Goal: Task Accomplishment & Management: Manage account settings

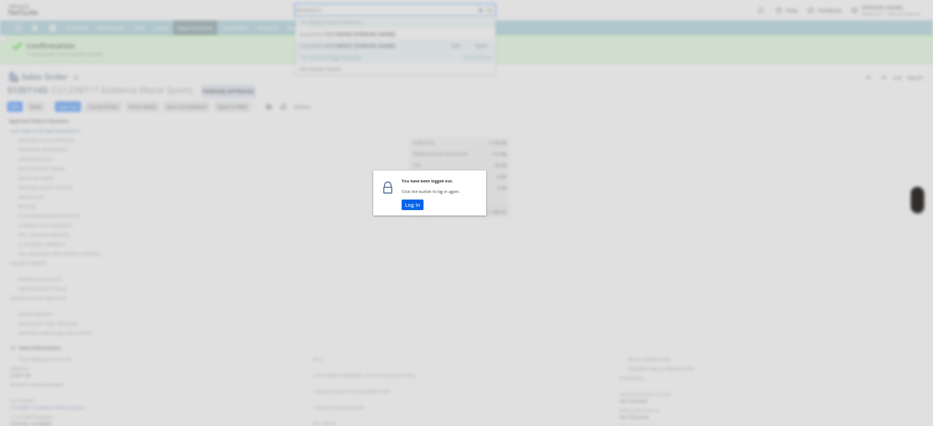
scroll to position [361, 0]
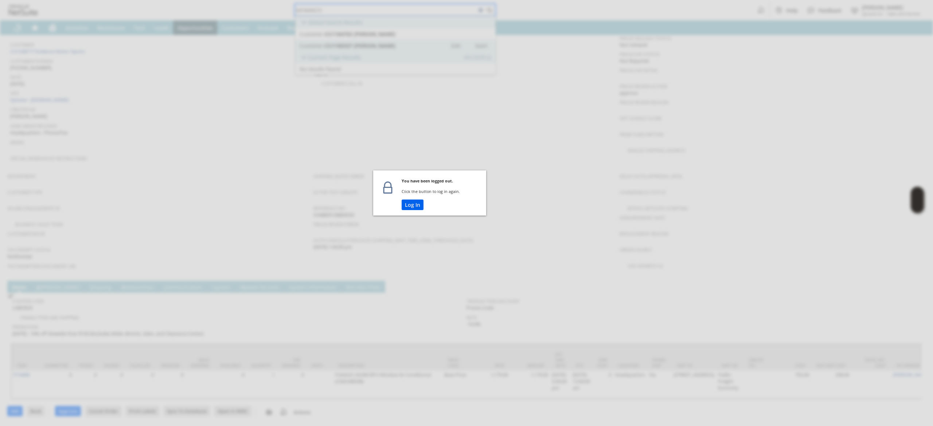
click at [418, 206] on button "Log In" at bounding box center [413, 205] width 22 height 11
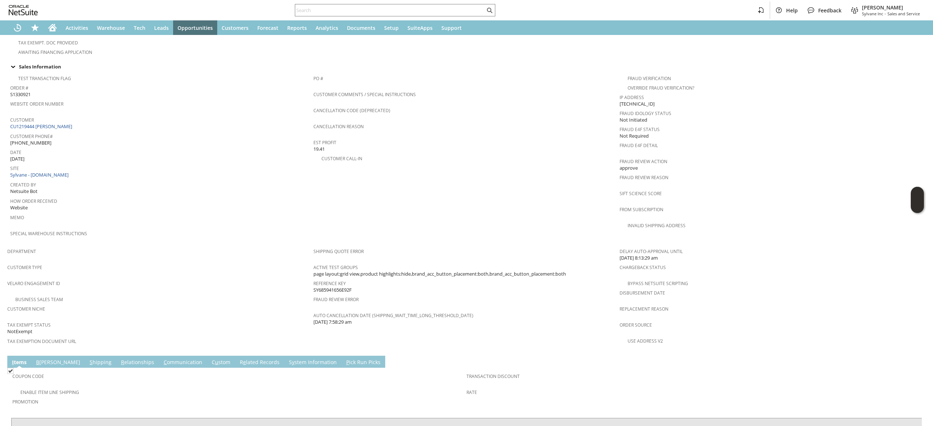
scroll to position [345, 0]
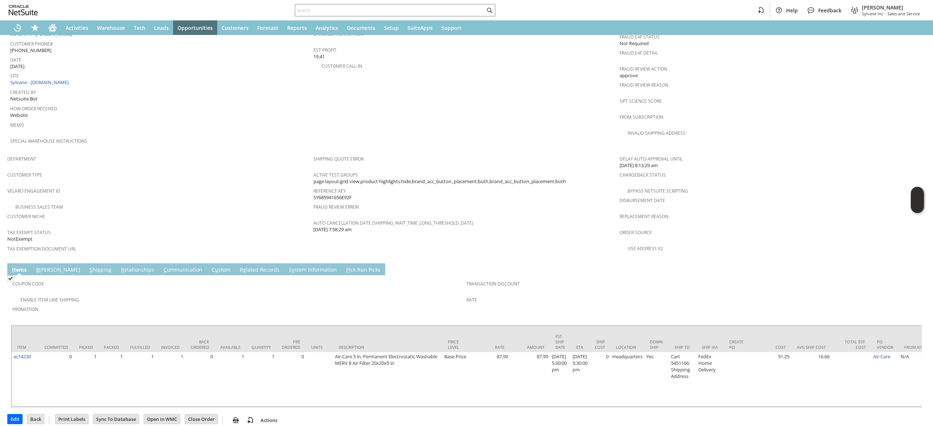
click at [162, 266] on link "C ommunication" at bounding box center [183, 270] width 42 height 8
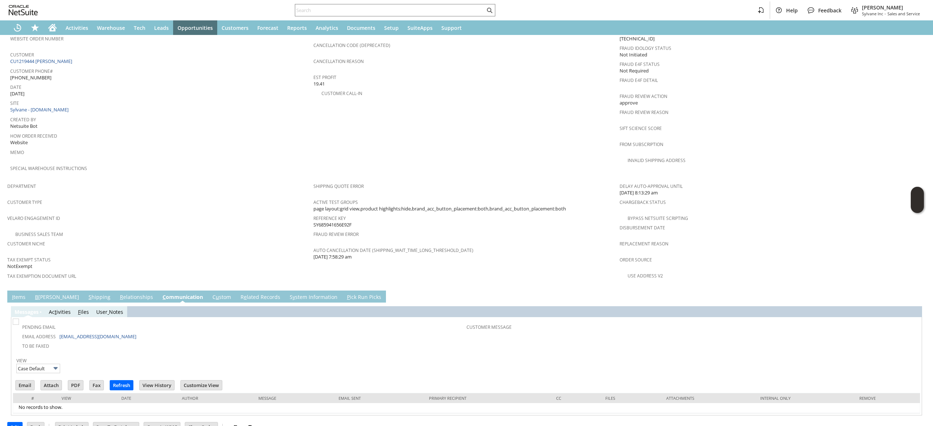
scroll to position [0, 0]
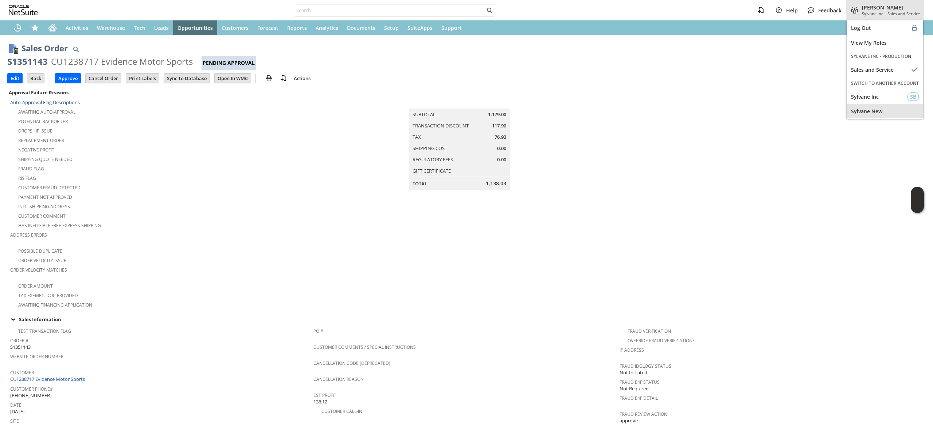
click at [896, 113] on span "Sylvane New" at bounding box center [885, 111] width 68 height 7
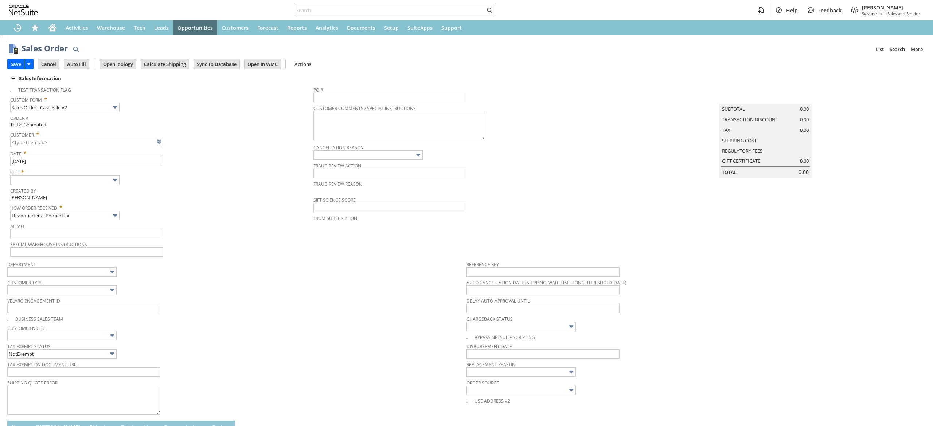
type input "Intelligent Recommendations ⁰"
click at [44, 31] on div "Home" at bounding box center [52, 27] width 17 height 15
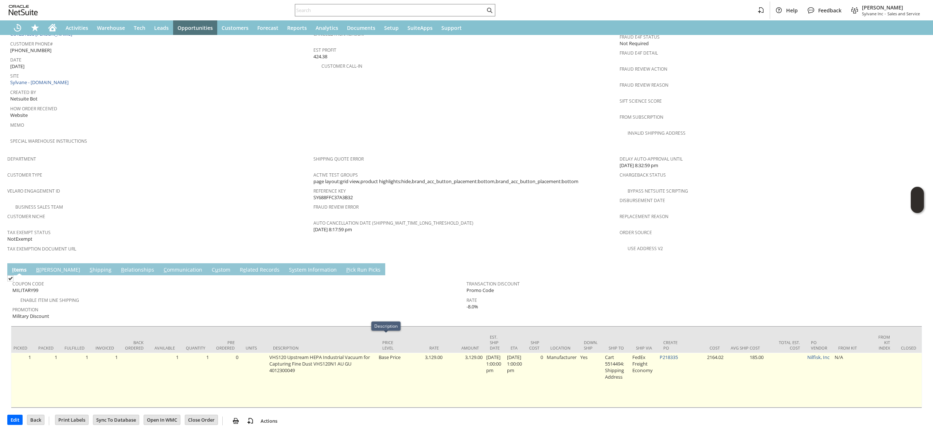
scroll to position [0, 67]
click at [673, 354] on link "P218335" at bounding box center [667, 357] width 18 height 7
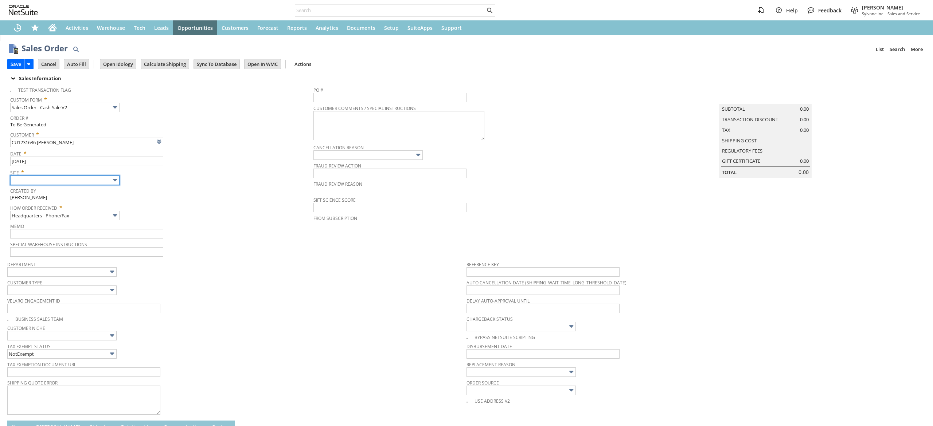
click at [94, 181] on input "text" at bounding box center [64, 180] width 109 height 9
type input "Intelligent Recommendations ⁰"
type input "Sylvane - [DOMAIN_NAME]"
click at [95, 222] on span "Memo" at bounding box center [160, 225] width 300 height 8
click at [95, 219] on input "Headquarters - Phone/Fax" at bounding box center [64, 215] width 109 height 9
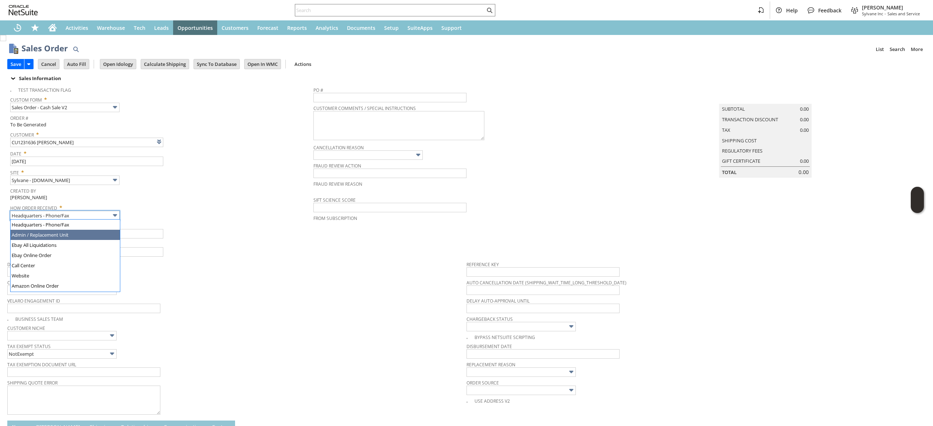
type input "Admin / Replacement Unit"
click at [102, 233] on input "text" at bounding box center [86, 233] width 153 height 9
click at [111, 233] on input "listing issue, said kit was supposed to come with the unit but it did not. Send…" at bounding box center [86, 233] width 153 height 9
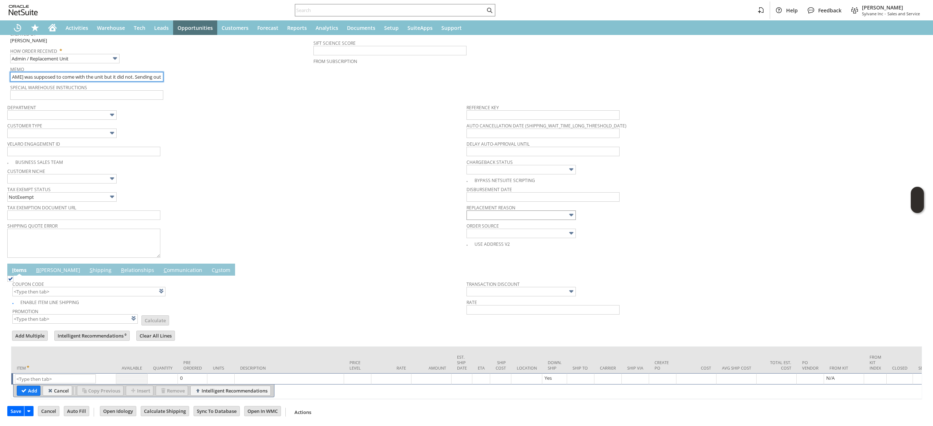
type input "listing issue, said kit was supposed to come with the unit but it did not. Send…"
click at [530, 211] on input "text" at bounding box center [520, 215] width 109 height 9
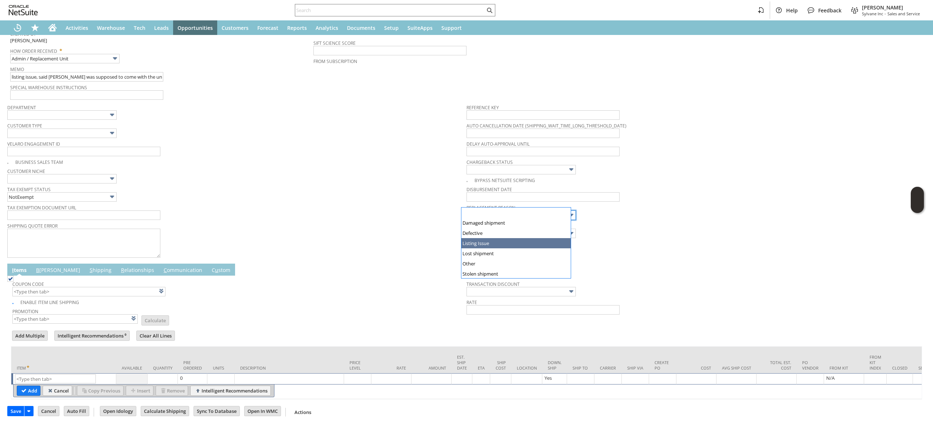
drag, startPoint x: 528, startPoint y: 250, endPoint x: 532, endPoint y: 243, distance: 8.3
type input "Listing Issue"
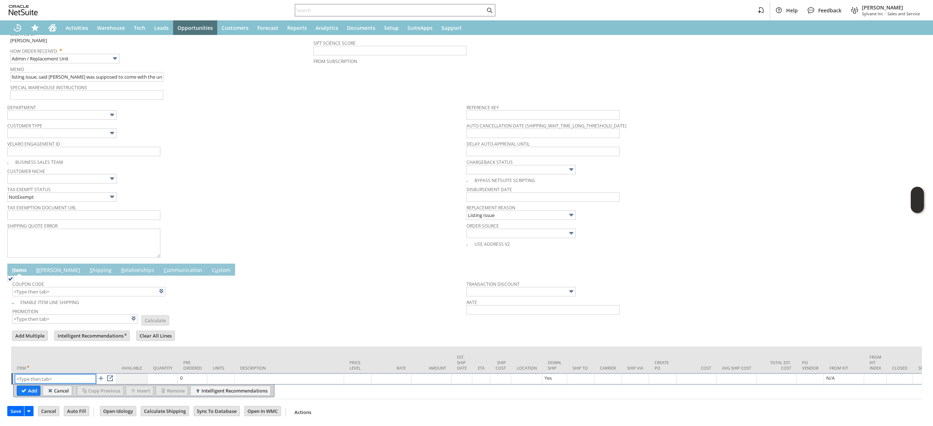
click at [43, 375] on input "text" at bounding box center [55, 379] width 81 height 9
paste input "ni17344"
type input "ni17344"
click at [43, 364] on div "Item" at bounding box center [64, 367] width 94 height 7
paste input "ni17344"
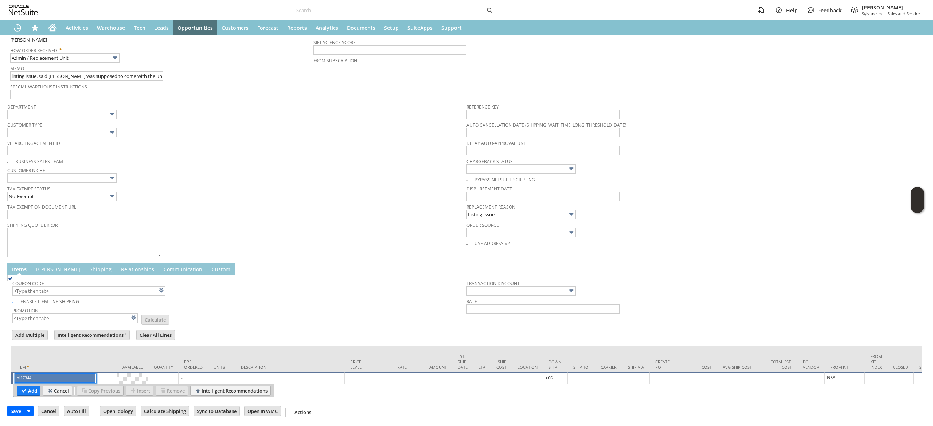
type input "ni17344"
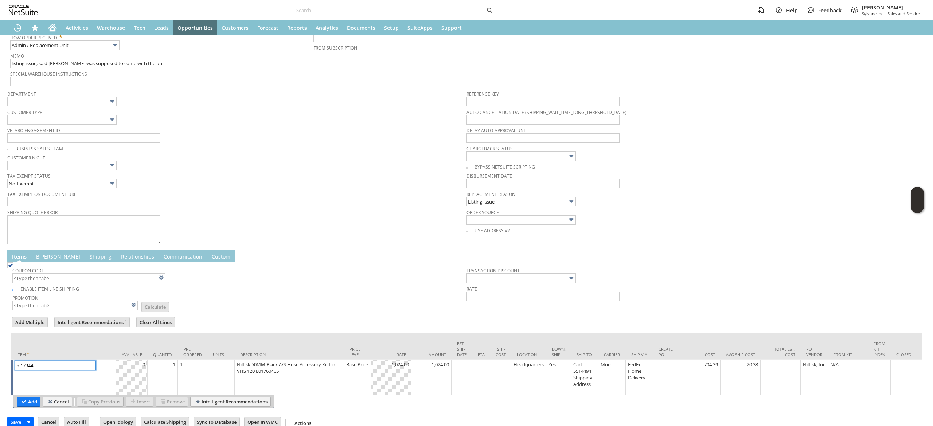
click at [591, 89] on span "Reference Key" at bounding box center [694, 93] width 456 height 8
click at [351, 368] on div "Base Price" at bounding box center [349, 364] width 23 height 7
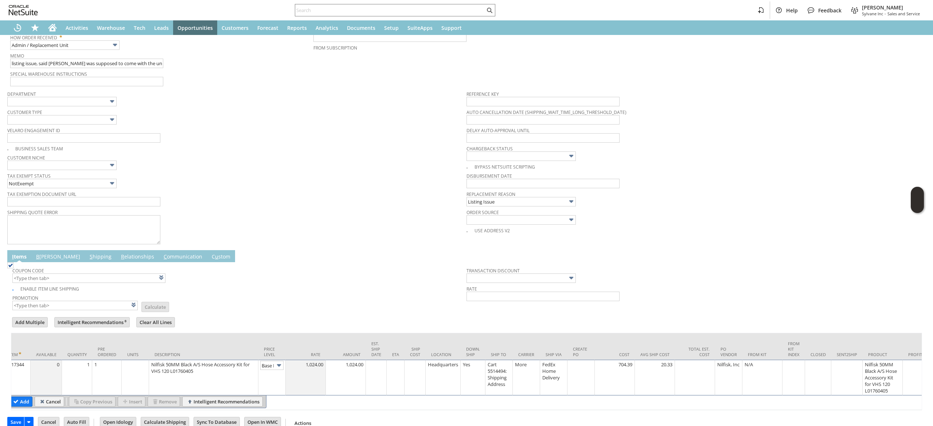
scroll to position [0, 11]
click at [272, 365] on input "Base Price" at bounding box center [271, 365] width 23 height 9
type input "Custom"
click at [306, 380] on td at bounding box center [306, 378] width 40 height 36
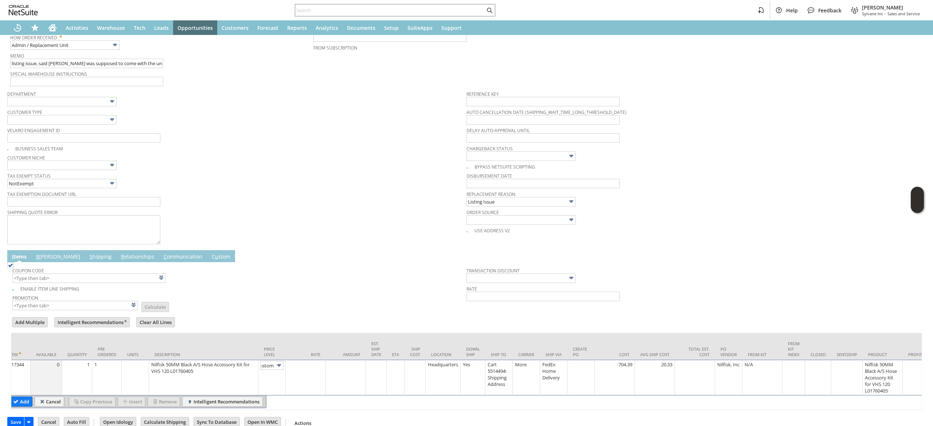
scroll to position [0, 0]
type input "0.00"
click at [30, 402] on input "Add" at bounding box center [20, 401] width 23 height 9
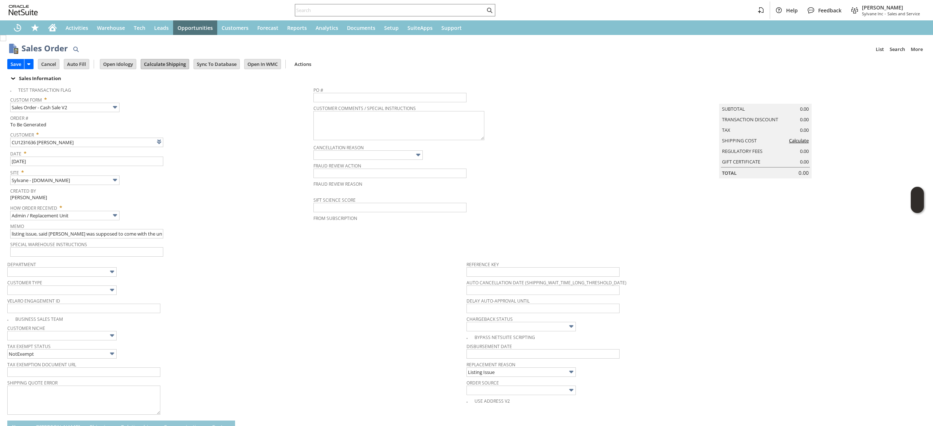
click at [179, 61] on input "Calculate Shipping" at bounding box center [165, 63] width 48 height 9
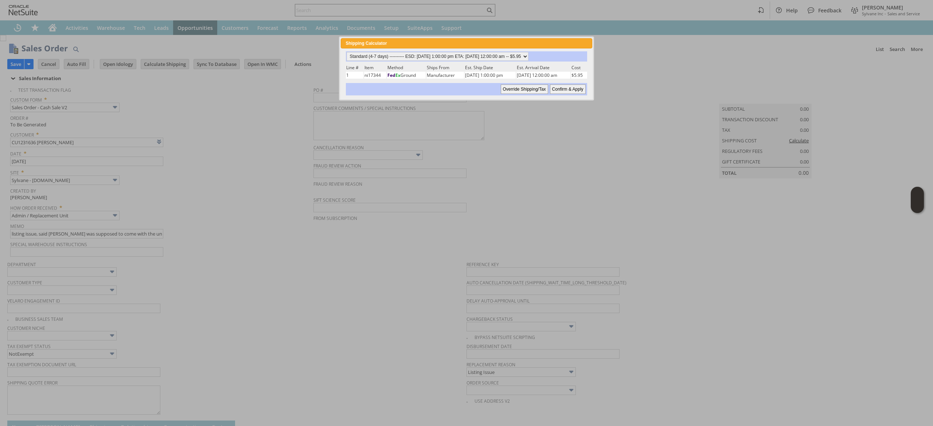
click at [515, 51] on div "Standard (4-7 days) ---------- ESD: 09/08/2025 1:00:00 pm ETA: 09/11/2025 12:00…" at bounding box center [466, 56] width 241 height 10
click at [516, 54] on select "Standard (4-7 days) ---------- ESD: 09/08/2025 1:00:00 pm ETA: 09/11/2025 12:00…" at bounding box center [438, 56] width 182 height 9
click at [516, 58] on select "Standard (4-7 days) ---------- ESD: 09/08/2025 1:00:00 pm ETA: 09/11/2025 12:00…" at bounding box center [438, 56] width 182 height 9
click at [563, 90] on input "Confirm & Apply" at bounding box center [568, 89] width 36 height 9
type input "Add"
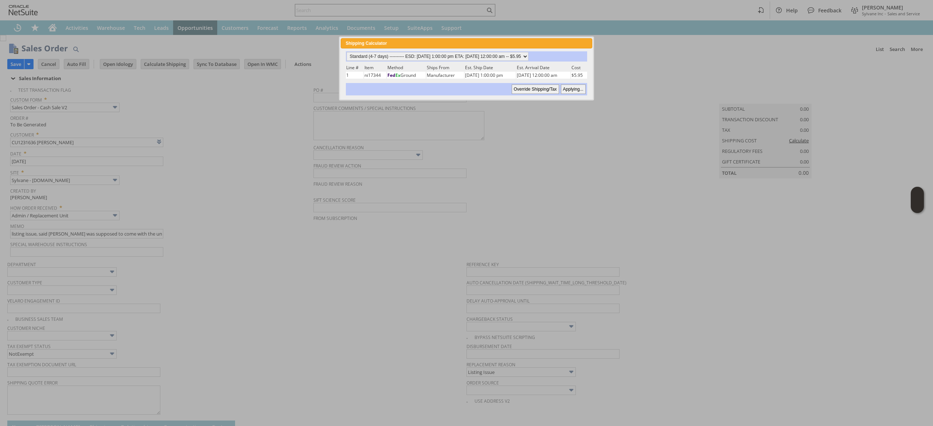
type input "Copy Previous"
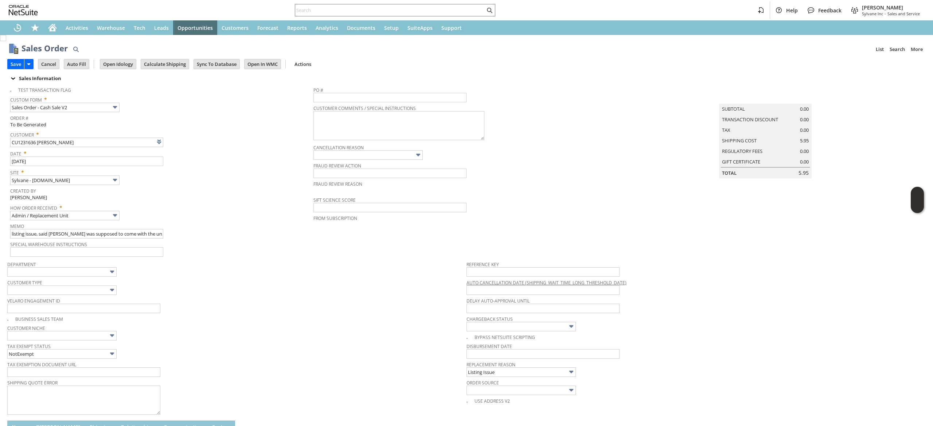
scroll to position [203, 0]
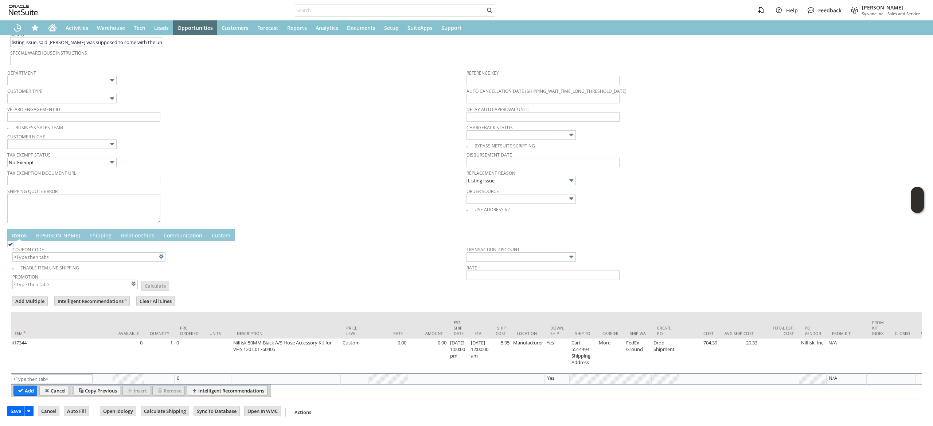
click at [43, 232] on link "B illing" at bounding box center [58, 236] width 48 height 8
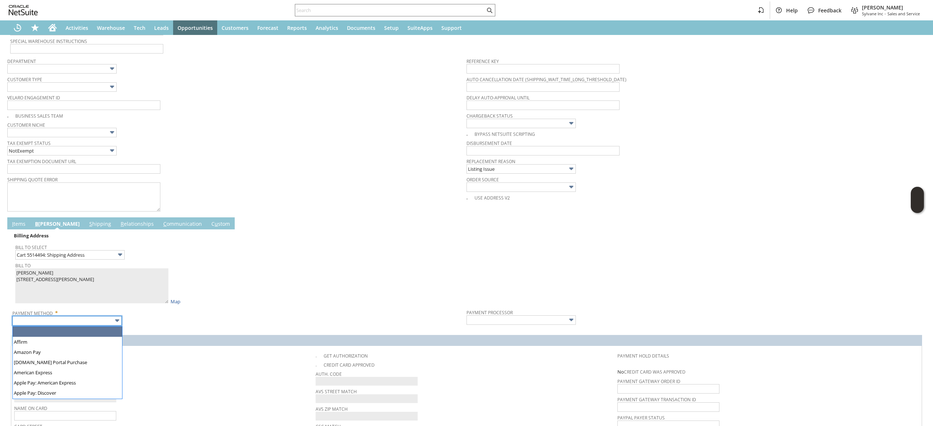
click at [77, 320] on input "text" at bounding box center [66, 320] width 109 height 9
type input "Visa / Mastercard"
type input "Braintree"
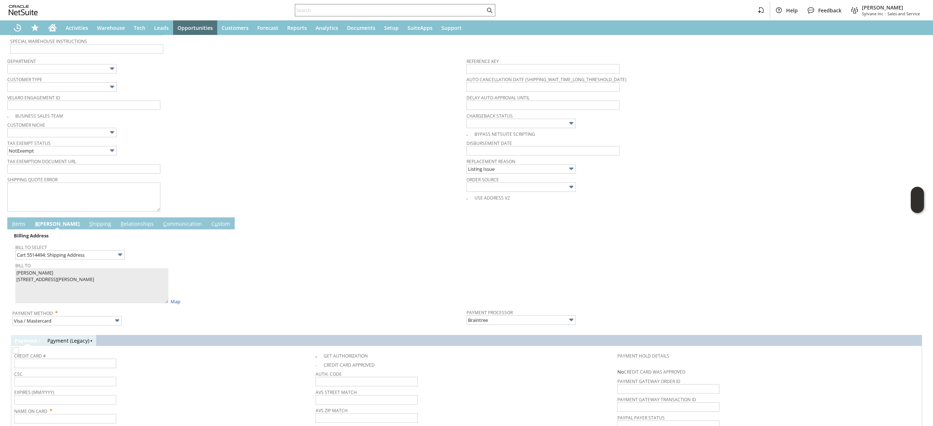
click at [19, 354] on img at bounding box center [16, 351] width 6 height 6
checkbox input "false"
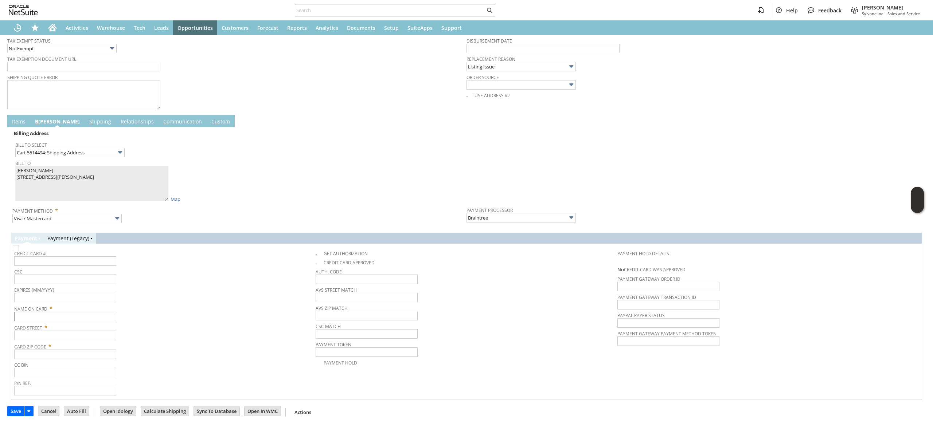
click at [62, 322] on span "Card Street *" at bounding box center [163, 326] width 298 height 9
click at [63, 319] on input "text" at bounding box center [65, 316] width 102 height 9
paste input "Mike Belkowski"
type input "Mike Belkowski"
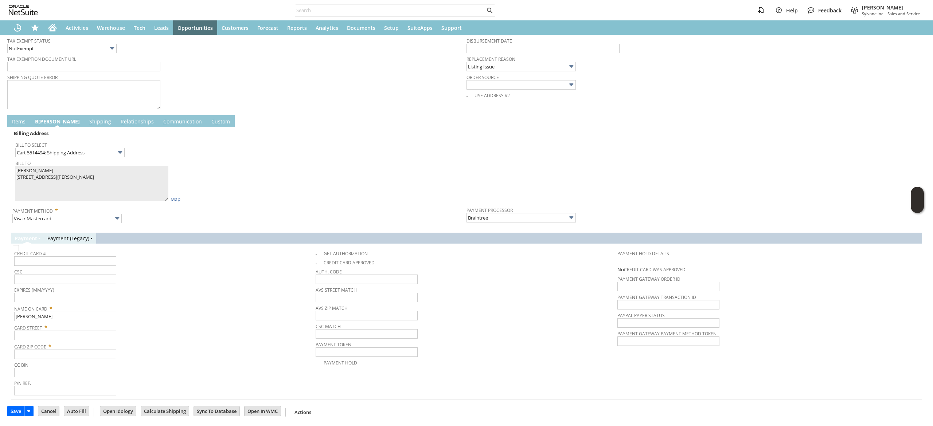
click at [82, 325] on span "Card Street *" at bounding box center [163, 326] width 298 height 9
click at [80, 329] on span "Card Street *" at bounding box center [163, 326] width 298 height 9
click at [77, 333] on input "text" at bounding box center [65, 335] width 102 height 9
paste input "394 Old Corvallis Rd"
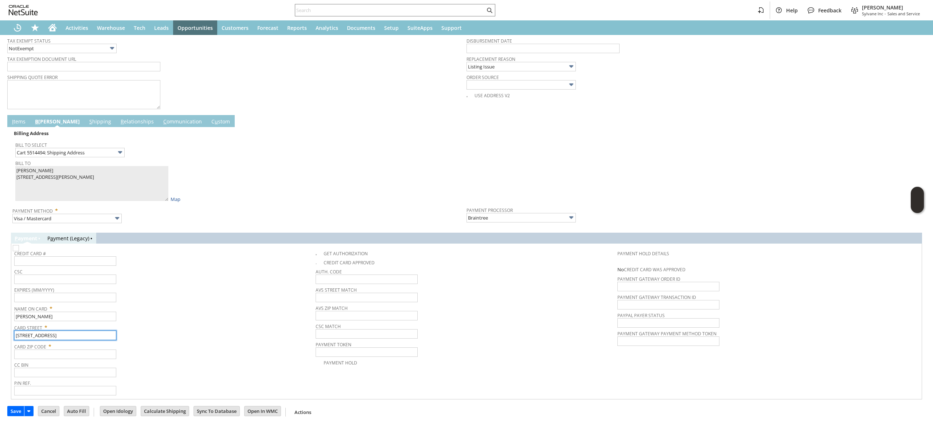
type input "394 Old Corvallis Rd"
click at [60, 351] on input "text" at bounding box center [65, 354] width 102 height 9
paste input "59840"
type input "59840"
click at [87, 118] on link "S hipping" at bounding box center [100, 122] width 26 height 8
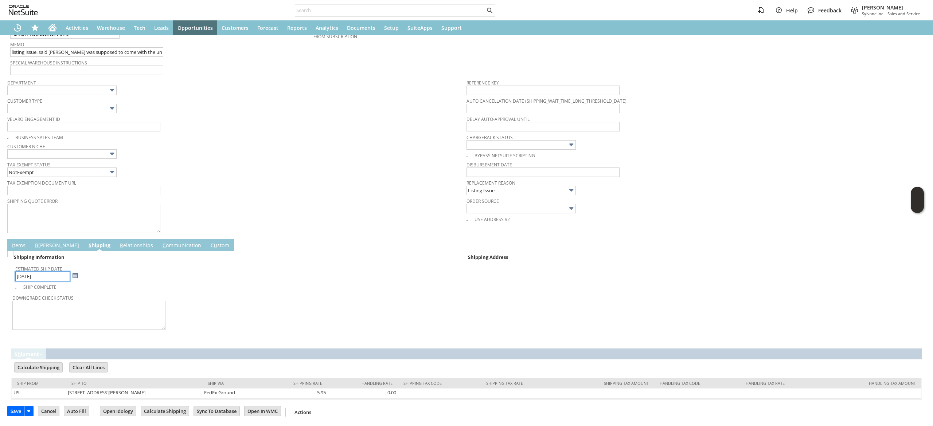
scroll to position [184, 0]
click at [44, 246] on link "B illing" at bounding box center [57, 246] width 48 height 8
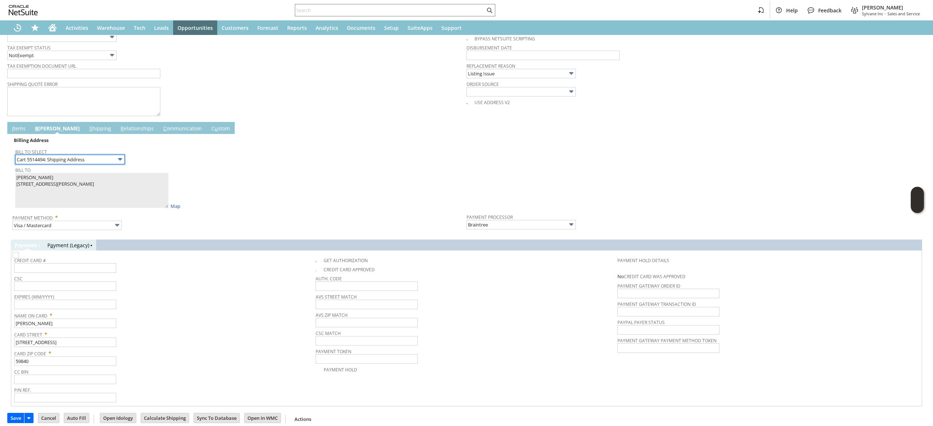
scroll to position [308, 0]
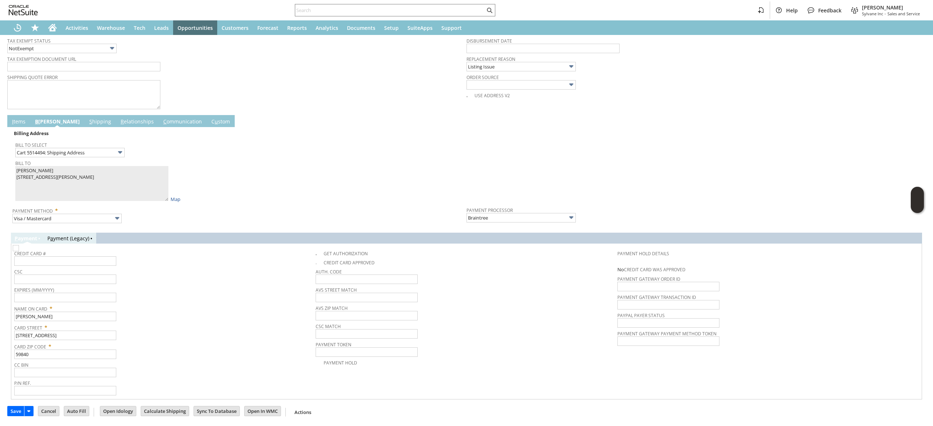
click at [17, 123] on link "I tems" at bounding box center [18, 122] width 17 height 8
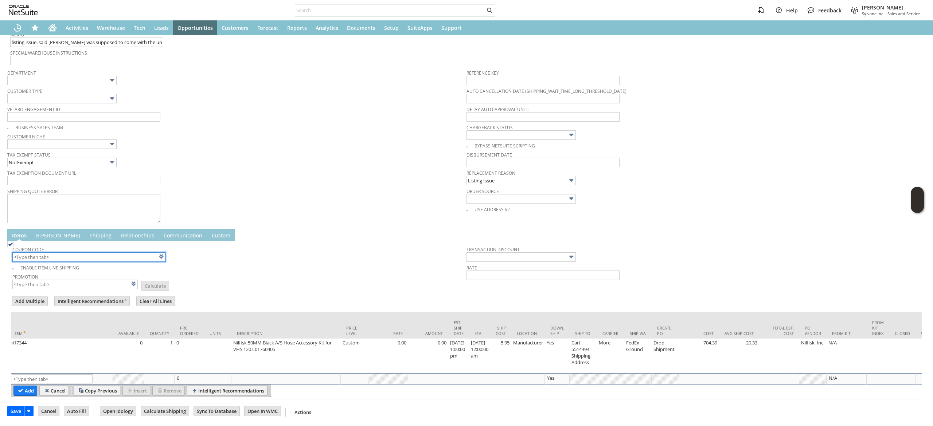
scroll to position [204, 0]
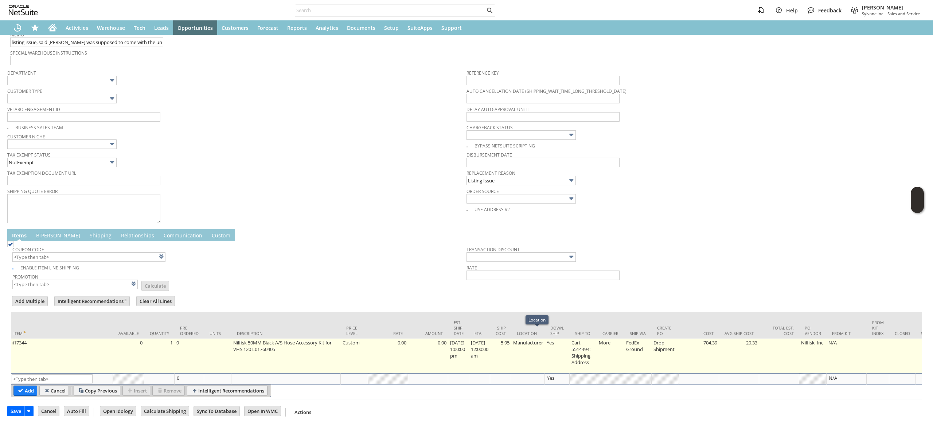
click at [511, 349] on td "5.95" at bounding box center [500, 356] width 21 height 35
type input "5.95"
type input "ni17344"
type input "OK"
type input "Make Copy"
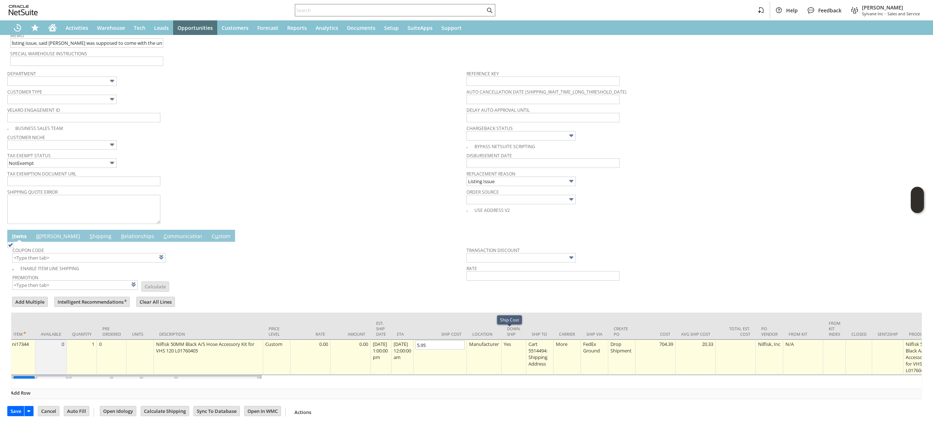
scroll to position [203, 0]
type input "0"
click at [26, 376] on input "OK" at bounding box center [24, 380] width 20 height 9
type input "Add"
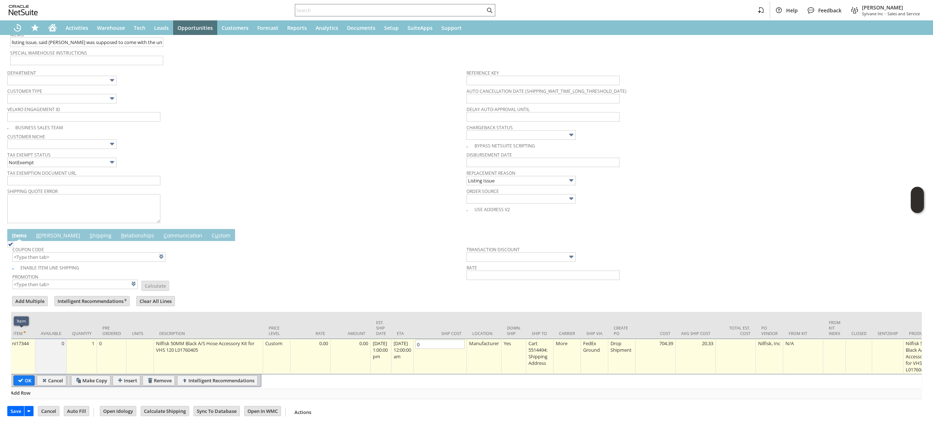
type input "Copy Previous"
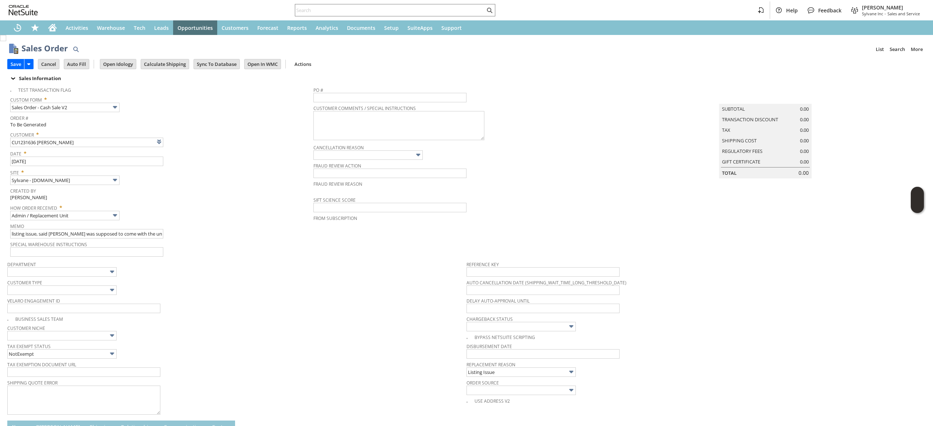
scroll to position [204, 0]
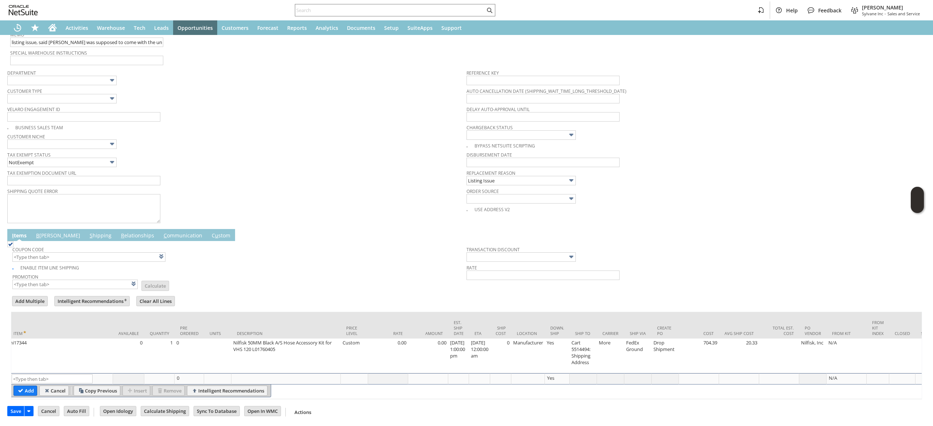
click at [38, 232] on span "B" at bounding box center [37, 235] width 3 height 7
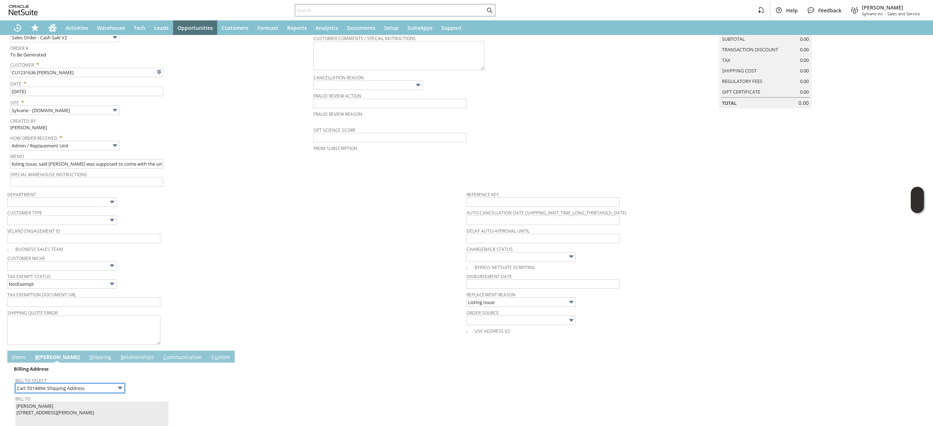
scroll to position [0, 0]
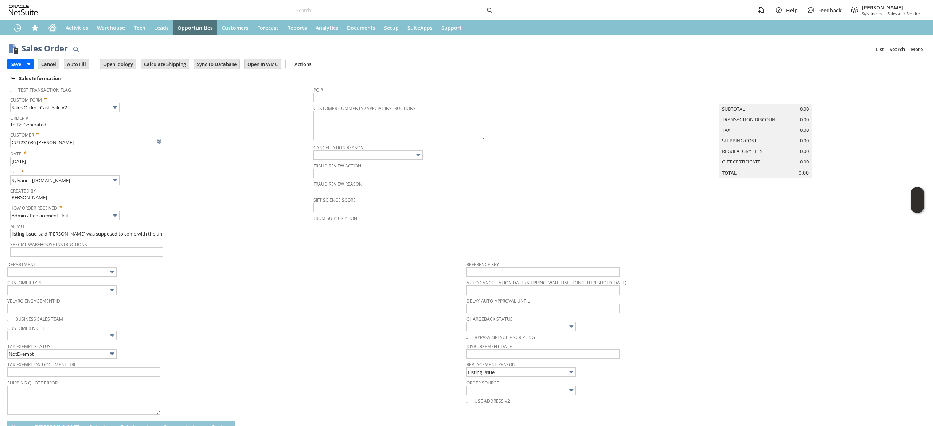
click at [16, 58] on td "Save" at bounding box center [22, 63] width 31 height 13
click at [15, 59] on input "Save" at bounding box center [16, 63] width 16 height 9
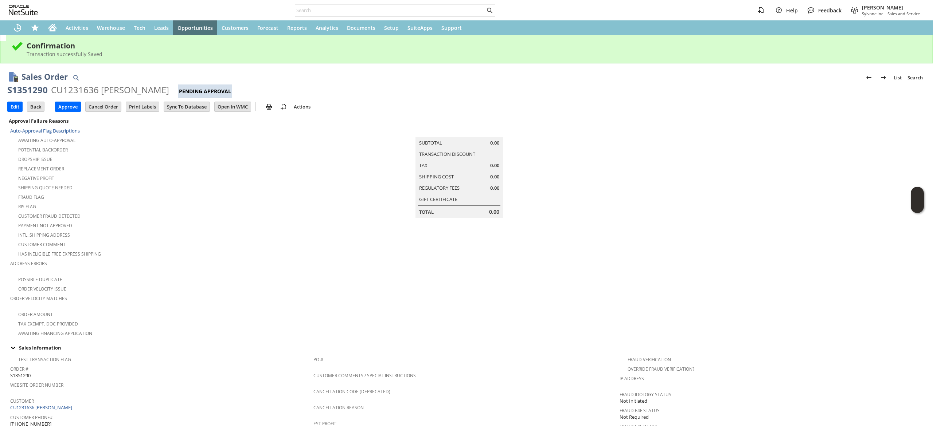
click at [408, 1] on div "Help Feedback [PERSON_NAME] Sylvane Inc - Sales and Service" at bounding box center [466, 10] width 933 height 20
click at [406, 7] on input "text" at bounding box center [390, 10] width 190 height 9
paste input "2077741531"
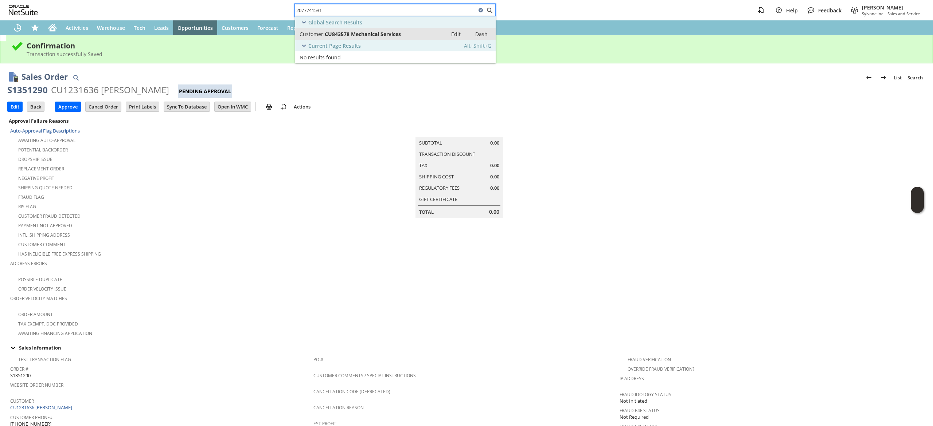
type input "2077741531"
click at [403, 31] on div "Customer: CU843578 Mechanical Services" at bounding box center [372, 34] width 144 height 7
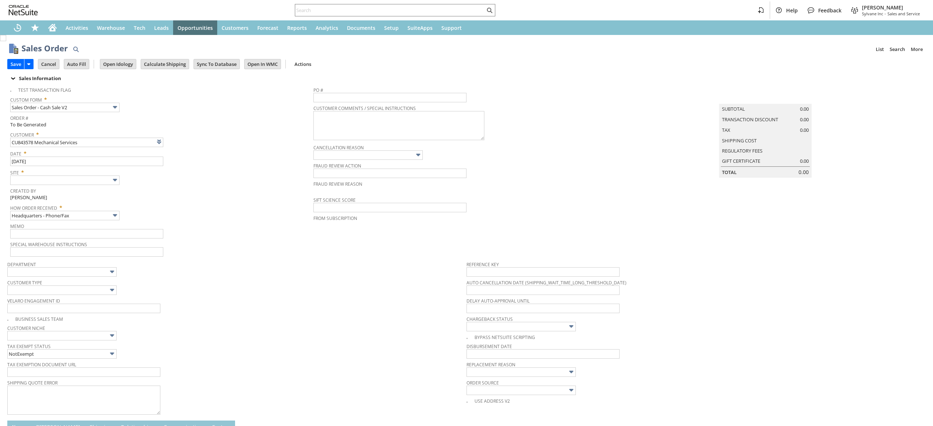
click at [73, 189] on span "Created By" at bounding box center [160, 190] width 300 height 8
type input "Intelligent Recommendations ⁰"
click at [75, 182] on input "text" at bounding box center [64, 180] width 109 height 9
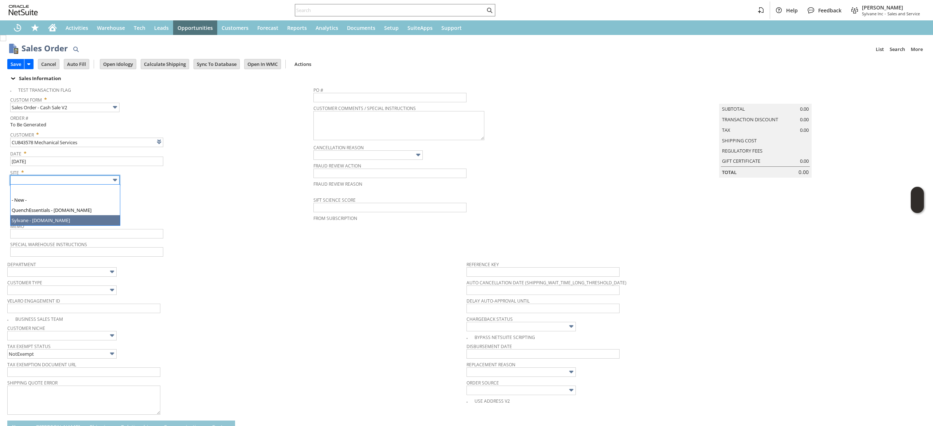
type input "Sylvane - [DOMAIN_NAME]"
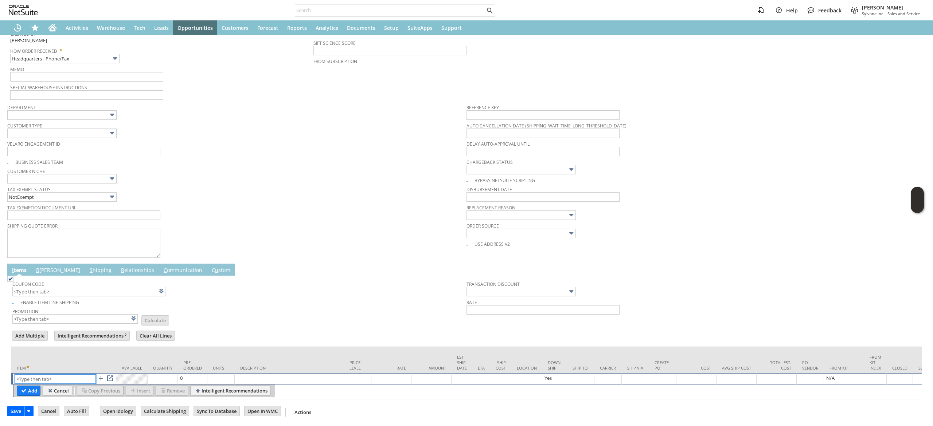
click at [62, 375] on input "text" at bounding box center [55, 379] width 81 height 9
type input "qu6480"
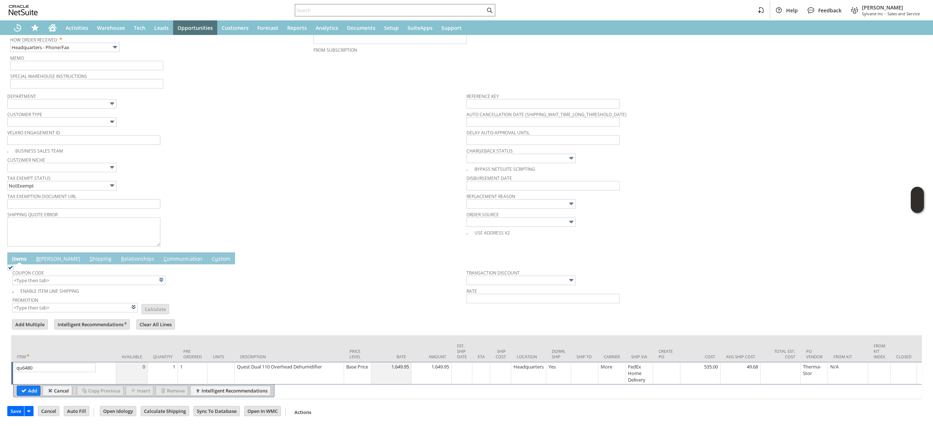
click at [585, 370] on div at bounding box center [584, 366] width 23 height 7
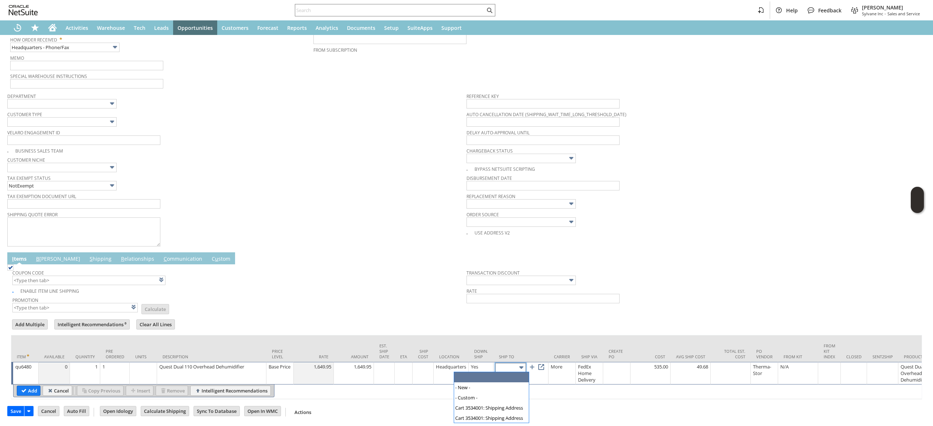
click at [511, 366] on input "text" at bounding box center [510, 367] width 31 height 9
type input "Cart 3534001: Shipping Address"
click at [541, 370] on link at bounding box center [541, 367] width 8 height 8
click at [518, 370] on input "Cart 3534001: Shipping Address" at bounding box center [510, 367] width 31 height 9
click at [28, 389] on input "Add" at bounding box center [28, 390] width 23 height 9
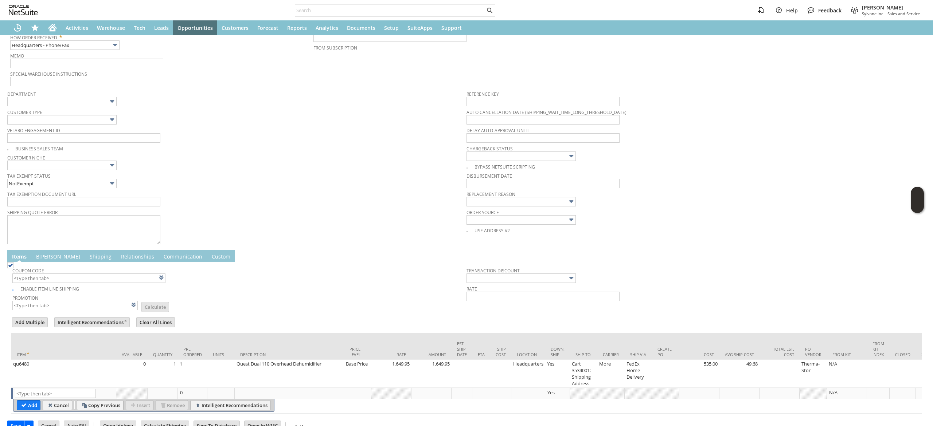
scroll to position [0, 0]
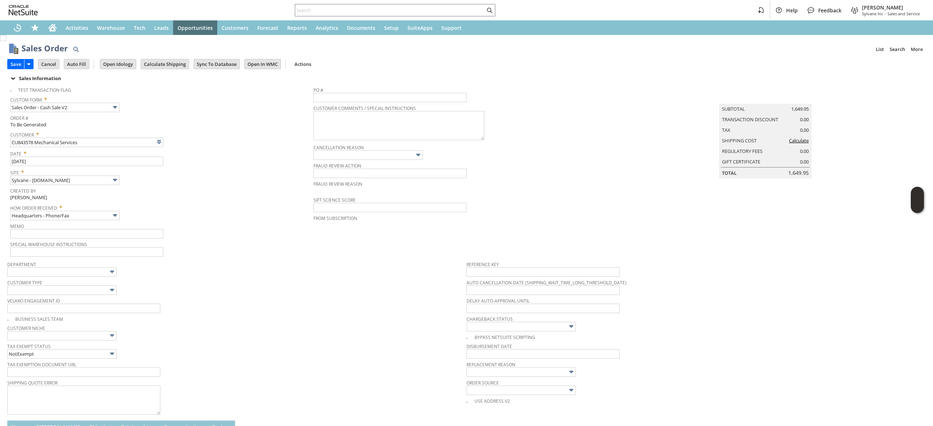
type input "Intelligent Recommendations¹⁰"
click at [171, 61] on input "Calculate Shipping" at bounding box center [165, 63] width 48 height 9
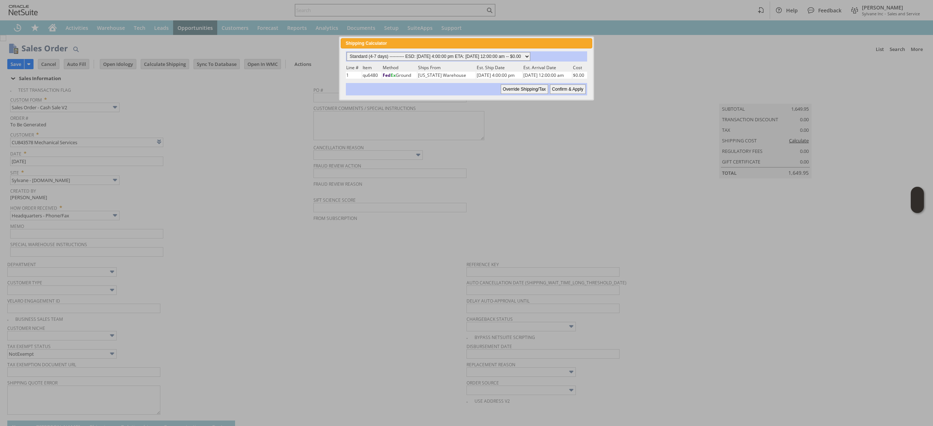
click at [476, 54] on select "Standard (4-7 days) ---------- ESD: 09/02/2025 4:00:00 pm ETA: 09/09/2025 12:00…" at bounding box center [439, 56] width 184 height 9
click at [347, 52] on select "Standard (4-7 days) ---------- ESD: 09/02/2025 4:00:00 pm ETA: 09/09/2025 12:00…" at bounding box center [439, 56] width 184 height 9
click at [563, 87] on input "Confirm & Apply" at bounding box center [568, 89] width 36 height 9
type input "Add"
type input "Copy Previous"
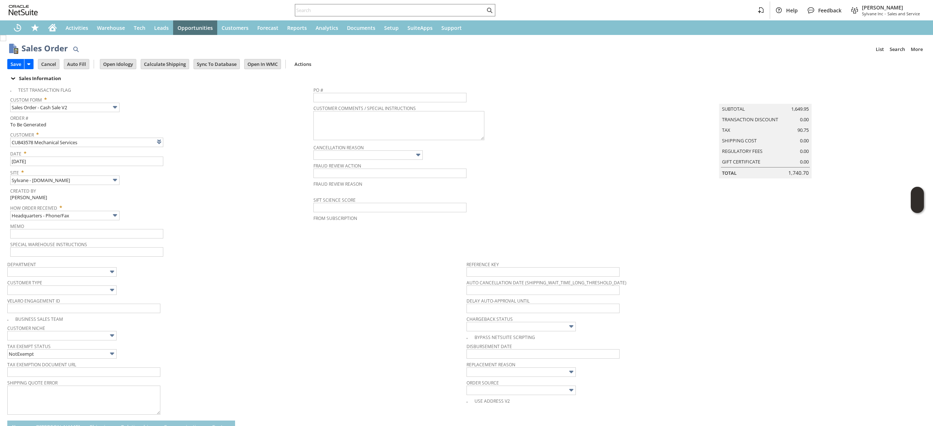
scroll to position [197, 0]
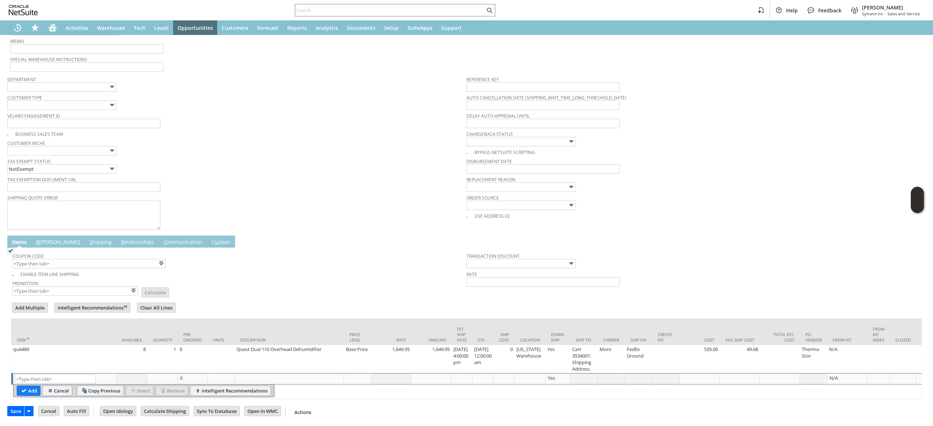
click at [44, 239] on link "B illing" at bounding box center [58, 243] width 48 height 8
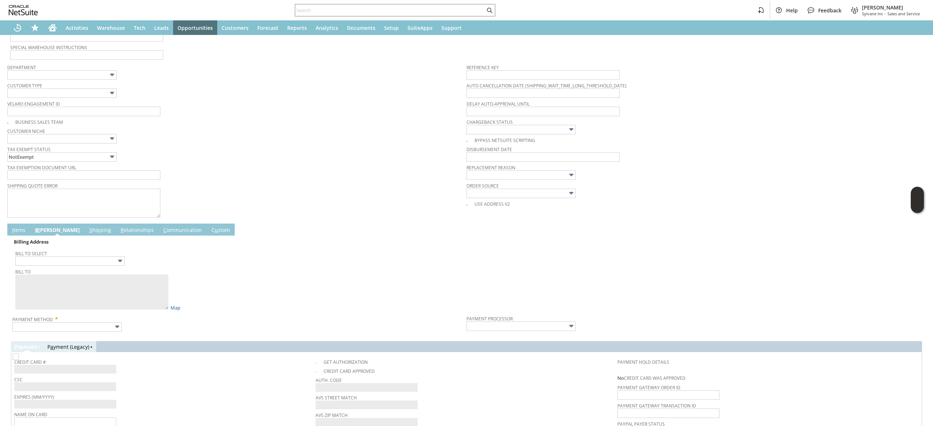
click at [67, 269] on span "Bill To" at bounding box center [238, 271] width 447 height 8
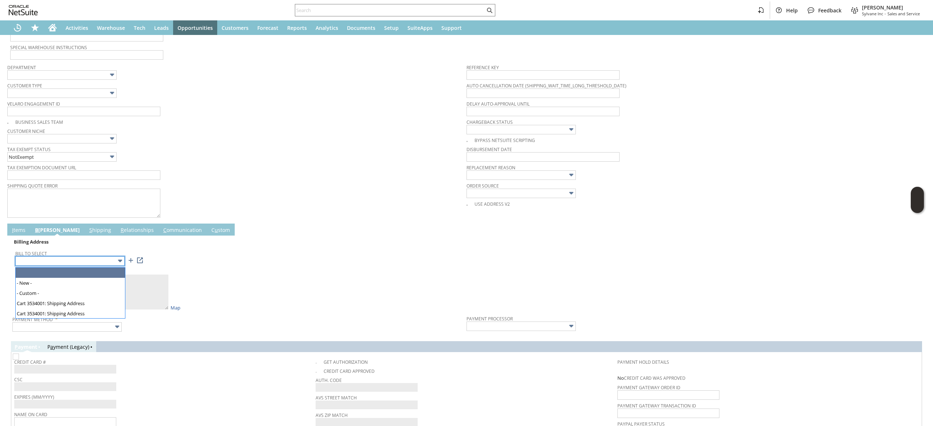
click at [69, 266] on input "text" at bounding box center [69, 261] width 109 height 9
type input "Cart 3534001: Shipping Address"
type textarea "Mechanical Services 72 FREEDOM PKWY 1545490 BANGOR ME 04401-1105 United States"
type input "72 FREEDOM PKWY"
type input "04401-1105"
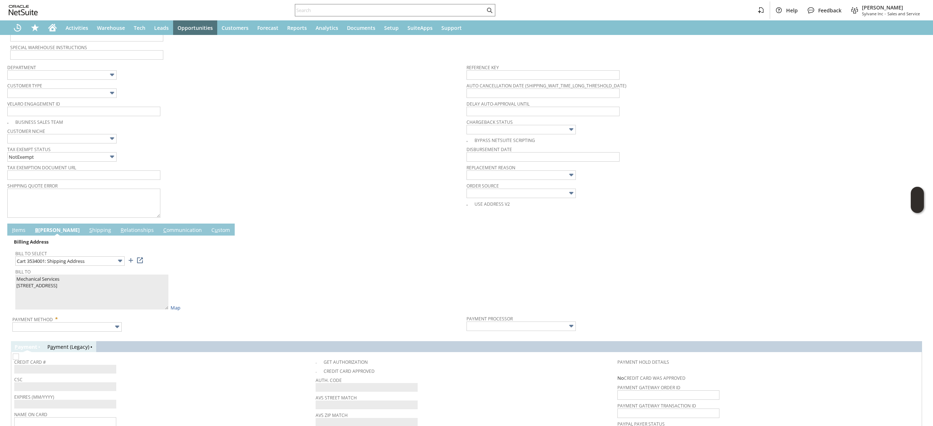
click at [136, 264] on span at bounding box center [135, 261] width 18 height 8
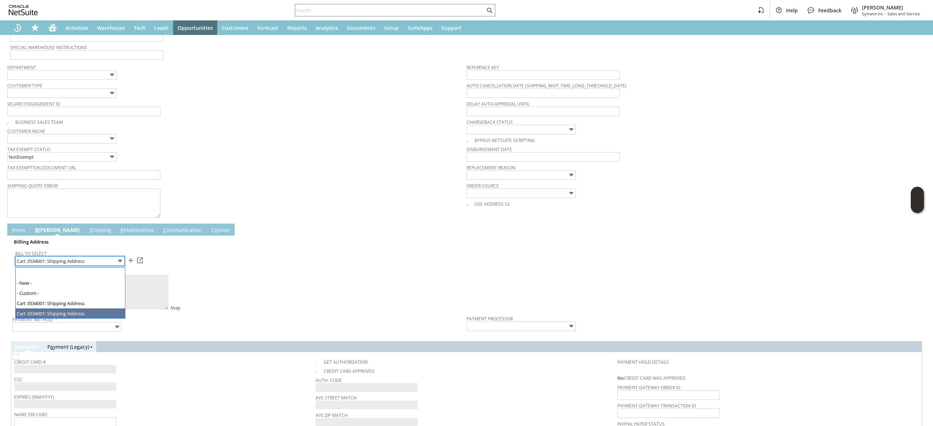
click at [120, 264] on img at bounding box center [120, 261] width 8 height 8
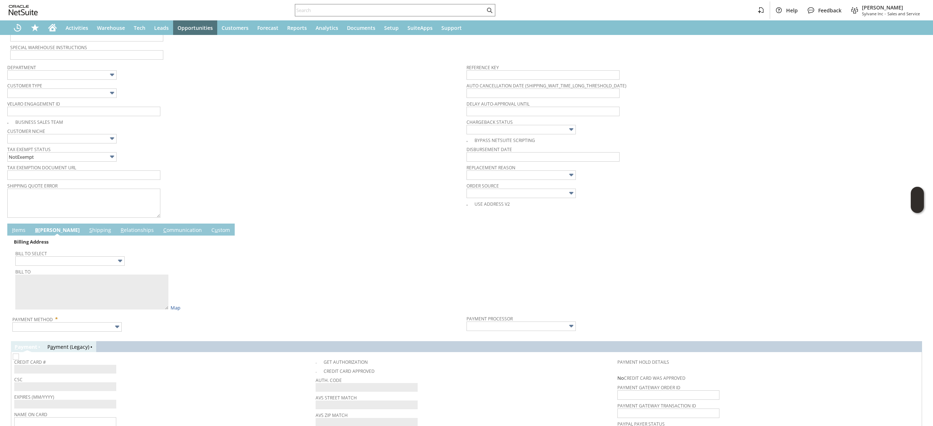
type input "190 US Route 1"
type textarea "Mechanical Services 190 US Route 1 Falmouth ME 04105 United States"
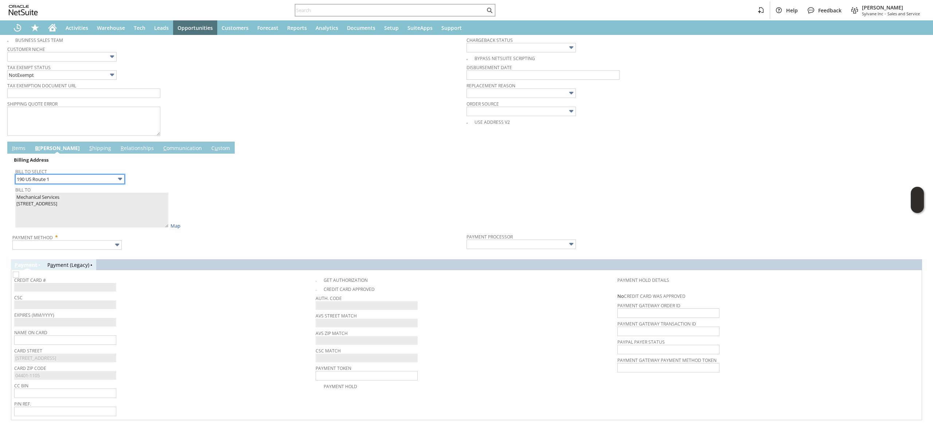
scroll to position [306, 0]
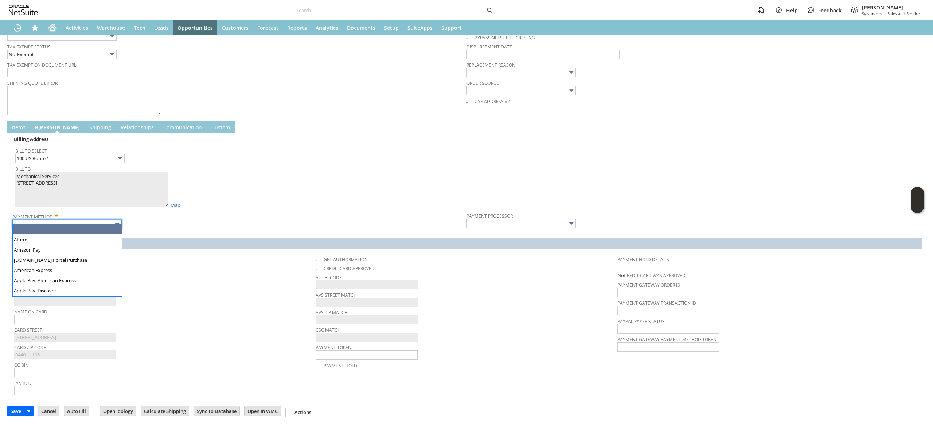
click at [95, 220] on input "text" at bounding box center [66, 224] width 109 height 9
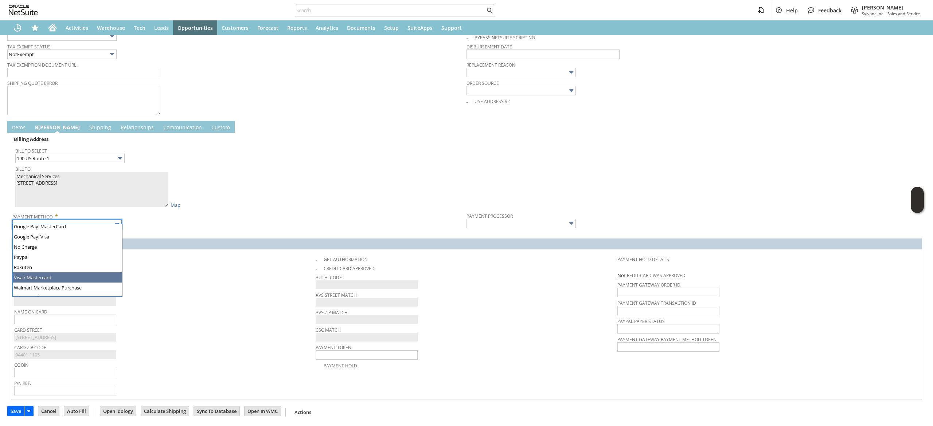
type input "Visa / Mastercard"
type input "Braintree"
checkbox input "true"
checkbox input "false"
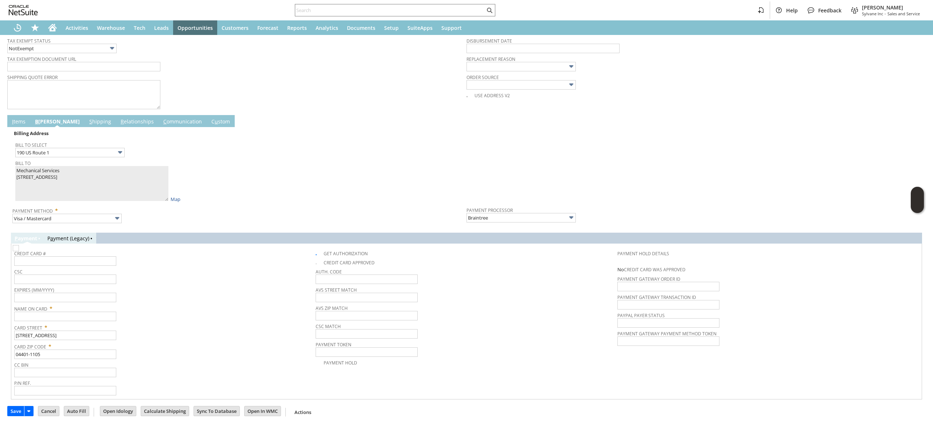
click at [159, 117] on td "C ommunication" at bounding box center [183, 121] width 48 height 12
click at [161, 124] on link "C ommunication" at bounding box center [182, 122] width 42 height 8
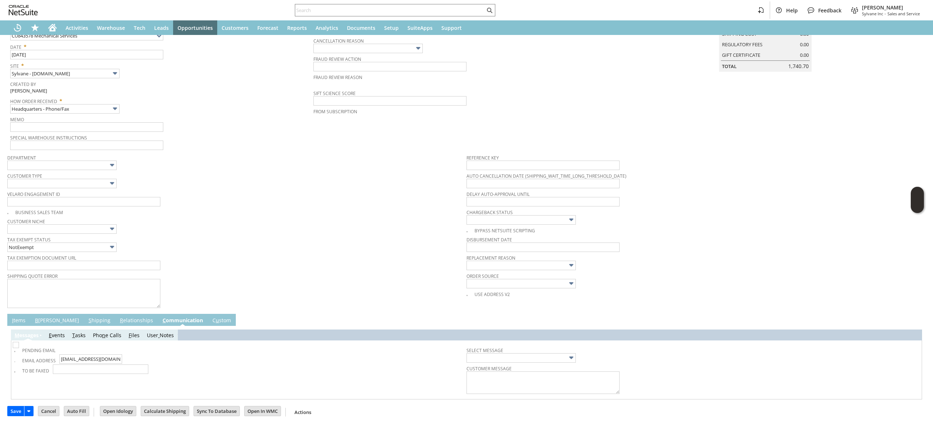
scroll to position [109, 0]
click at [44, 321] on link "B illing" at bounding box center [57, 321] width 48 height 8
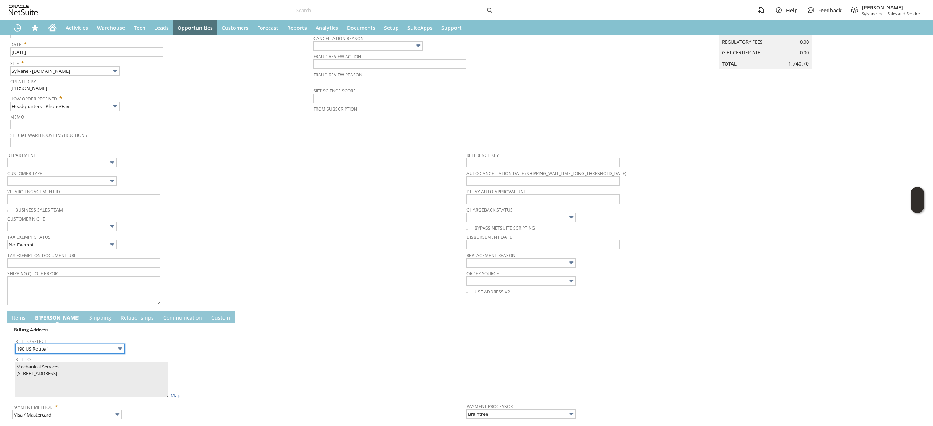
scroll to position [308, 0]
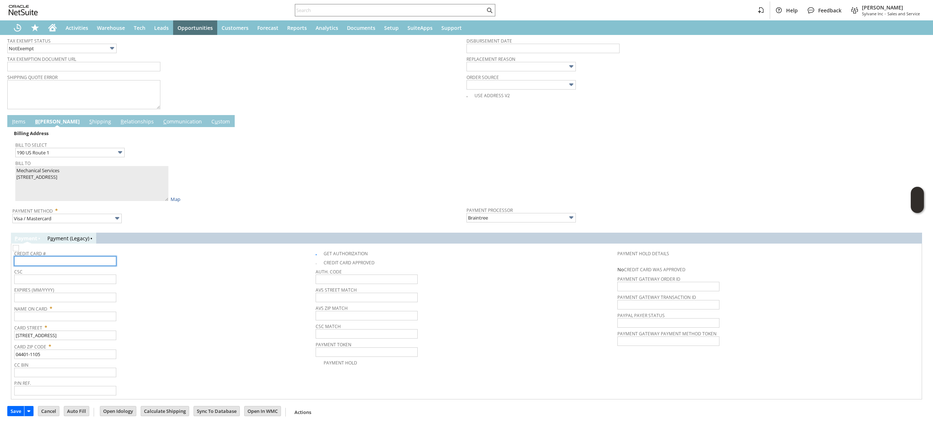
click at [111, 258] on input "text" at bounding box center [65, 261] width 102 height 9
type input "4798510415020433"
click at [95, 297] on input "text" at bounding box center [65, 297] width 102 height 9
type input "06/2026"
click at [102, 278] on input "text" at bounding box center [65, 279] width 102 height 9
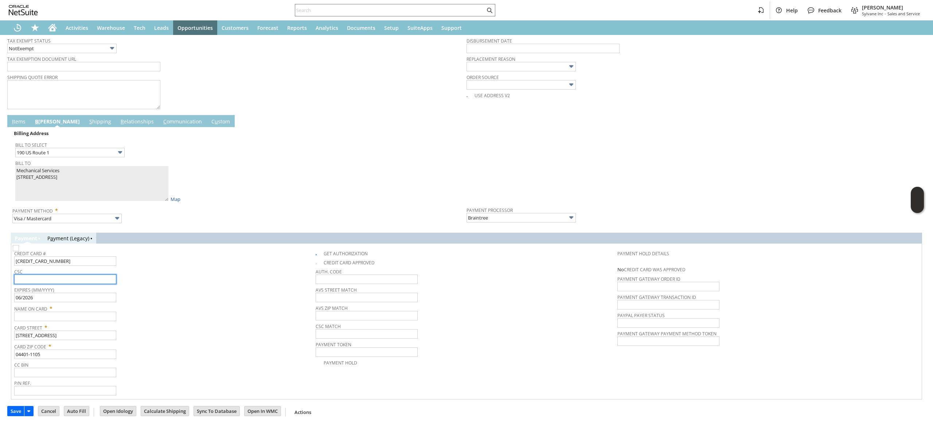
type input "8"
type input "734"
click at [98, 316] on input "text" at bounding box center [65, 316] width 102 height 9
click at [66, 322] on span "Card Street *" at bounding box center [163, 326] width 298 height 9
click at [66, 319] on input "text" at bounding box center [65, 316] width 102 height 9
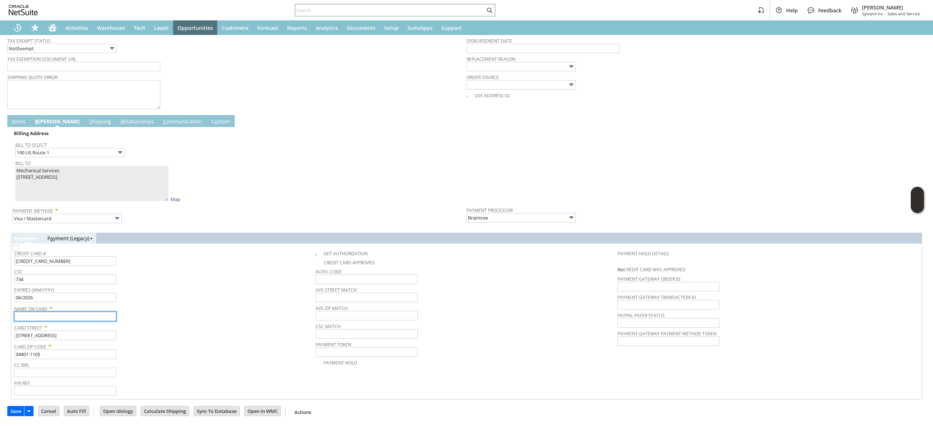
paste input "Mechanical Services"
type input "Mechanical Services Colby Green"
click at [302, 145] on span "Bill To Select" at bounding box center [238, 144] width 447 height 8
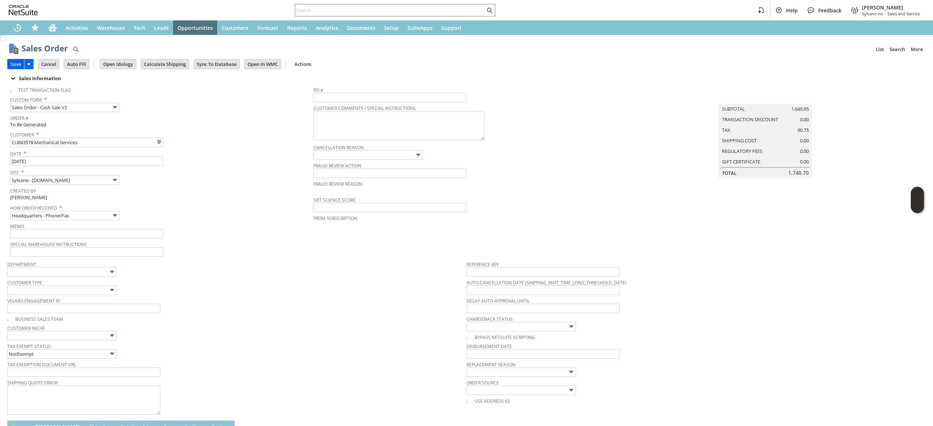
click at [16, 66] on input "Save" at bounding box center [16, 63] width 16 height 9
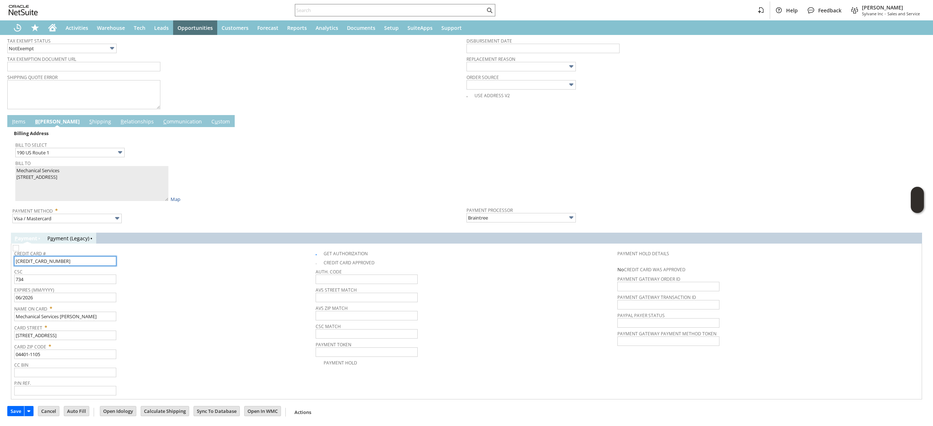
click at [85, 261] on input "4798510415020433" at bounding box center [65, 261] width 102 height 9
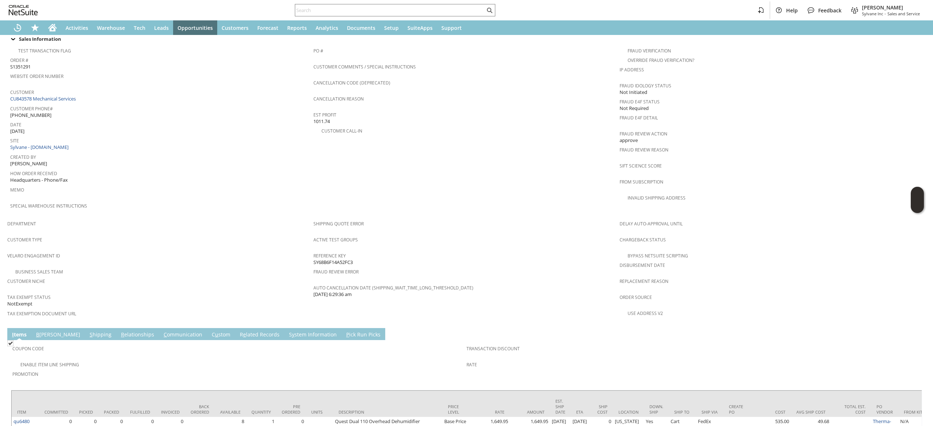
scroll to position [348, 0]
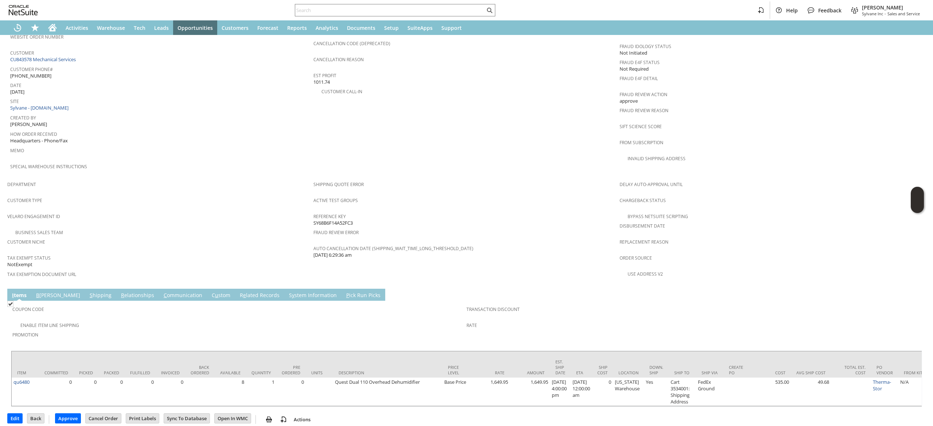
click at [162, 292] on link "C ommunication" at bounding box center [183, 296] width 42 height 8
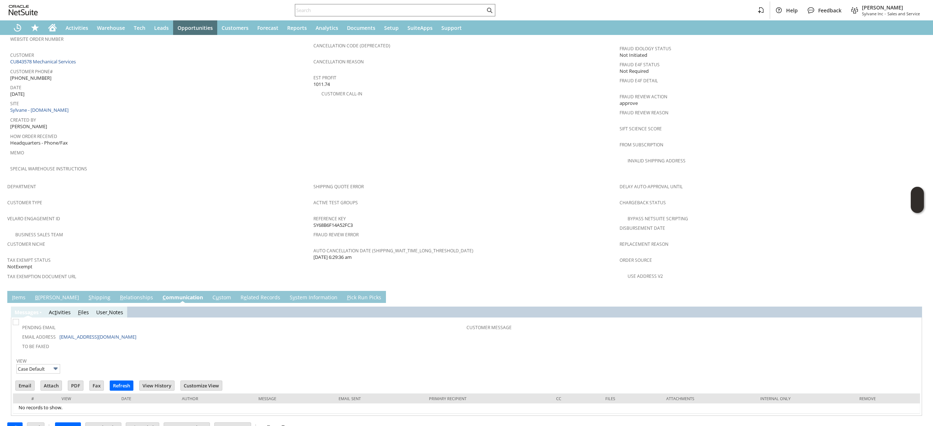
scroll to position [0, 0]
click at [27, 381] on input "Email" at bounding box center [25, 385] width 19 height 9
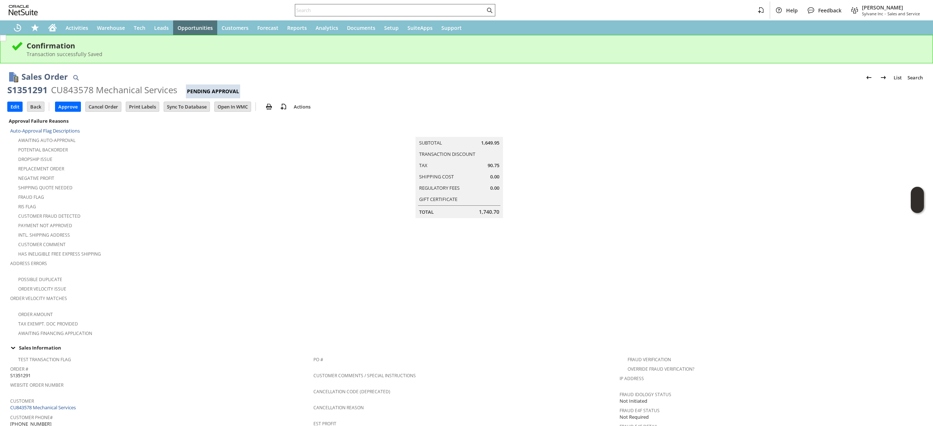
click at [430, 4] on div at bounding box center [395, 10] width 200 height 12
click at [431, 13] on input "text" at bounding box center [390, 10] width 190 height 9
type input "m"
click at [16, 29] on icon "Recent Records" at bounding box center [17, 27] width 9 height 9
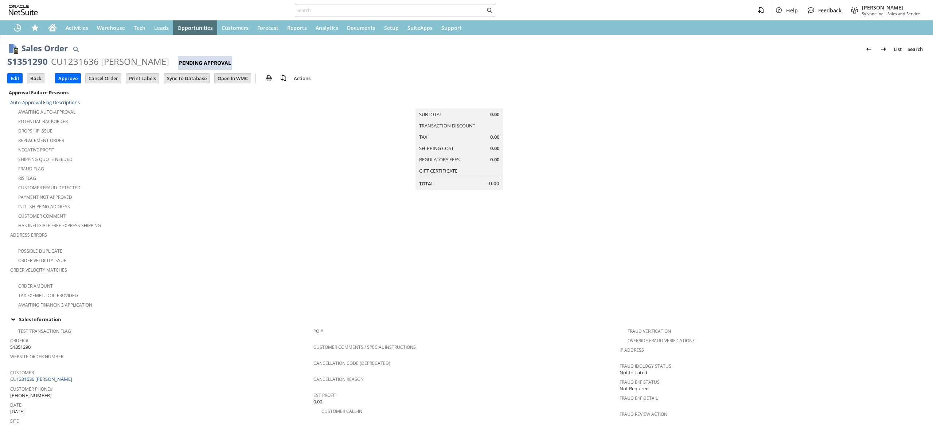
scroll to position [345, 0]
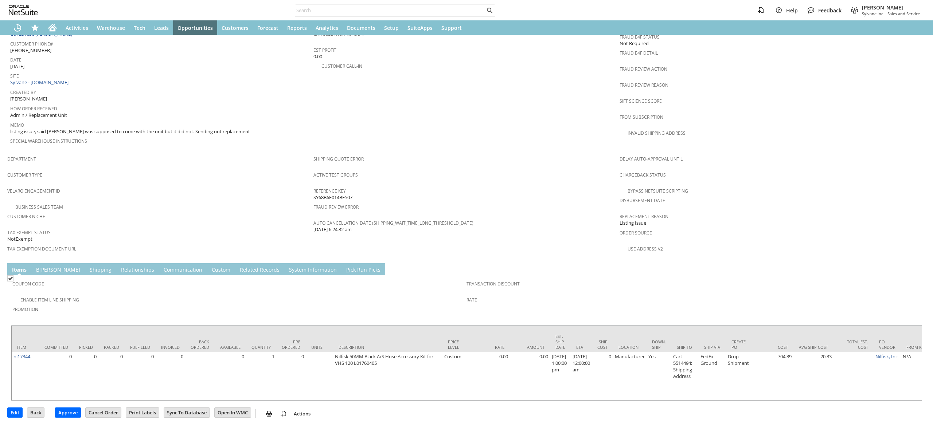
click at [159, 263] on td "C ommunication" at bounding box center [183, 269] width 48 height 12
click at [162, 266] on link "C ommunication" at bounding box center [183, 270] width 42 height 8
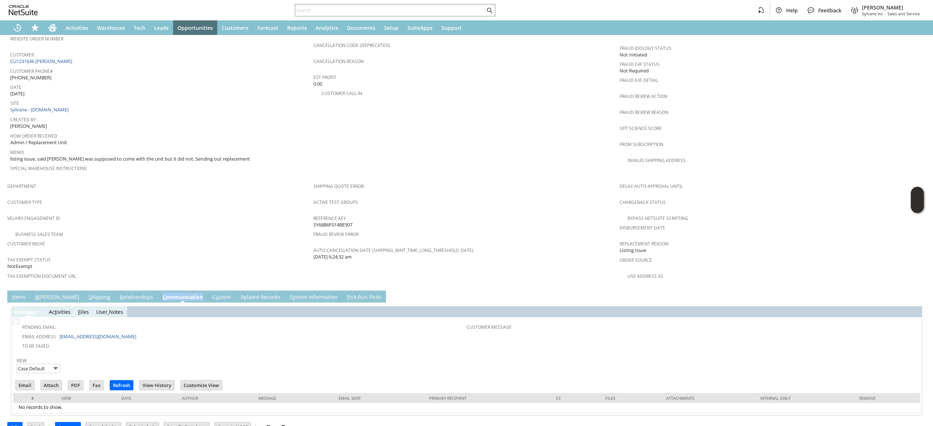
scroll to position [0, 0]
click at [30, 381] on input "Email" at bounding box center [25, 385] width 19 height 9
click at [535, 118] on td "PO # Customer Comments / Special Instructions Cancellation Code (deprecated) Ca…" at bounding box center [466, 92] width 306 height 173
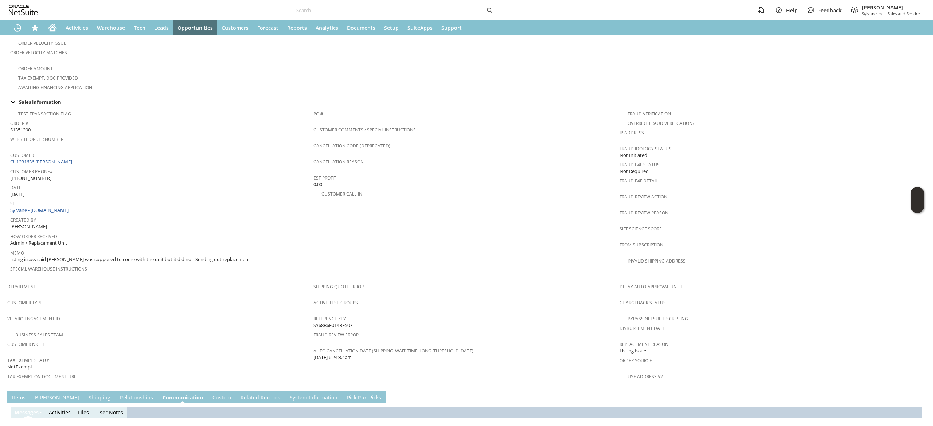
click at [60, 159] on link "CU1231636 Mike Belkowski" at bounding box center [42, 162] width 64 height 7
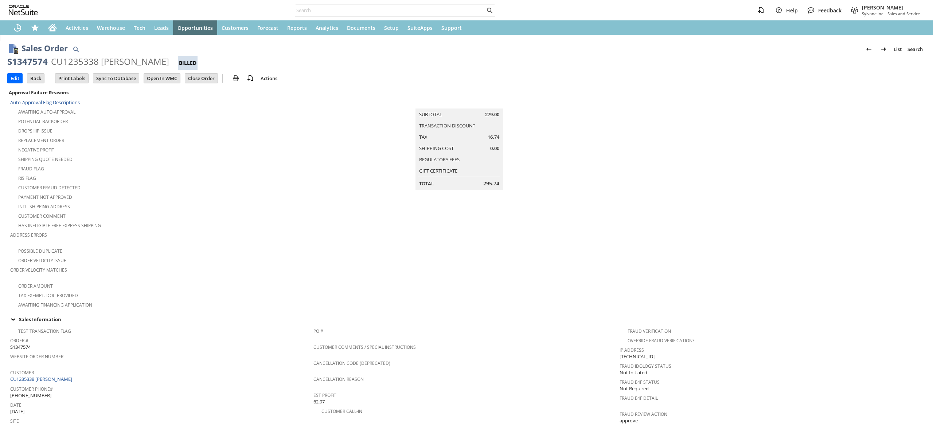
scroll to position [345, 0]
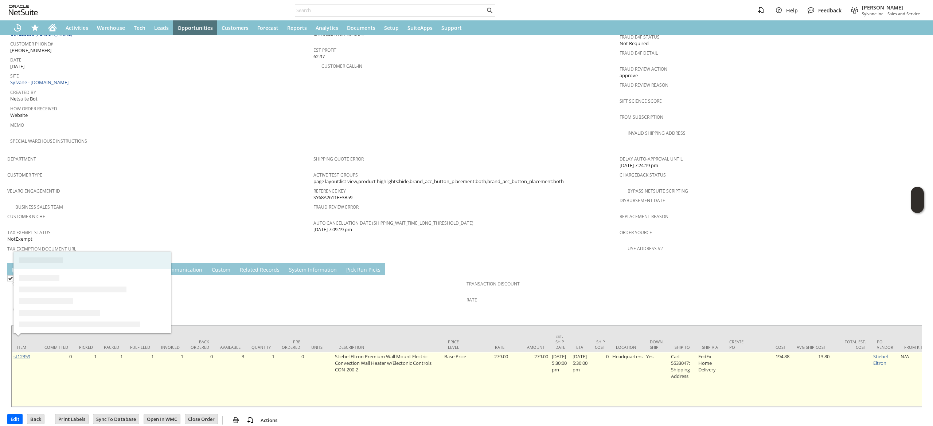
click at [28, 353] on link "st12359" at bounding box center [21, 356] width 17 height 7
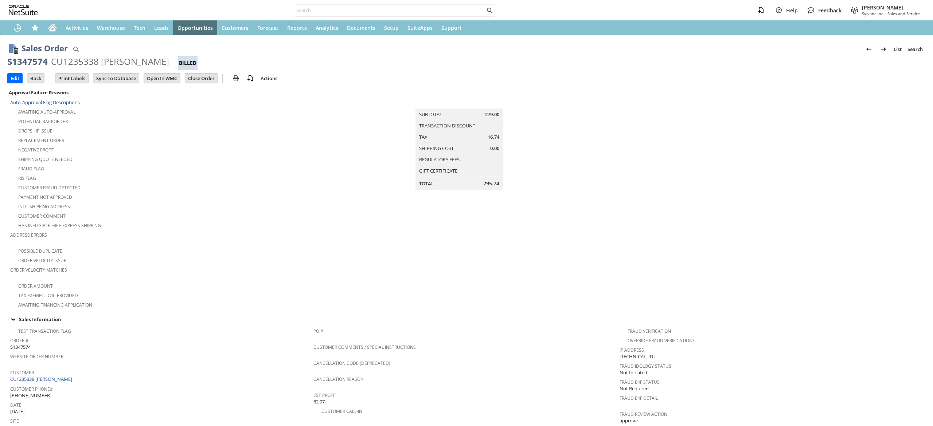
scroll to position [324, 0]
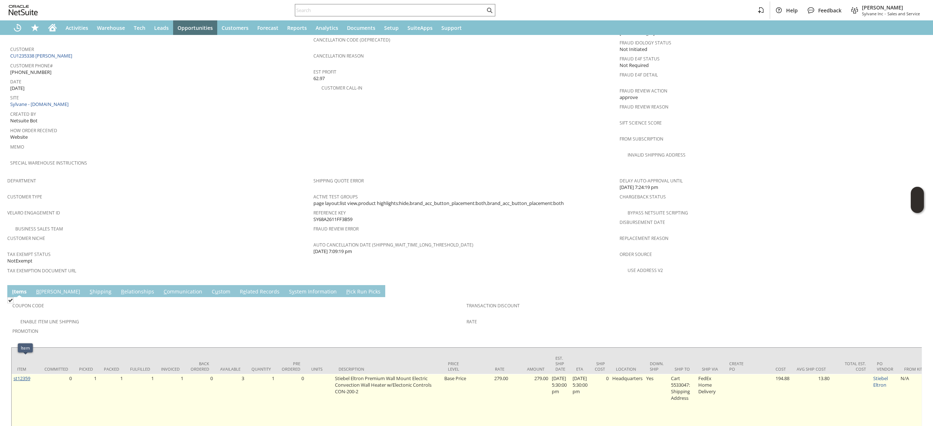
click at [20, 375] on link "st12359" at bounding box center [21, 378] width 17 height 7
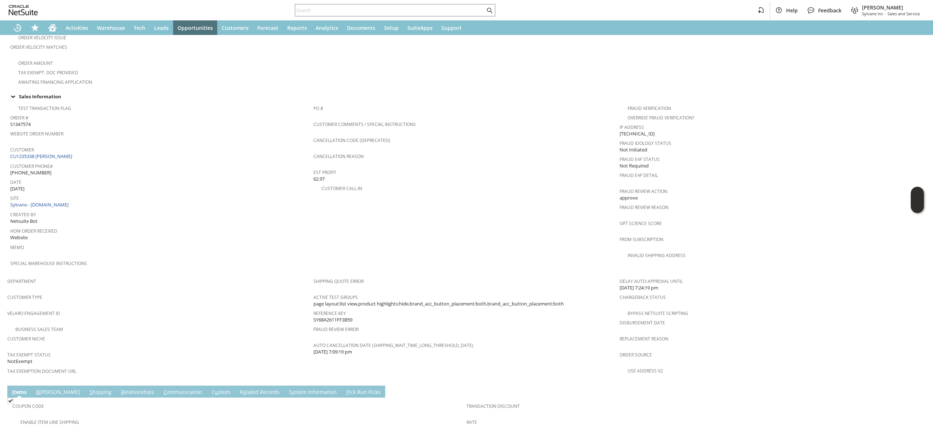
scroll to position [345, 0]
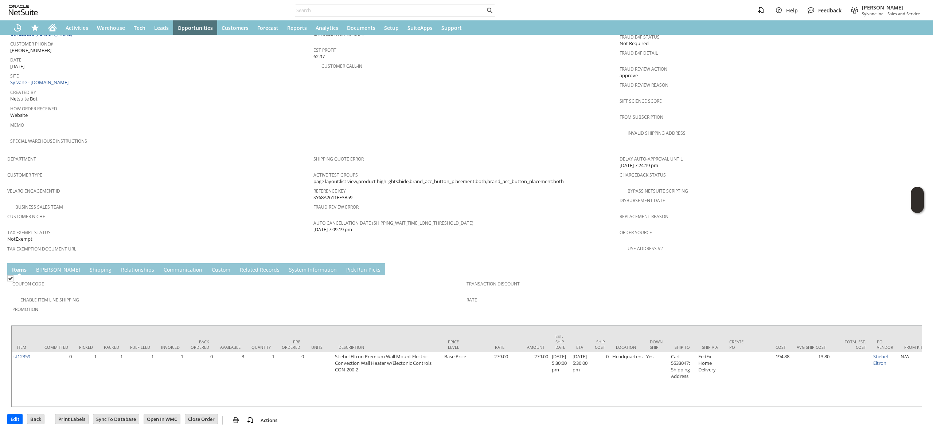
click at [136, 279] on span "Coupon Code" at bounding box center [237, 283] width 450 height 8
click at [148, 277] on td "Coupon Code" at bounding box center [239, 286] width 454 height 18
click at [162, 266] on link "C ommunication" at bounding box center [183, 270] width 42 height 8
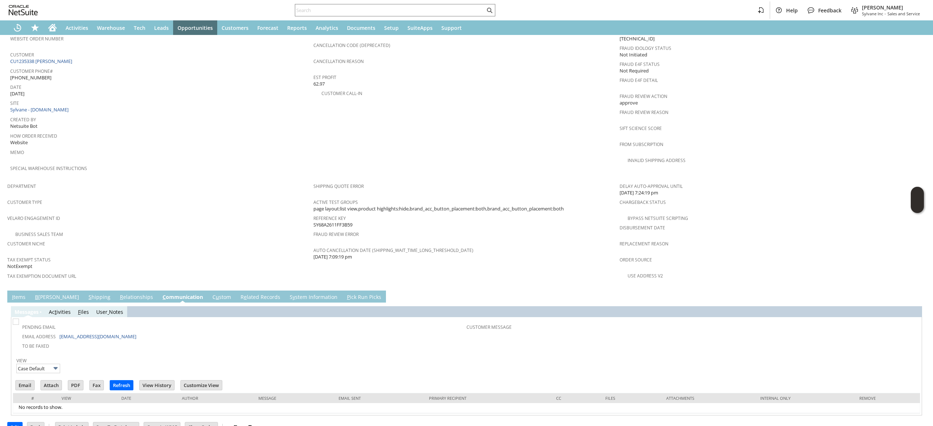
scroll to position [0, 0]
click at [288, 294] on link "S y stem Information" at bounding box center [313, 298] width 51 height 8
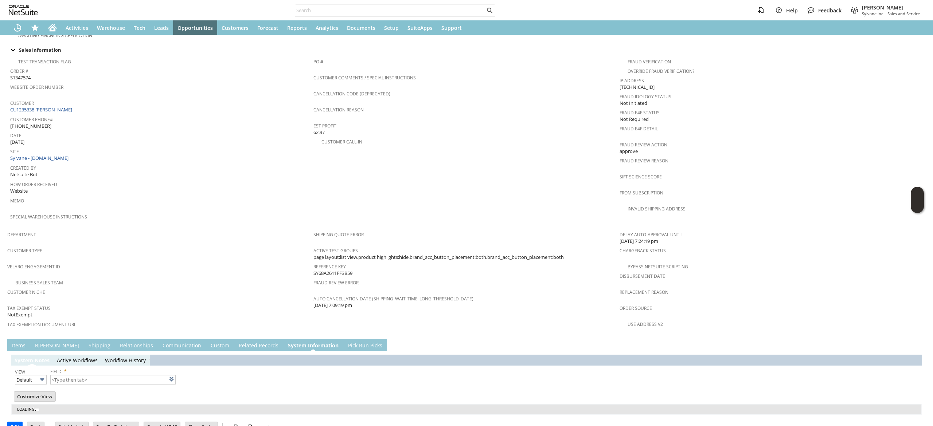
type input "1 to 25 of 97"
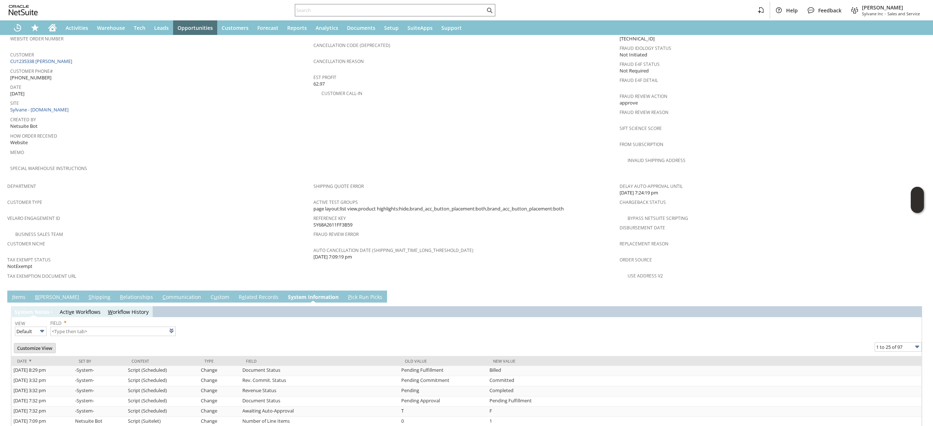
click at [237, 294] on link "R e lated Records" at bounding box center [258, 298] width 43 height 8
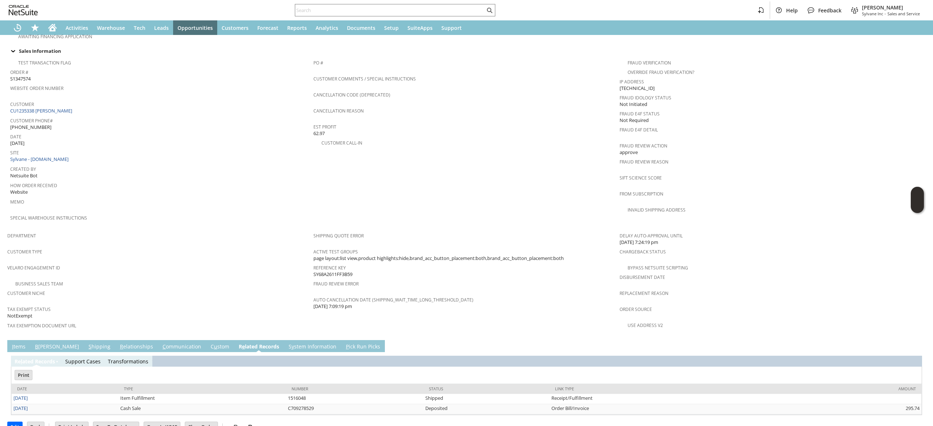
scroll to position [0, 0]
click at [21, 405] on link "[DATE]" at bounding box center [20, 408] width 14 height 7
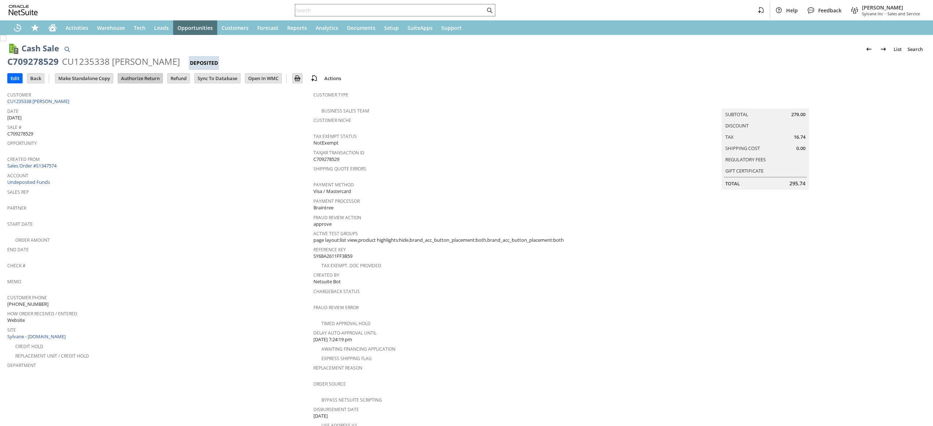
click at [146, 79] on input "Authorize Return" at bounding box center [140, 78] width 44 height 9
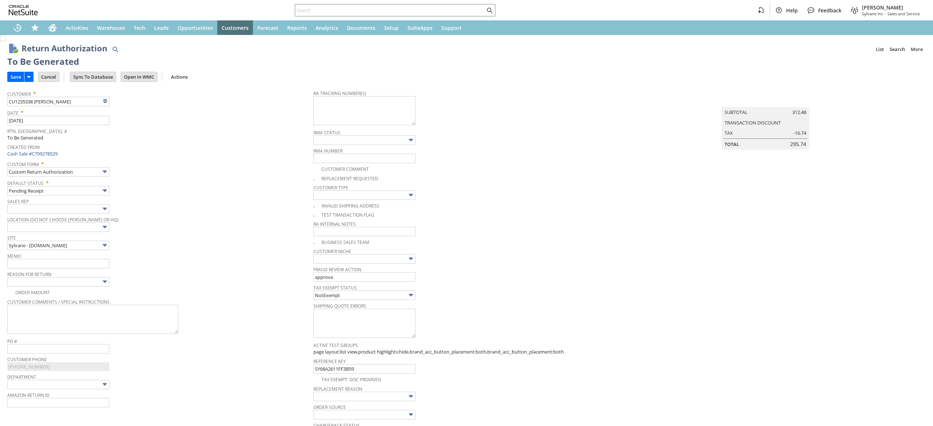
type input "Add"
type input "Copy Previous"
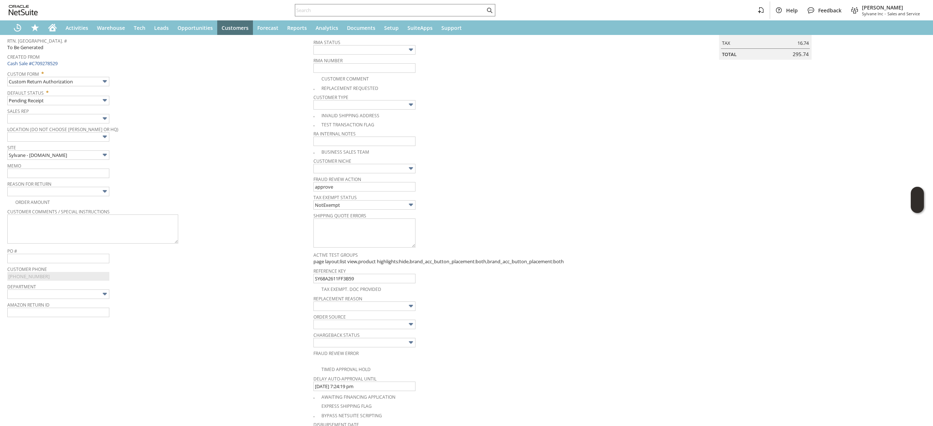
scroll to position [63, 0]
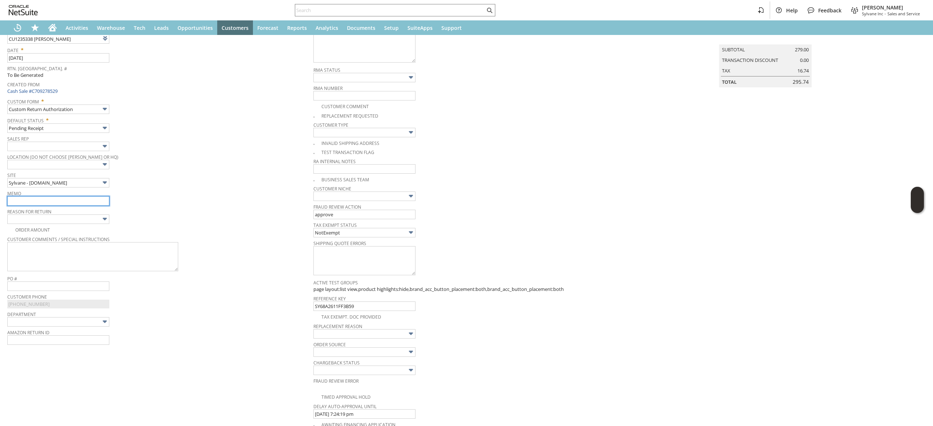
click at [85, 198] on input "text" at bounding box center [58, 200] width 102 height 9
type input "buyer changed mind"
click at [99, 224] on body "Help Feedback Devin Carswell Sylvane Inc - Sales and Service Activities Warehou…" at bounding box center [466, 213] width 933 height 426
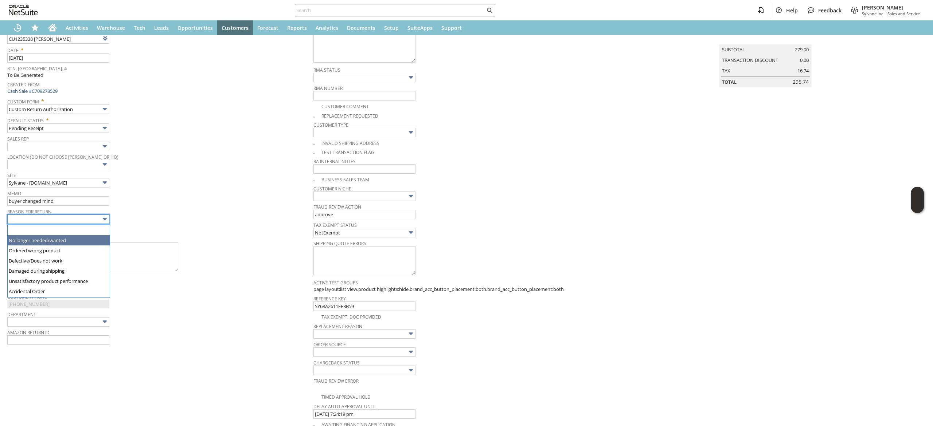
type input "No longer needed/wanted"
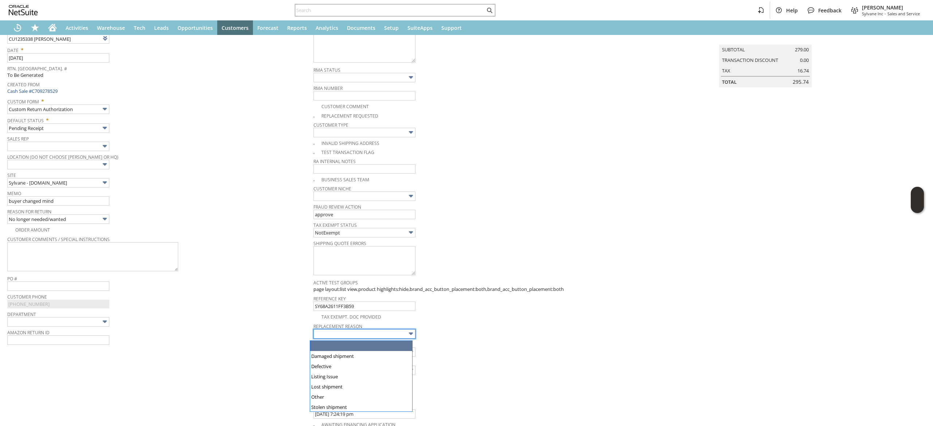
click at [344, 332] on input "text" at bounding box center [364, 333] width 102 height 9
click at [254, 300] on span "Customer Phone" at bounding box center [158, 296] width 302 height 8
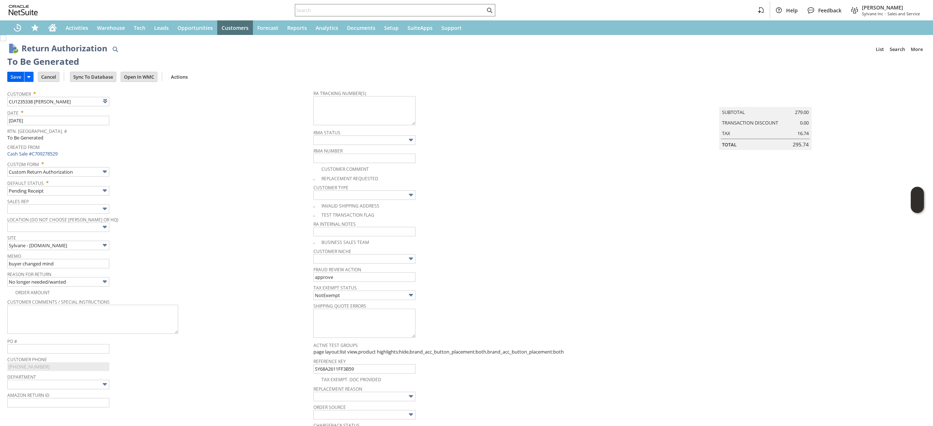
click at [15, 80] on input "Save" at bounding box center [16, 76] width 16 height 9
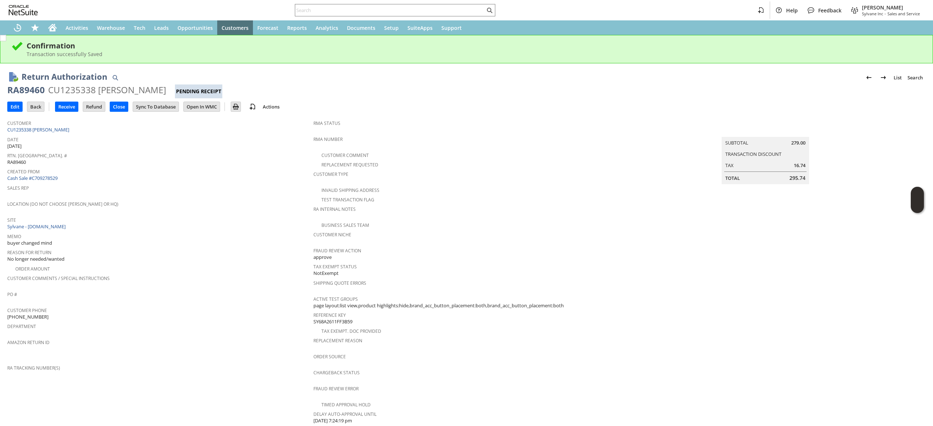
click at [30, 94] on div "RA89460" at bounding box center [26, 90] width 38 height 12
copy div "RA89460"
drag, startPoint x: 47, startPoint y: 89, endPoint x: 162, endPoint y: 91, distance: 114.8
click at [162, 91] on div "RA89460 CU1235338 [PERSON_NAME] Receipt" at bounding box center [466, 91] width 918 height 14
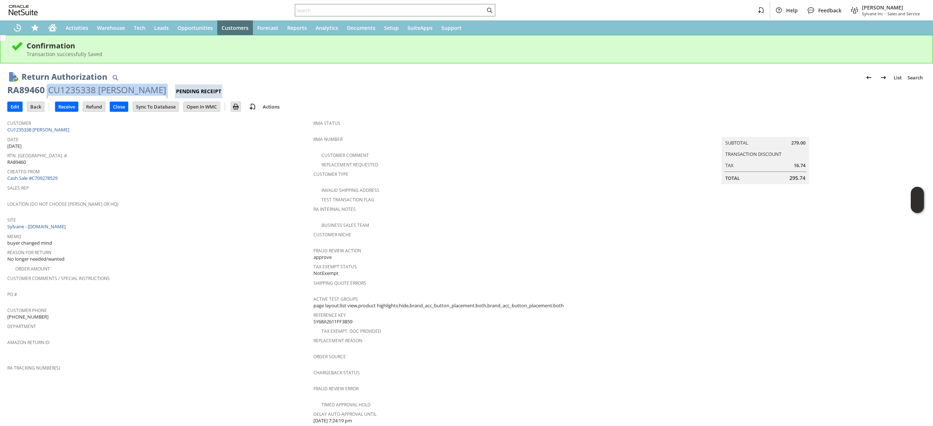
copy div "CU1235338 [PERSON_NAME]"
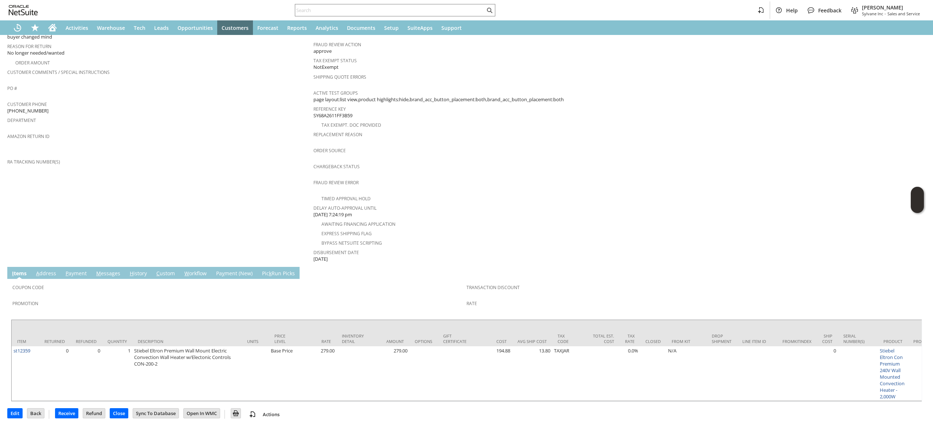
click at [42, 270] on link "A ddress" at bounding box center [46, 274] width 24 height 8
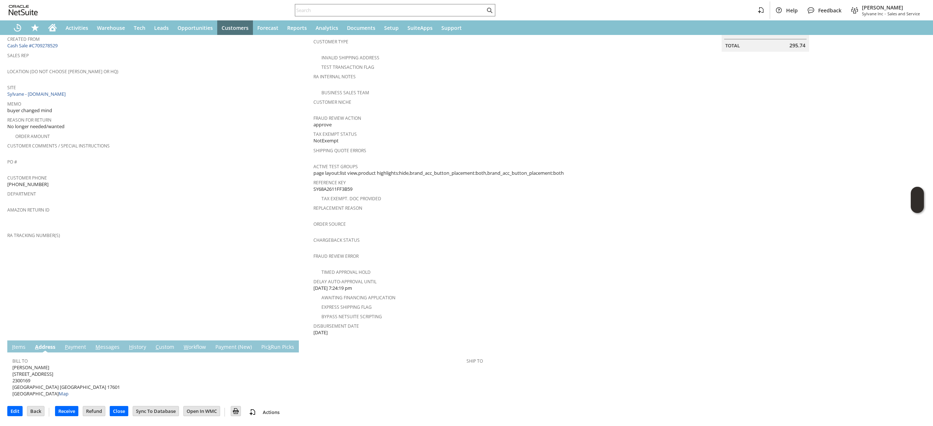
scroll to position [120, 0]
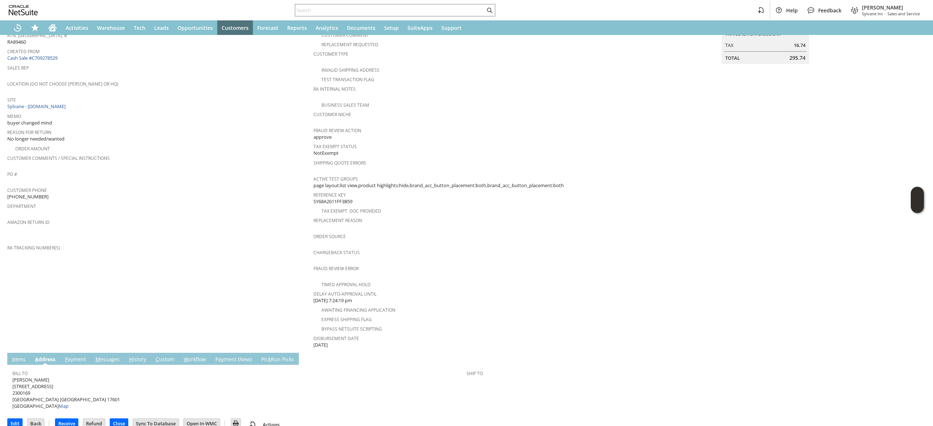
click at [37, 377] on span "Eduard Sergeyev 150 Tanglewood Ln 2300169 Lancaster PA 17601 United States Map" at bounding box center [65, 393] width 107 height 33
copy span "[STREET_ADDRESS]"
click at [42, 386] on span "Eduard Sergeyev 150 Tanglewood Ln 2300169 Lancaster PA 17601 United States Map" at bounding box center [65, 393] width 107 height 33
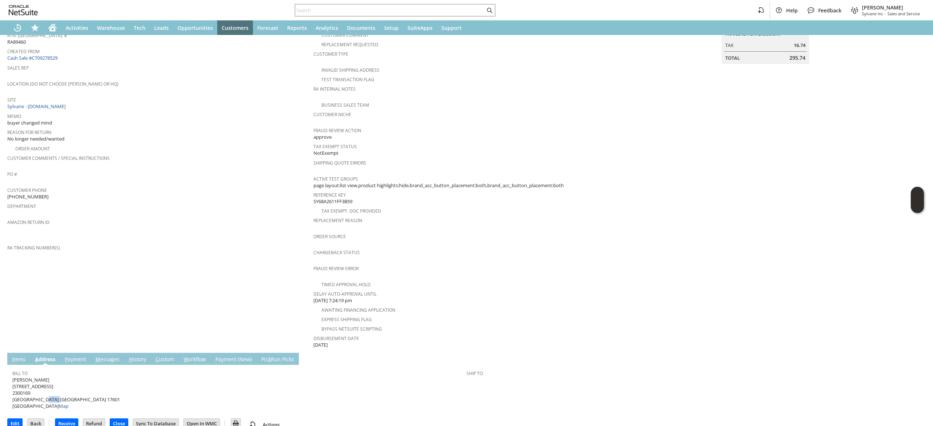
click at [42, 386] on span "Eduard Sergeyev 150 Tanglewood Ln 2300169 Lancaster PA 17601 United States Map" at bounding box center [65, 393] width 107 height 33
copy span "17601"
click at [103, 356] on link "M essages" at bounding box center [108, 360] width 28 height 8
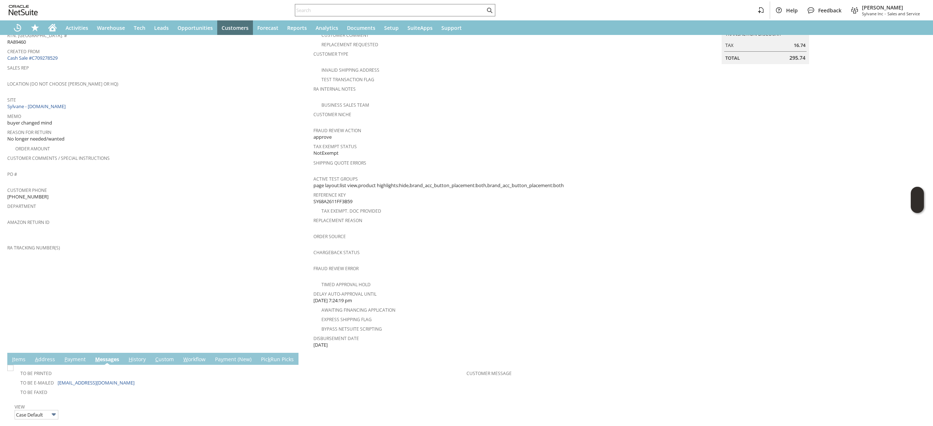
scroll to position [0, 0]
drag, startPoint x: 116, startPoint y: 376, endPoint x: 55, endPoint y: 371, distance: 60.3
click at [55, 371] on tbody "To Be Printed To Be E-mailed sergeyev78@msn.com To Be Faxed" at bounding box center [239, 382] width 454 height 30
click at [101, 387] on td "To Be Faxed" at bounding box center [239, 391] width 454 height 9
drag, startPoint x: 114, startPoint y: 369, endPoint x: 56, endPoint y: 372, distance: 58.4
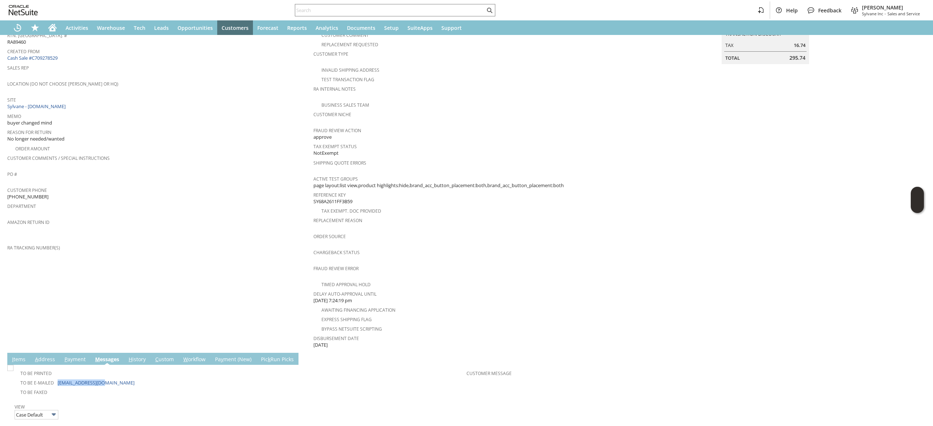
click at [56, 378] on td "To Be E-mailed sergeyev78@msn.com" at bounding box center [239, 382] width 454 height 9
copy td "sergeyev78@msn.com"
click at [15, 356] on link "I tems" at bounding box center [18, 360] width 17 height 8
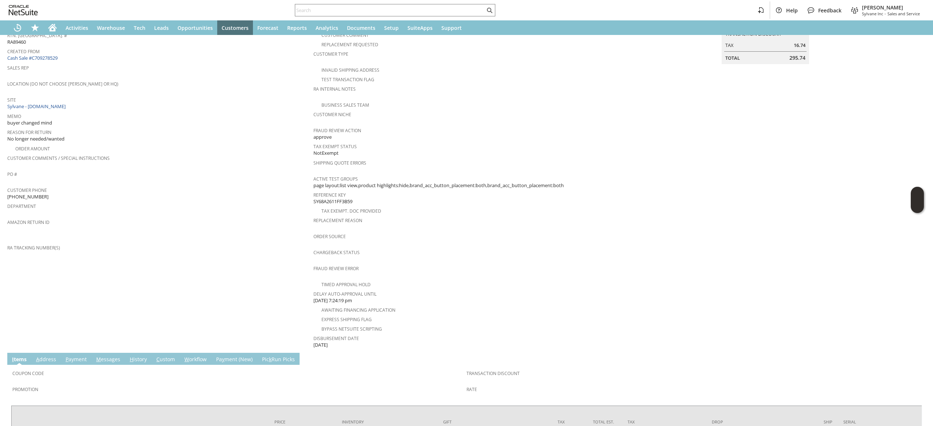
scroll to position [206, 0]
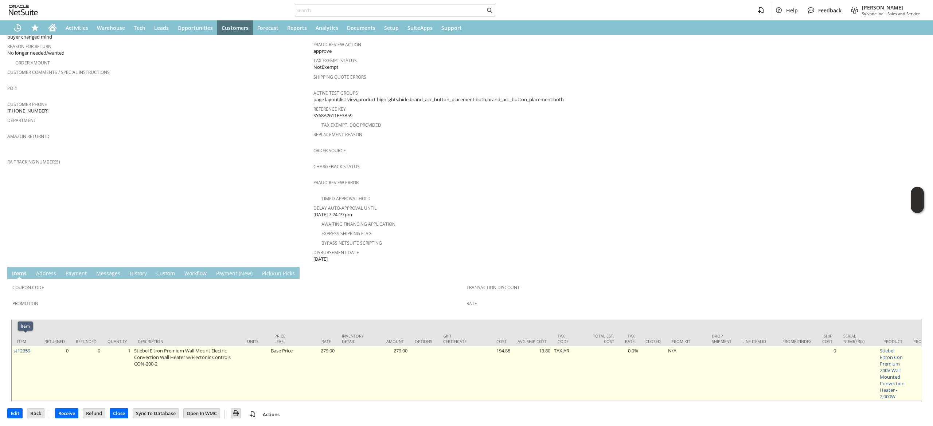
click at [25, 348] on link "st12359" at bounding box center [21, 351] width 17 height 7
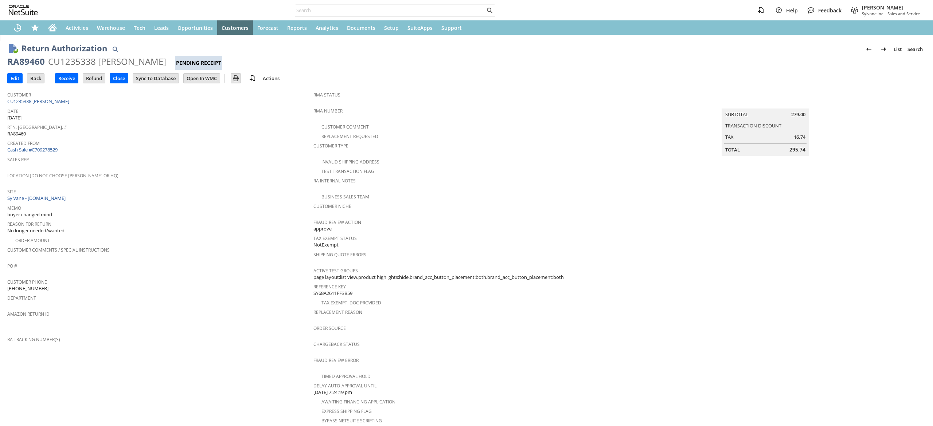
scroll to position [178, 0]
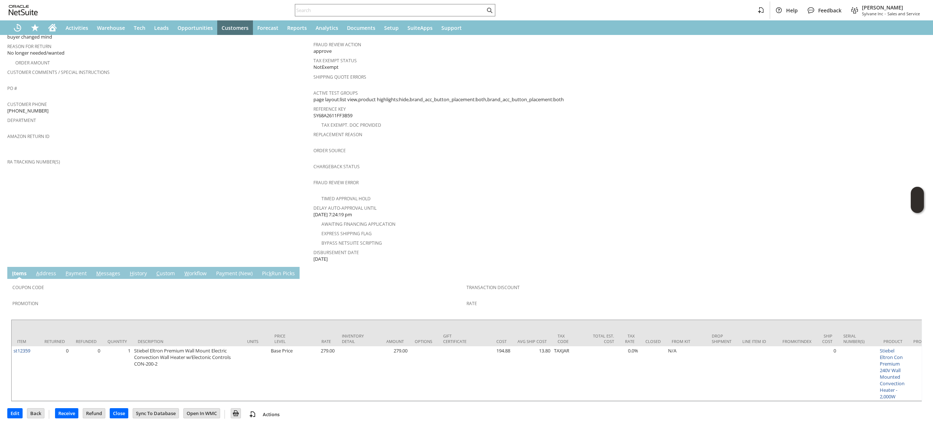
click at [47, 270] on link "A ddress" at bounding box center [46, 274] width 24 height 8
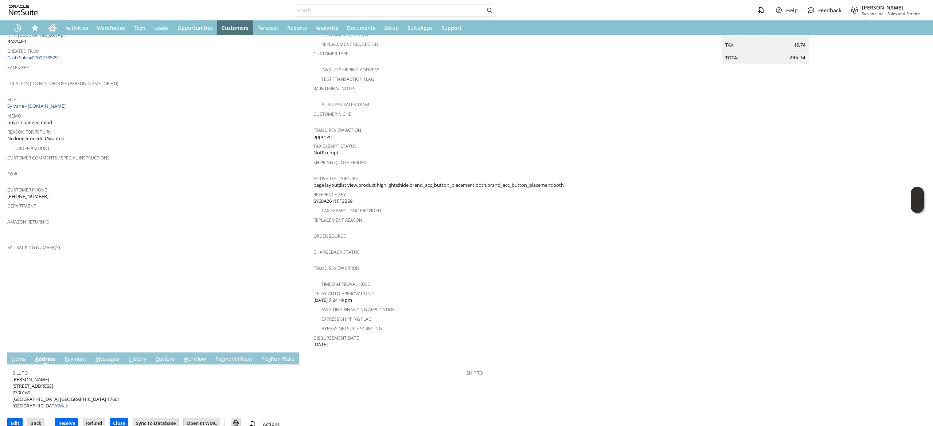
scroll to position [0, 0]
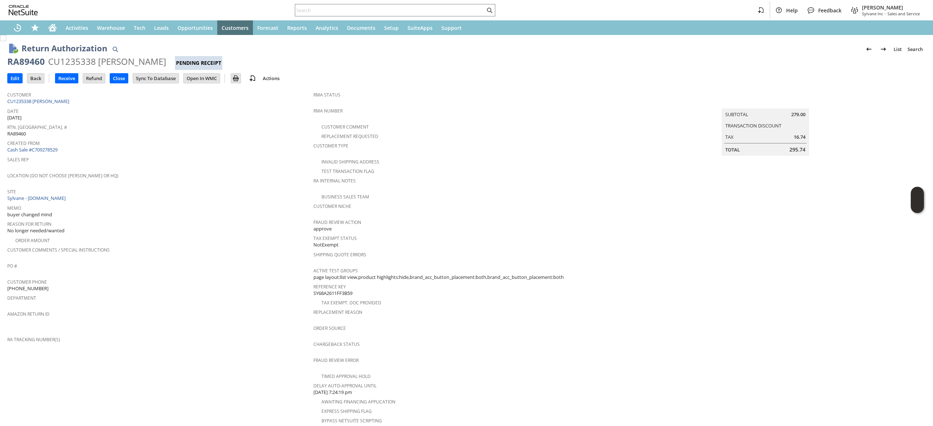
click at [30, 60] on div "RA89460" at bounding box center [26, 62] width 38 height 12
copy div "RA89460"
click at [13, 83] on input "Edit" at bounding box center [15, 78] width 15 height 9
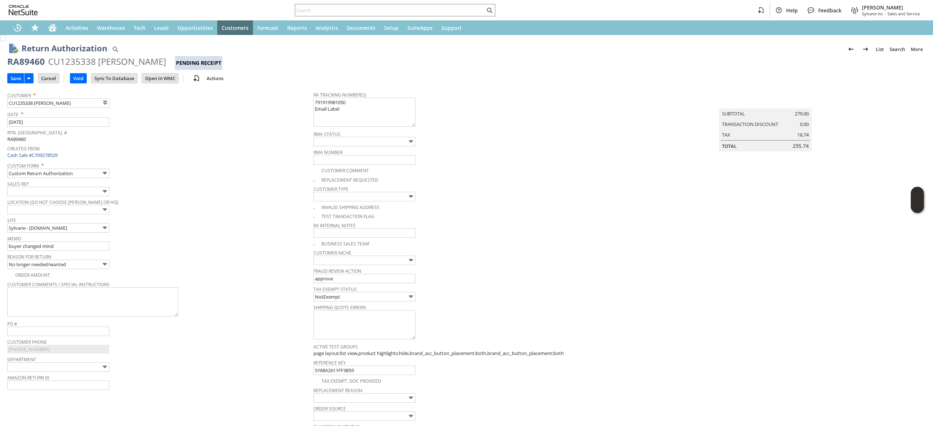
scroll to position [216, 0]
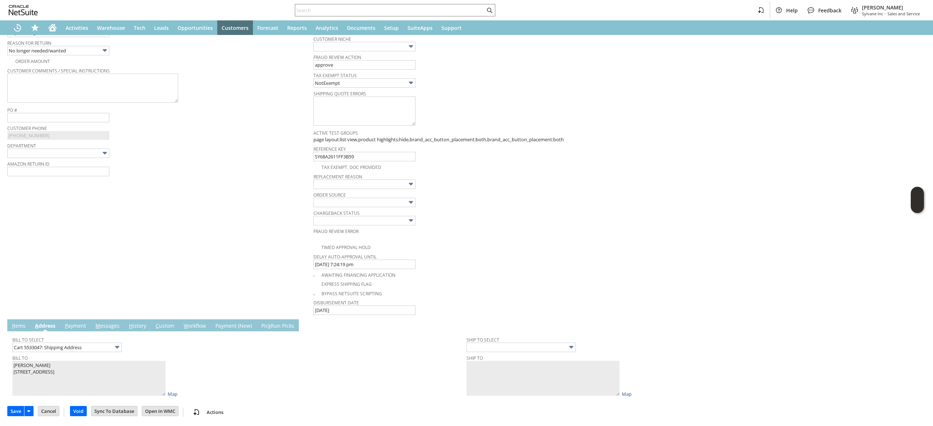
type textarea "791919981050 Email Label"
click at [26, 324] on link "I tems" at bounding box center [18, 326] width 17 height 8
type input "Add"
type input "Copy Previous"
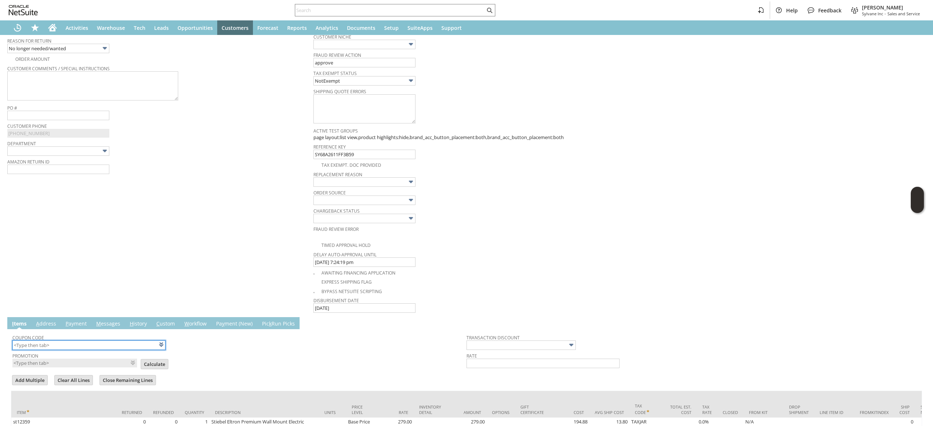
scroll to position [315, 0]
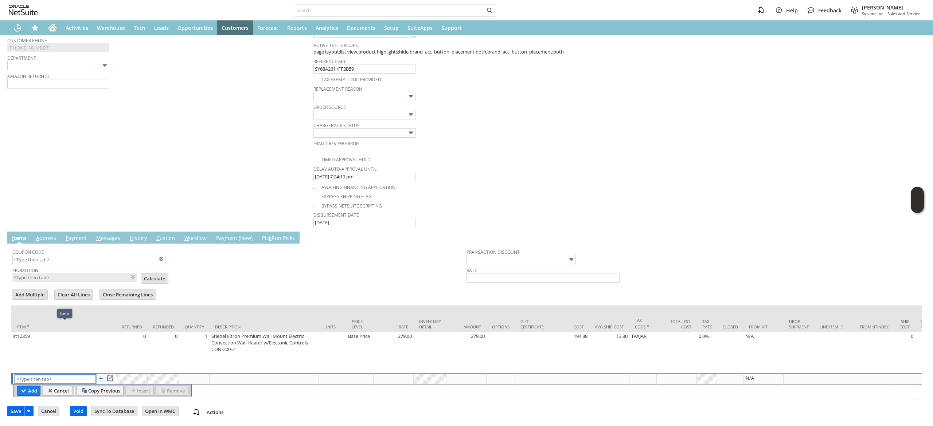
click at [34, 375] on input "text" at bounding box center [55, 379] width 81 height 9
type input "RSC1"
click at [31, 386] on input "Add" at bounding box center [28, 390] width 23 height 9
type input "Disco...rice"
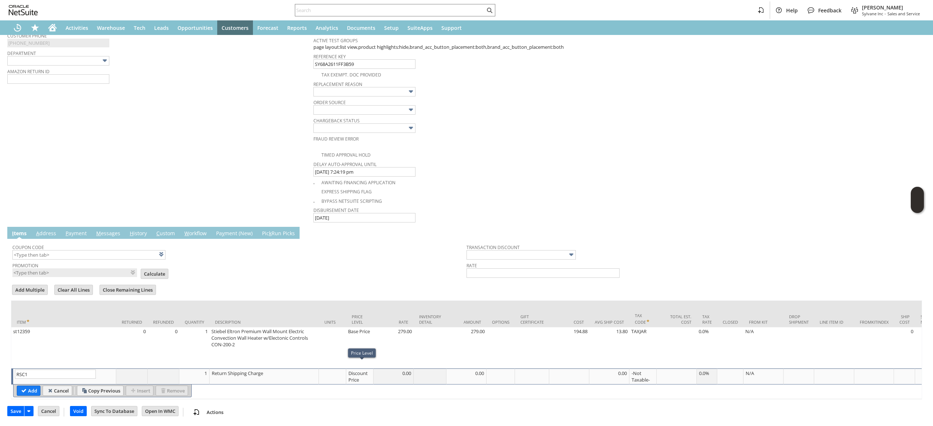
click at [359, 374] on div "Discount Price" at bounding box center [359, 377] width 23 height 14
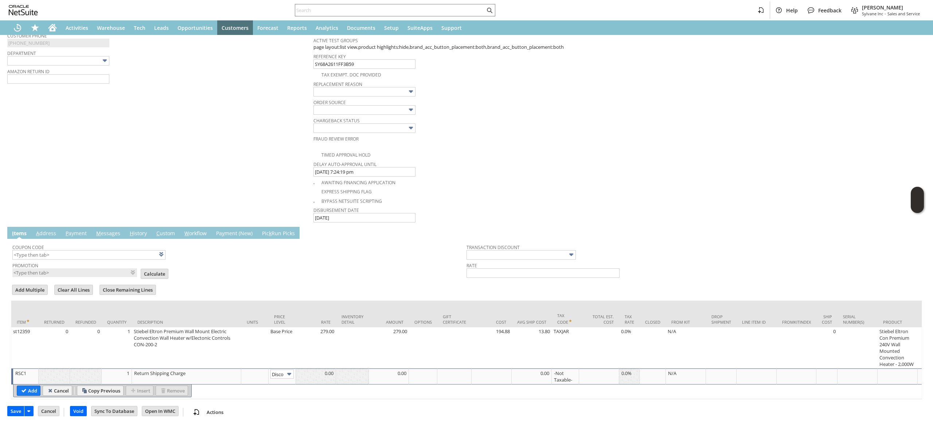
scroll to position [0, 12]
click at [282, 370] on input "Disco...rice" at bounding box center [281, 374] width 23 height 9
type input "Custom"
click at [310, 370] on div at bounding box center [316, 373] width 36 height 7
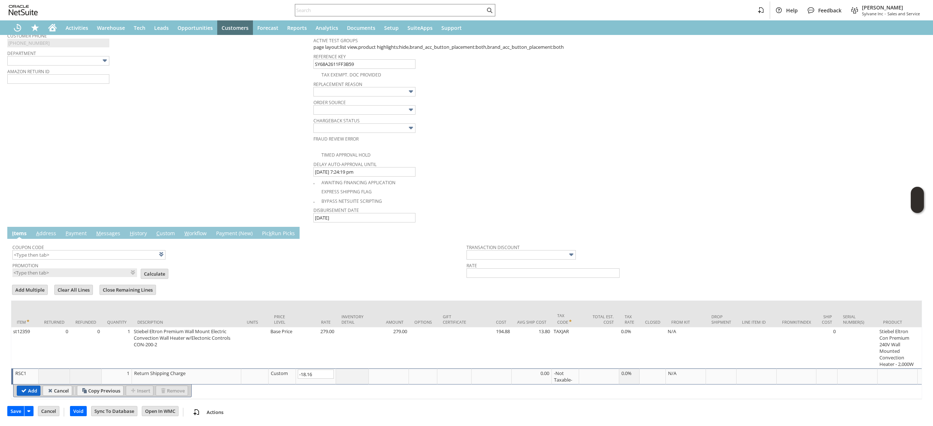
type input "-18.16"
click at [24, 386] on input "Add" at bounding box center [28, 390] width 23 height 9
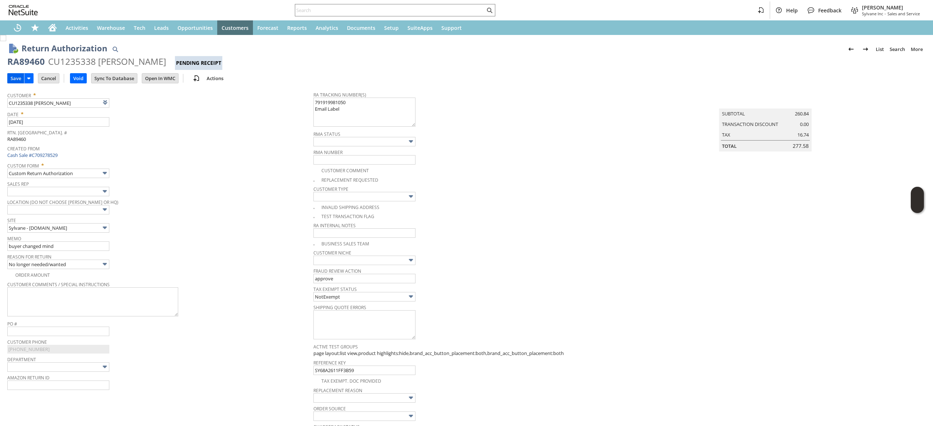
click at [15, 78] on input "Save" at bounding box center [16, 78] width 16 height 9
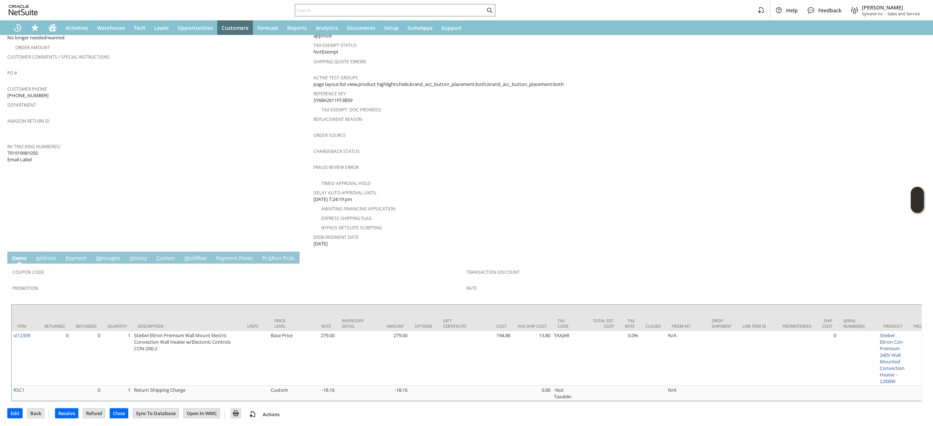
click at [99, 255] on span "M" at bounding box center [98, 258] width 5 height 7
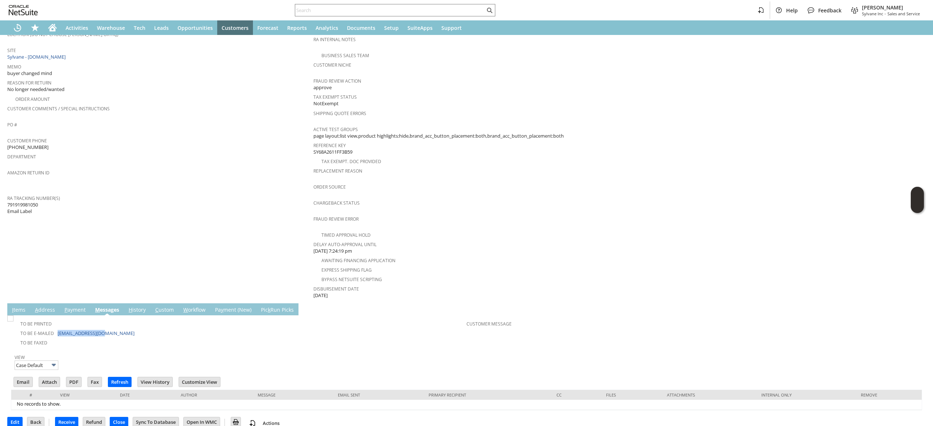
drag, startPoint x: 114, startPoint y: 320, endPoint x: 53, endPoint y: 325, distance: 61.0
click at [53, 328] on td "To Be E-mailed [EMAIL_ADDRESS][DOMAIN_NAME]" at bounding box center [239, 332] width 454 height 9
copy td "[EMAIL_ADDRESS][DOMAIN_NAME]"
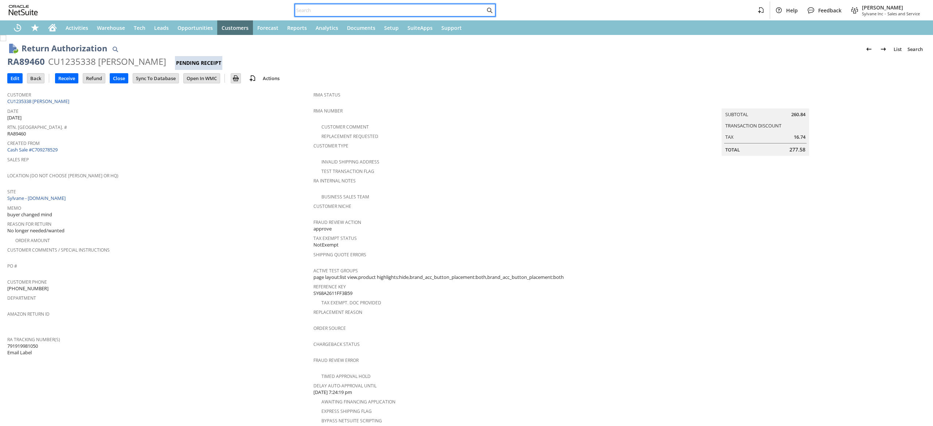
click at [450, 11] on input "text" at bounding box center [390, 10] width 190 height 9
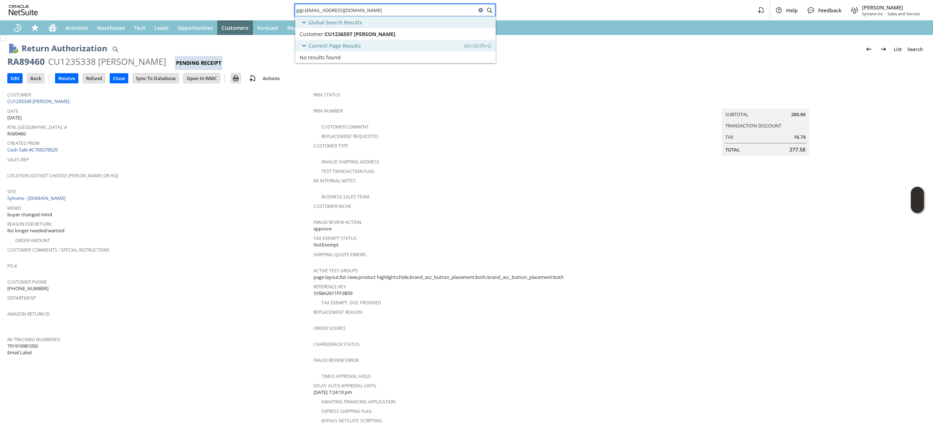
type input "gigi-[EMAIL_ADDRESS][DOMAIN_NAME]"
click at [355, 36] on span "CU1236597 [PERSON_NAME]" at bounding box center [360, 34] width 71 height 7
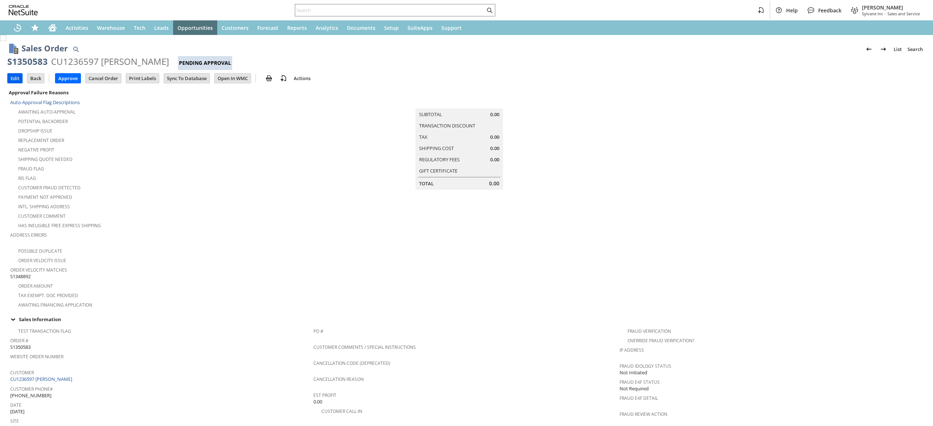
click at [16, 82] on input "Edit" at bounding box center [15, 78] width 15 height 9
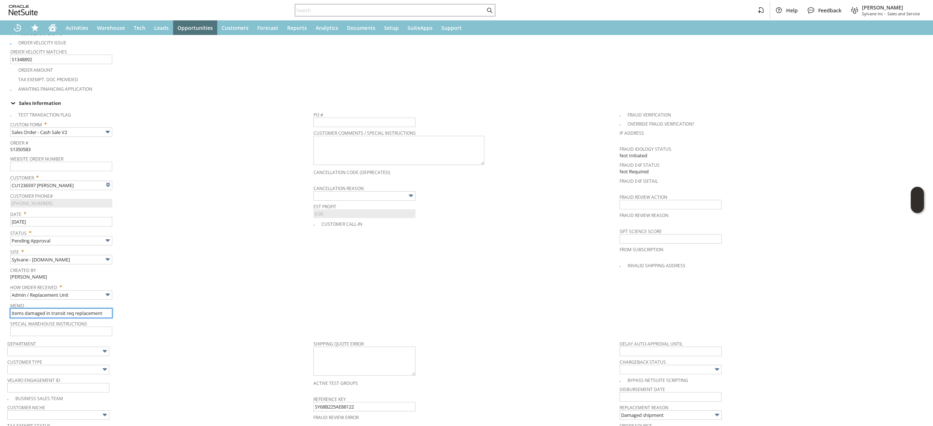
type input "Intelligent Recommendations¹⁰"
type input "items damaged in transit req replacement, needs approval, OG box was damaged"
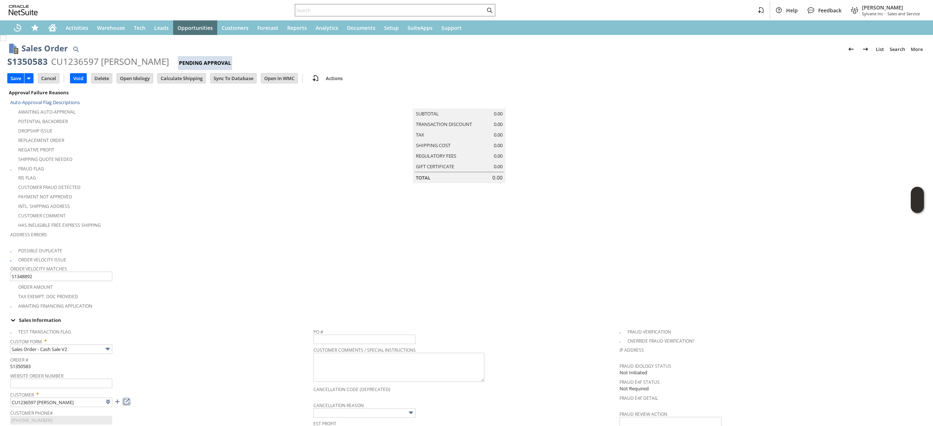
click at [129, 398] on link at bounding box center [126, 402] width 8 height 8
click at [34, 63] on div "S1350583" at bounding box center [27, 62] width 40 height 12
copy div "S1350583"
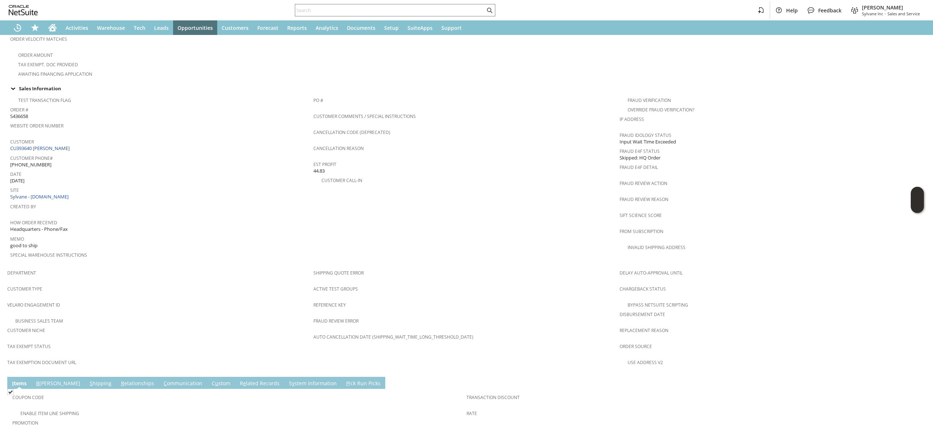
scroll to position [268, 0]
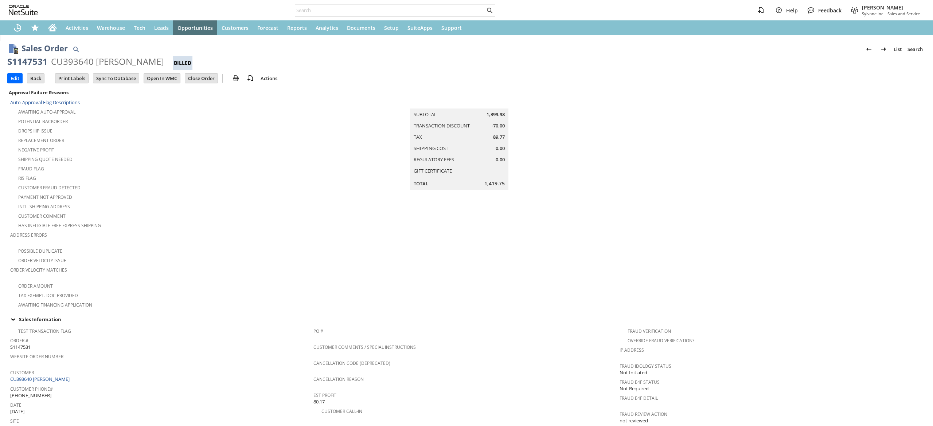
scroll to position [354, 0]
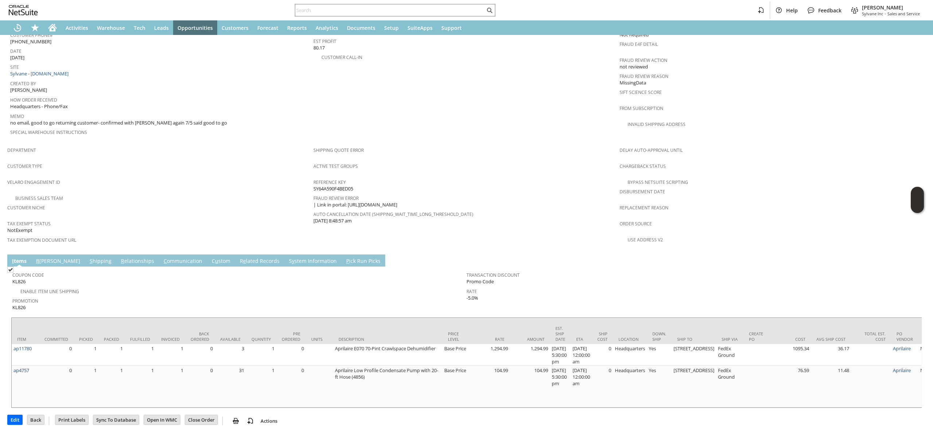
click at [153, 267] on td "Coupon Code KL826 Enable Item Line Shipping Promotion KL826 Transaction Discoun…" at bounding box center [466, 290] width 911 height 47
click at [162, 258] on link "C ommunication" at bounding box center [183, 262] width 42 height 8
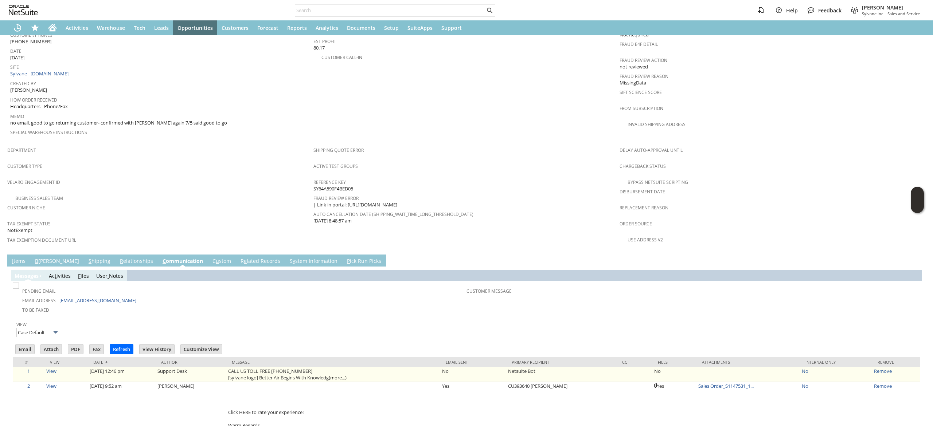
scroll to position [0, 0]
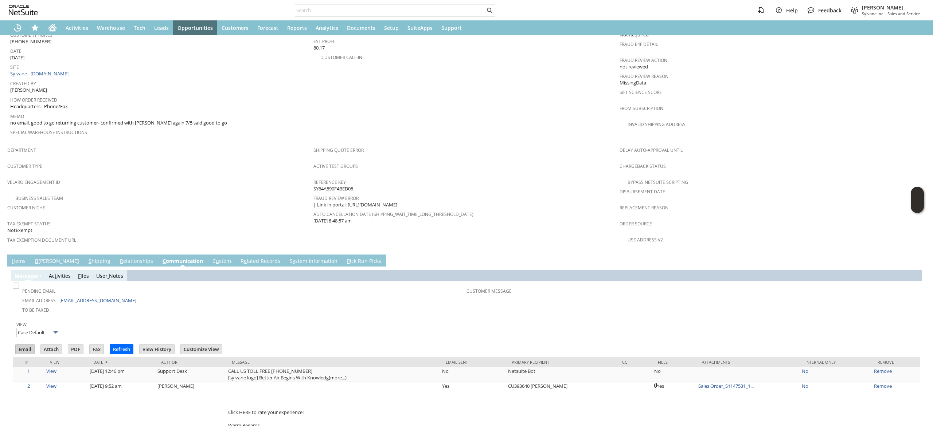
click at [31, 345] on input "Email" at bounding box center [25, 349] width 19 height 9
click at [26, 344] on td "Email" at bounding box center [27, 350] width 25 height 13
click at [26, 345] on input "Email" at bounding box center [25, 349] width 19 height 9
click at [576, 177] on span "Reference Key" at bounding box center [464, 181] width 302 height 8
click at [462, 9] on input "text" at bounding box center [390, 10] width 190 height 9
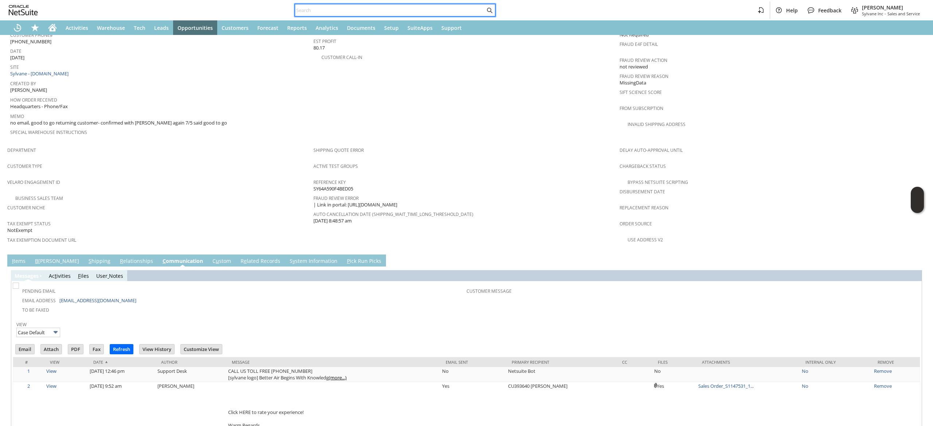
paste input "5203060322"
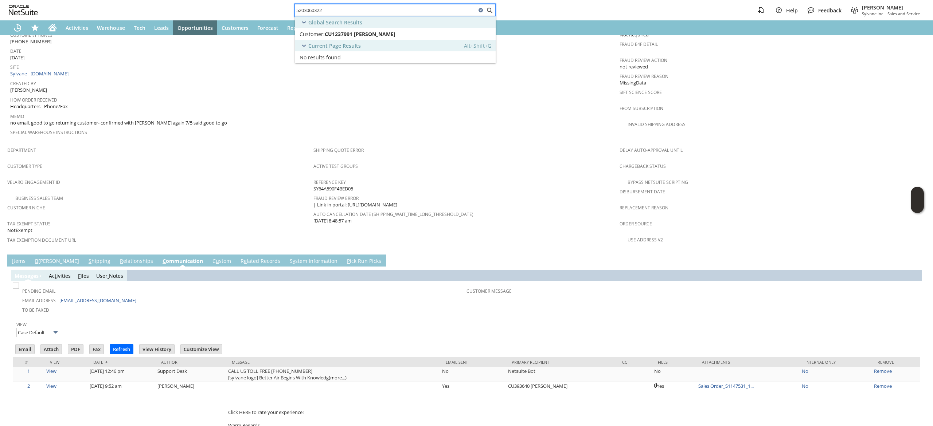
type input "5203060322"
drag, startPoint x: 445, startPoint y: 32, endPoint x: 439, endPoint y: 39, distance: 9.8
click at [439, 39] on link "Customer: CU1237991 Craig Wiggins Edit Dash" at bounding box center [395, 34] width 200 height 12
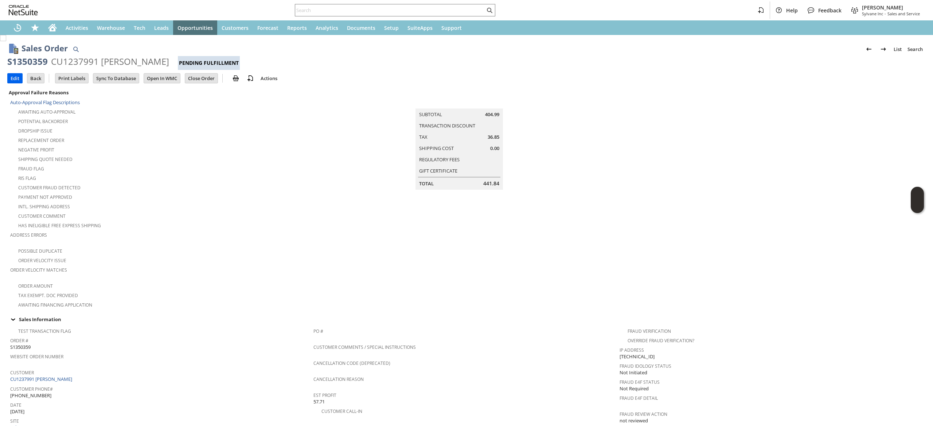
click at [16, 77] on input "Edit" at bounding box center [15, 78] width 15 height 9
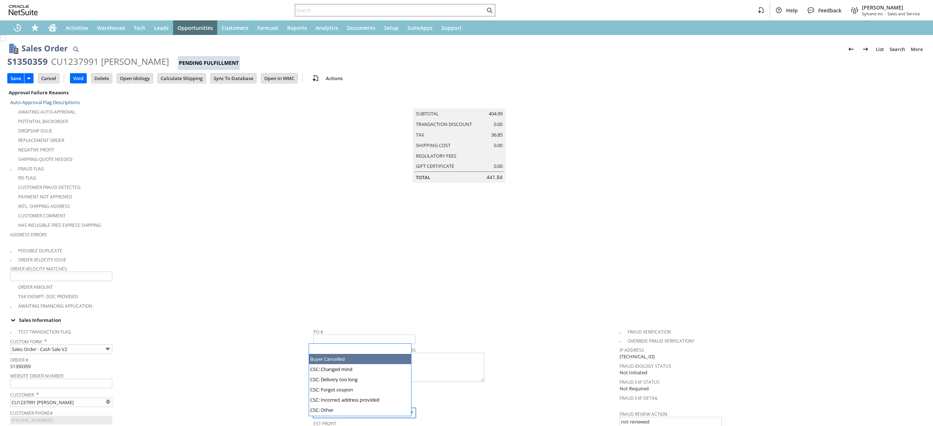
scroll to position [70, 0]
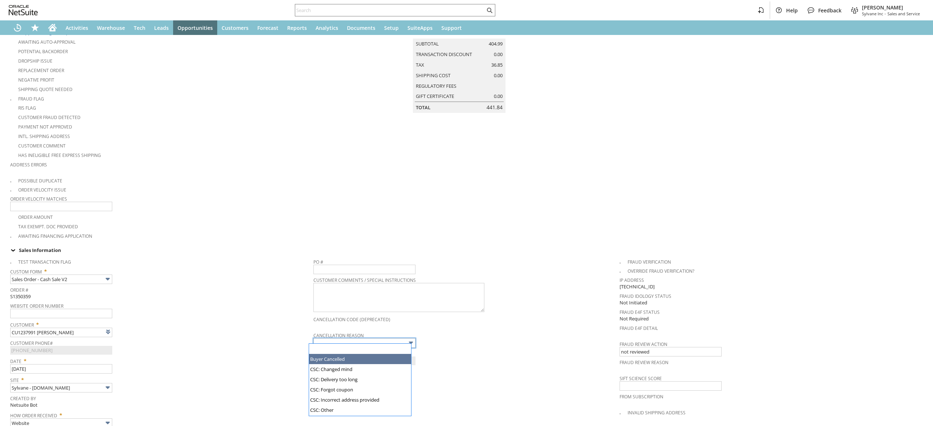
type input "Intelligent Recommendations¹⁰"
type input "Buyer Cancelled"
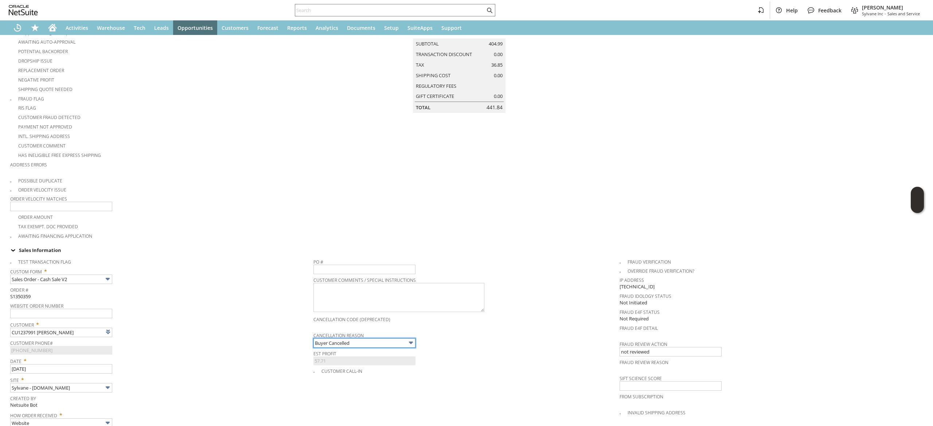
scroll to position [184, 0]
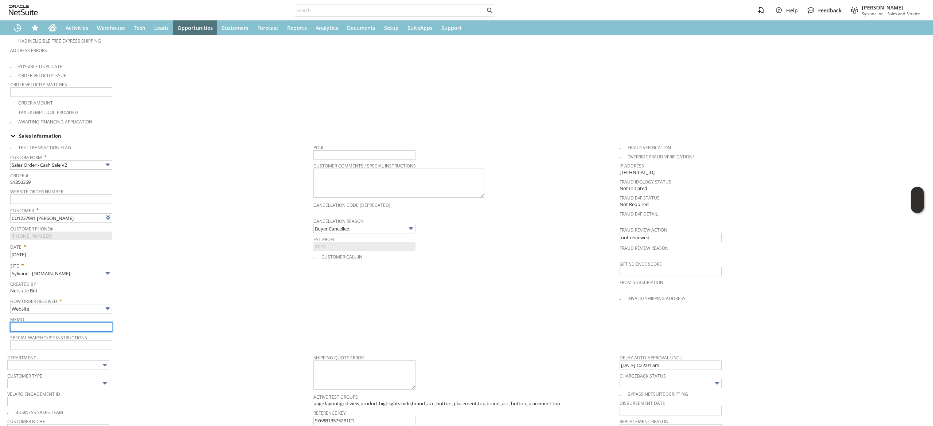
click at [75, 323] on input "text" at bounding box center [61, 326] width 102 height 9
type input "v"
type input "buyer changed mind"
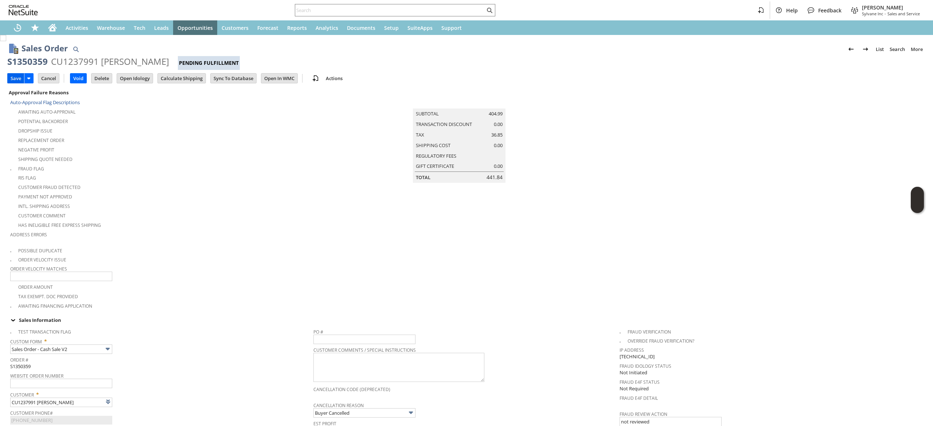
click at [16, 81] on input "Save" at bounding box center [16, 78] width 16 height 9
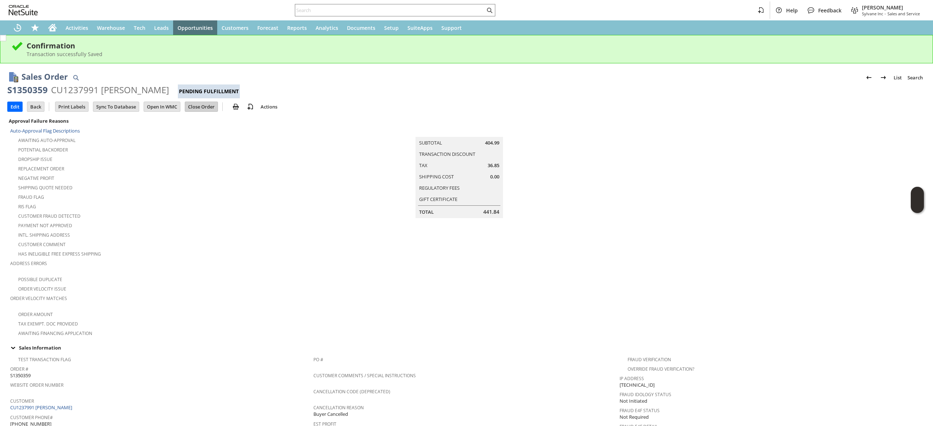
click at [215, 106] on input "Close Order" at bounding box center [201, 106] width 32 height 9
click at [203, 112] on td "Close Order" at bounding box center [204, 106] width 38 height 13
click at [203, 108] on input "Close Order" at bounding box center [201, 106] width 32 height 9
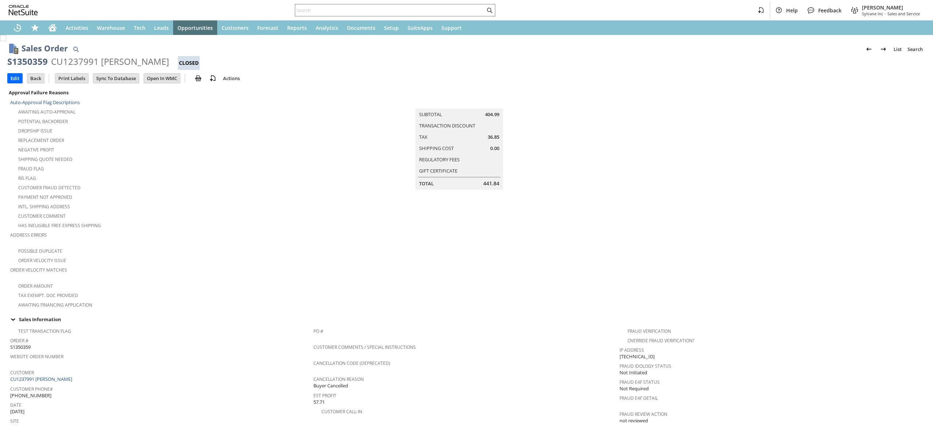
scroll to position [327, 0]
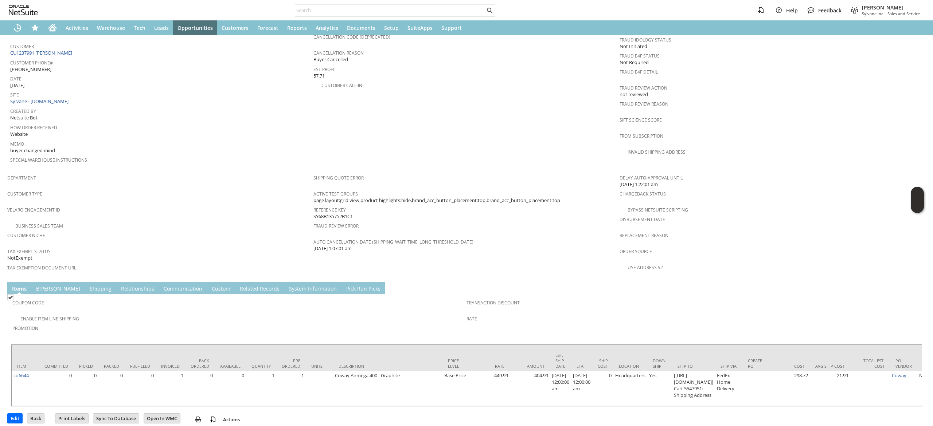
click at [159, 282] on td "C ommunication" at bounding box center [183, 288] width 48 height 12
click at [162, 285] on link "C ommunication" at bounding box center [183, 289] width 42 height 8
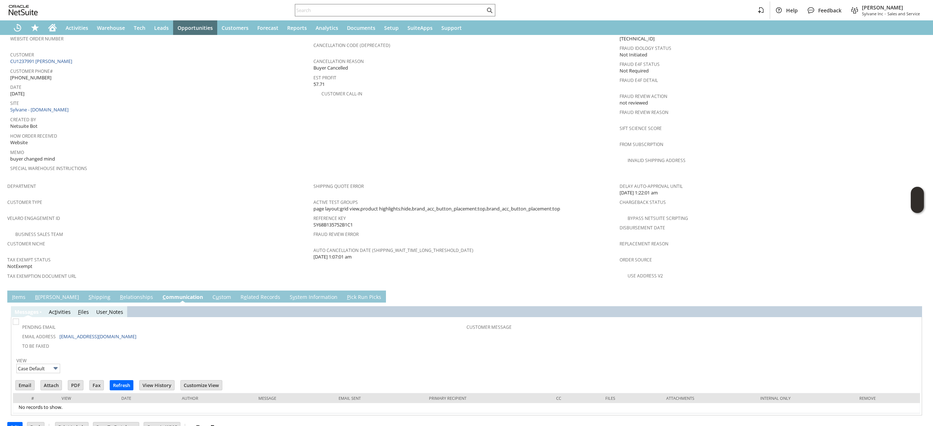
scroll to position [0, 0]
click at [29, 381] on input "Email" at bounding box center [25, 385] width 19 height 9
click at [544, 121] on td "PO # Customer Comments / Special Instructions Cancellation Code (deprecated) Ca…" at bounding box center [466, 92] width 306 height 173
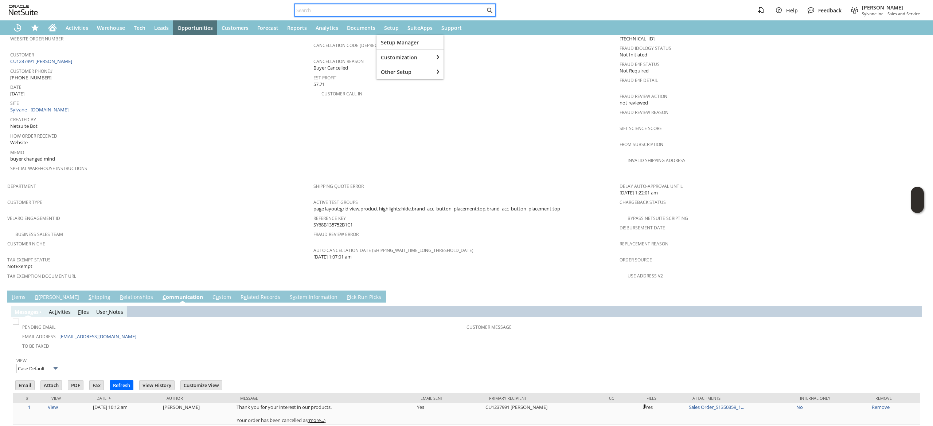
click at [411, 8] on input "text" at bounding box center [390, 10] width 190 height 9
paste input "8173123884"
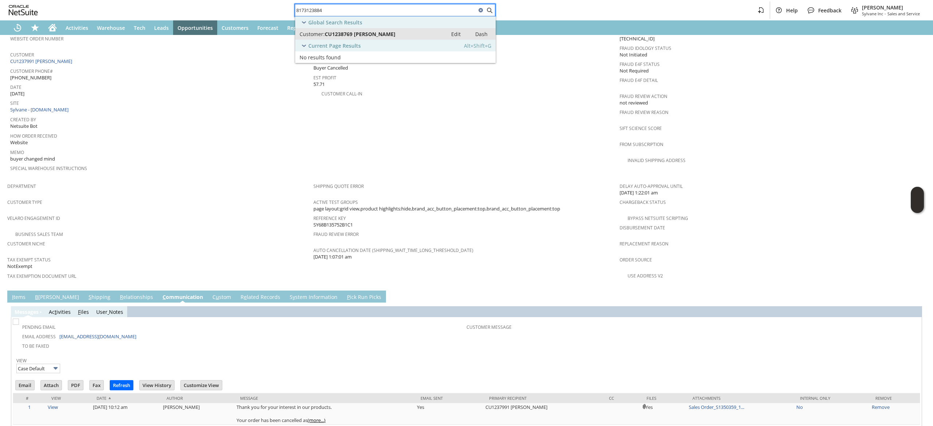
type input "8173123884"
click at [414, 35] on div "Customer: CU1238769 Jacobs" at bounding box center [372, 34] width 144 height 7
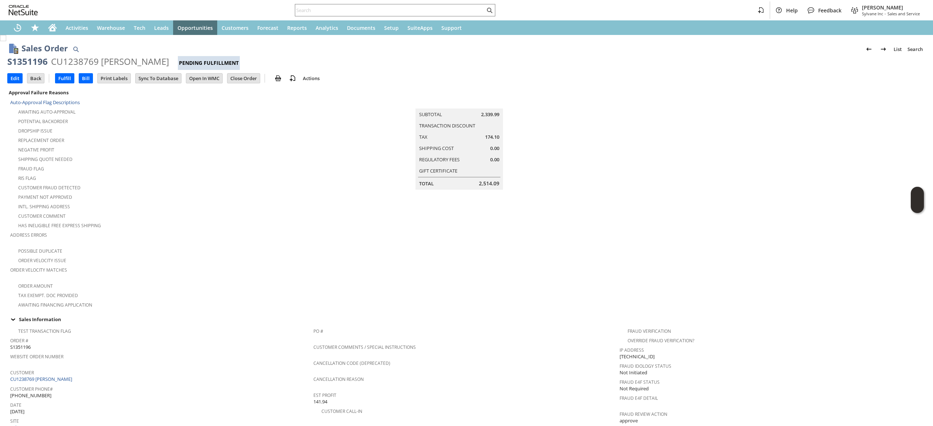
scroll to position [345, 0]
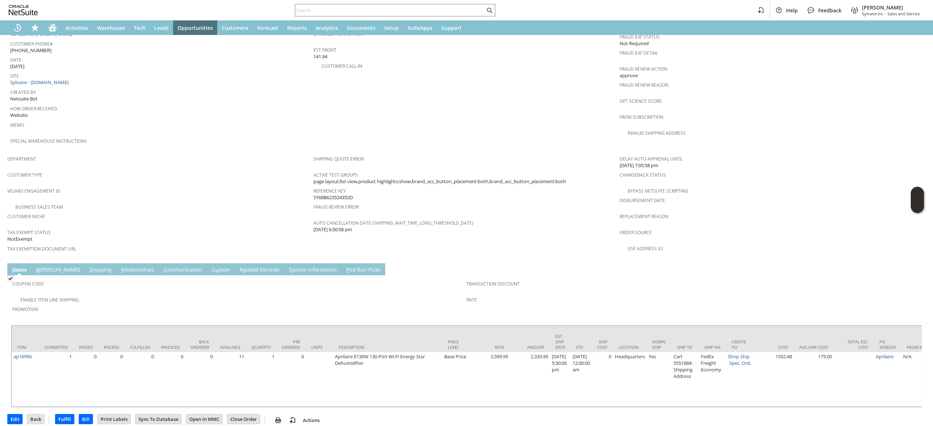
click at [88, 266] on link "S hipping" at bounding box center [101, 270] width 26 height 8
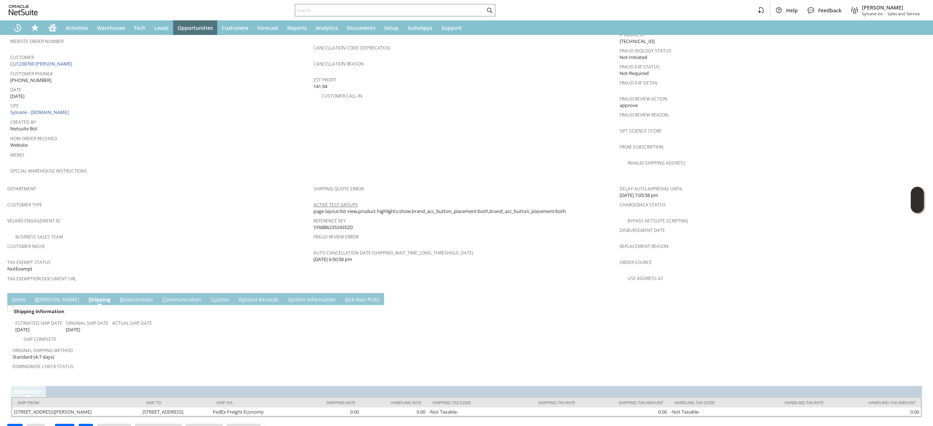
click at [329, 202] on link "Active Test Groups" at bounding box center [335, 205] width 44 height 6
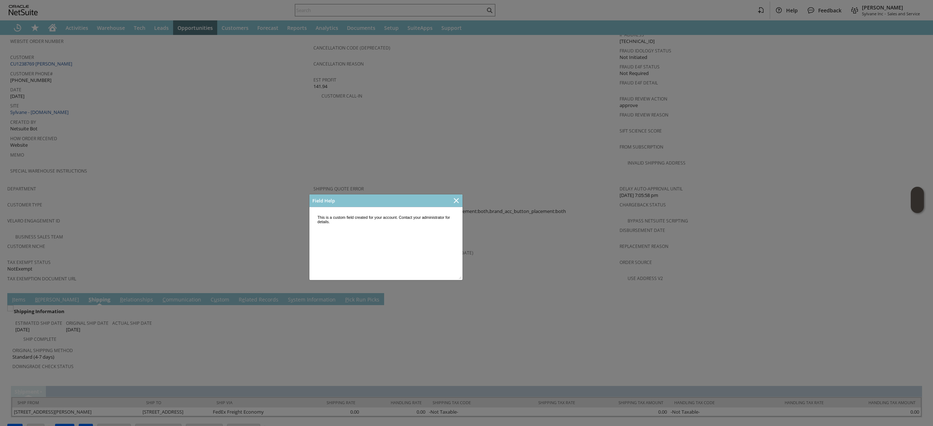
scroll to position [0, 0]
click at [464, 199] on div at bounding box center [466, 213] width 933 height 426
click at [458, 202] on icon "Close" at bounding box center [456, 200] width 9 height 9
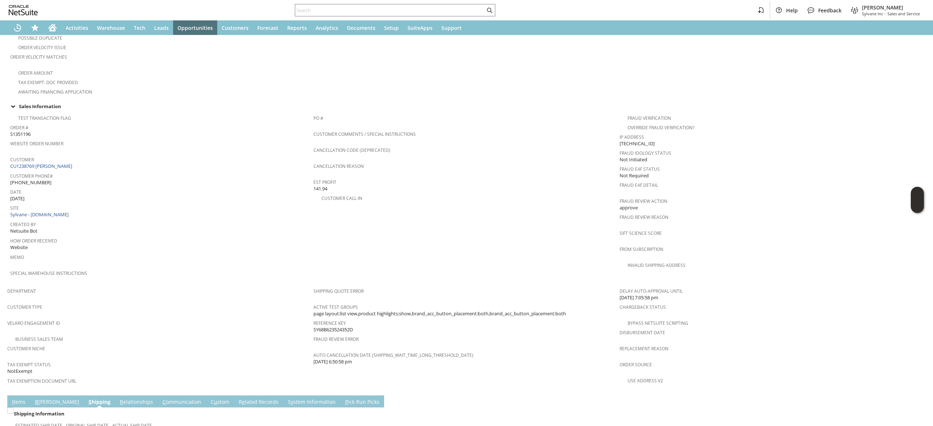
scroll to position [316, 0]
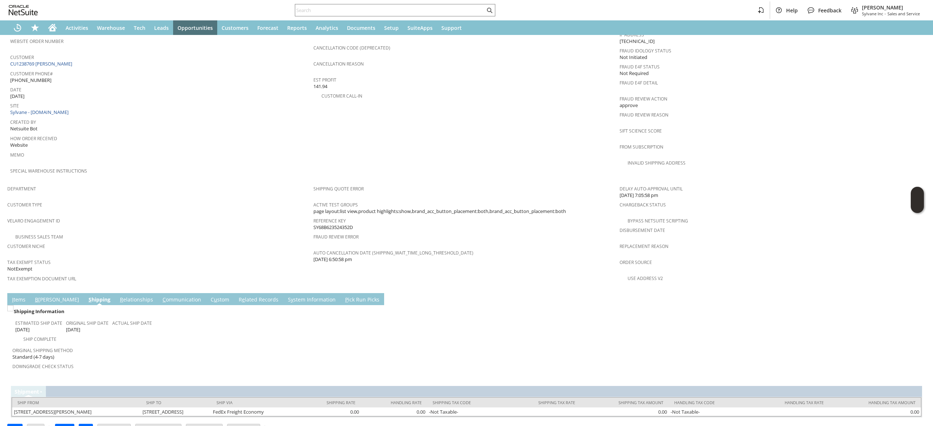
click at [161, 296] on link "C ommunication" at bounding box center [182, 300] width 42 height 8
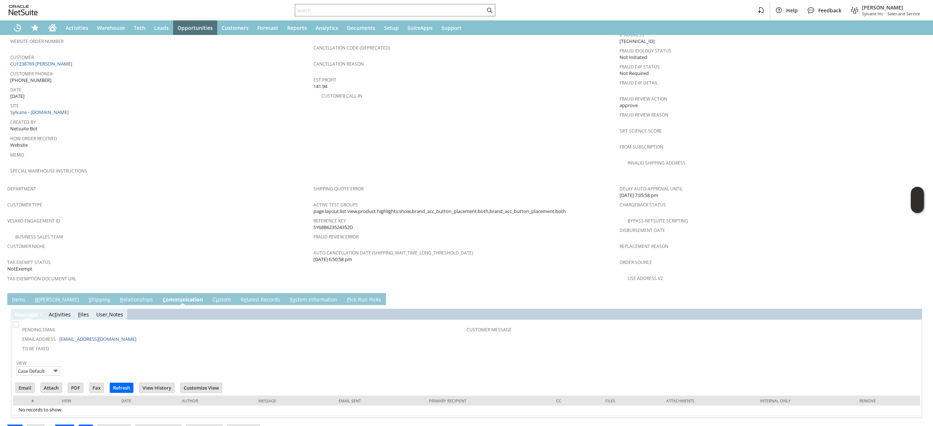
scroll to position [0, 0]
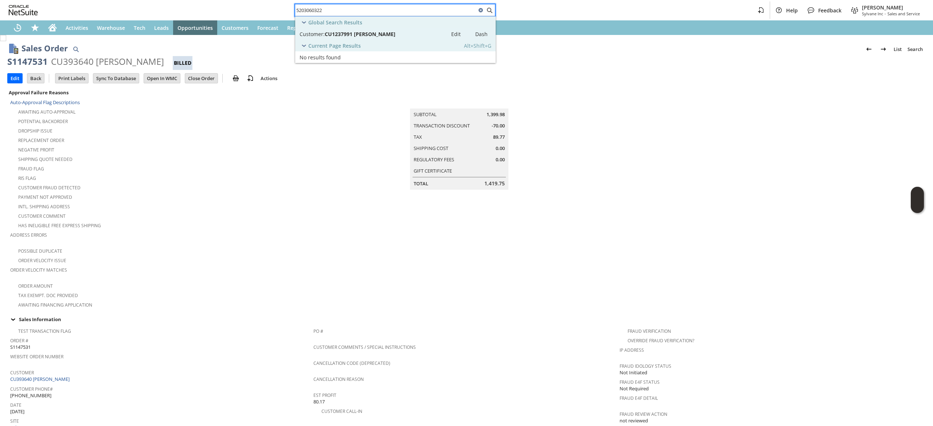
click at [419, 11] on input "5203060322" at bounding box center [385, 10] width 181 height 9
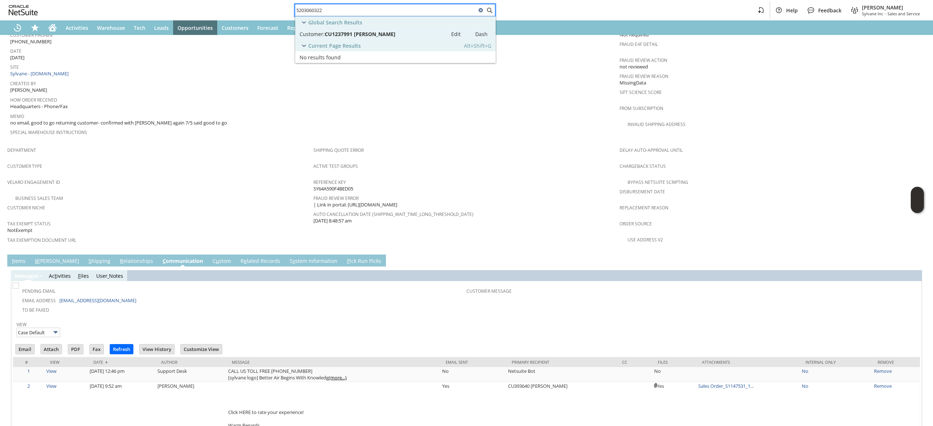
click at [419, 11] on input "5203060322" at bounding box center [385, 10] width 181 height 9
paste input "7036098940"
type input "7036098940"
click at [411, 34] on div "Customer: CU1237823 Timothy J Tomes" at bounding box center [372, 34] width 144 height 7
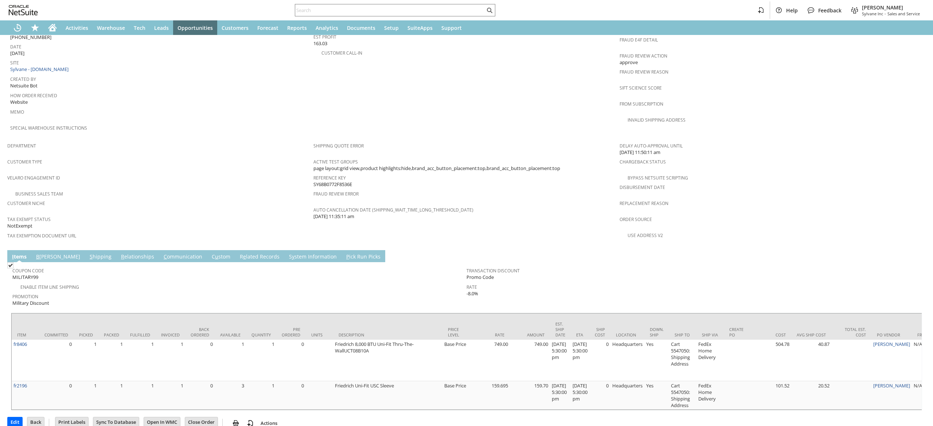
scroll to position [360, 0]
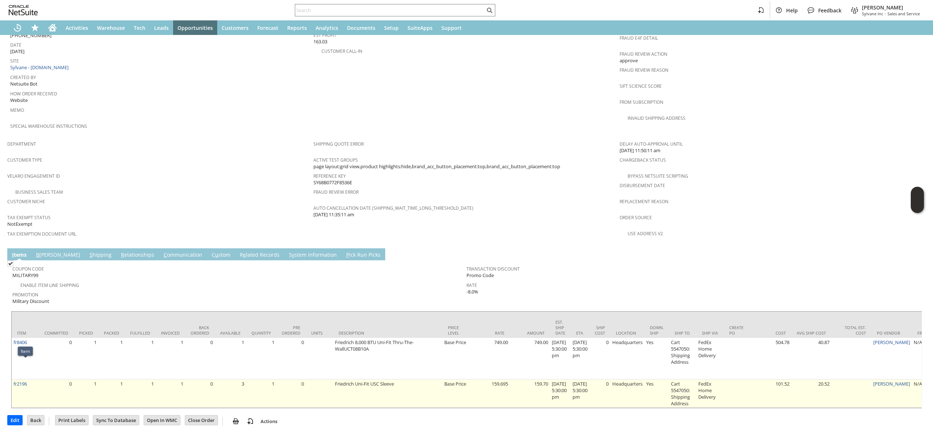
click at [37, 380] on td "fr2196" at bounding box center [25, 394] width 27 height 28
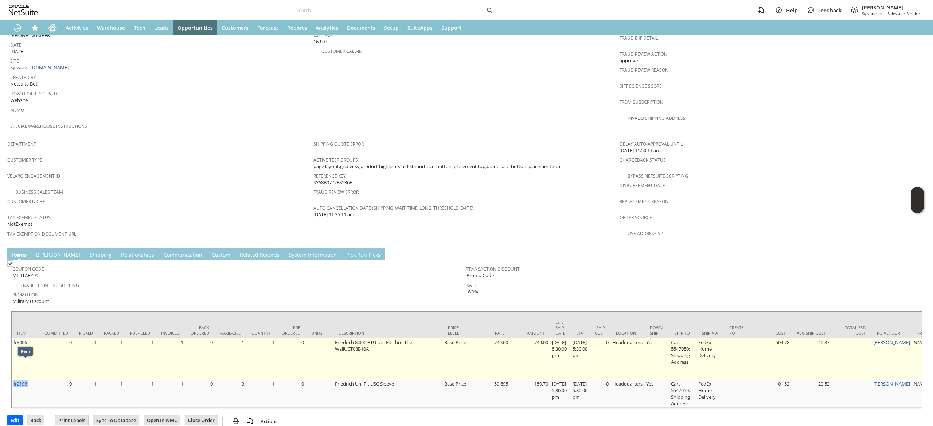
copy tr "fr2196"
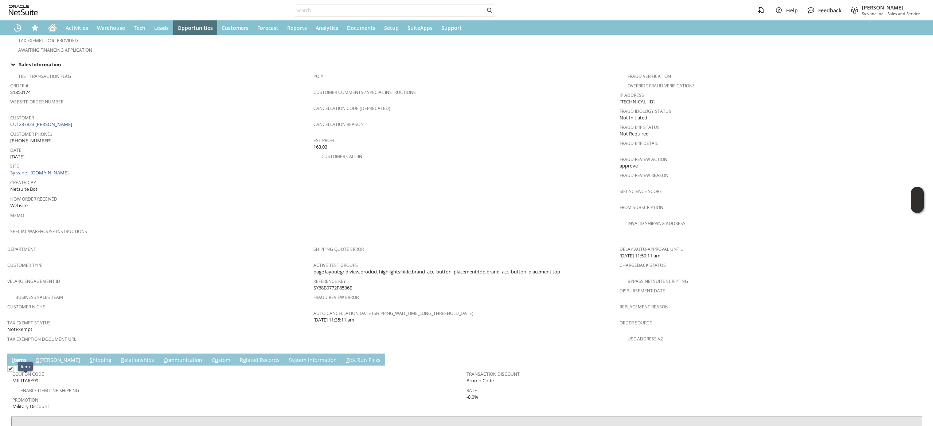
scroll to position [142, 0]
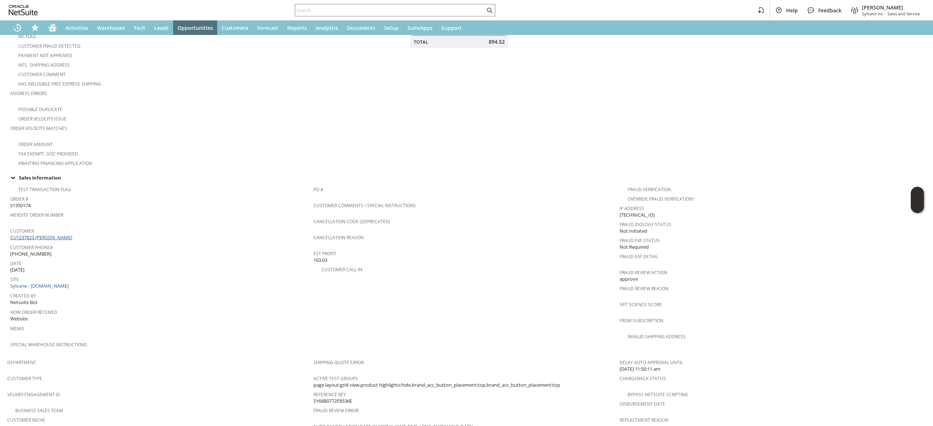
click at [66, 234] on link "CU1237823 [PERSON_NAME]" at bounding box center [42, 237] width 64 height 7
click at [48, 32] on icon "Home" at bounding box center [52, 27] width 9 height 9
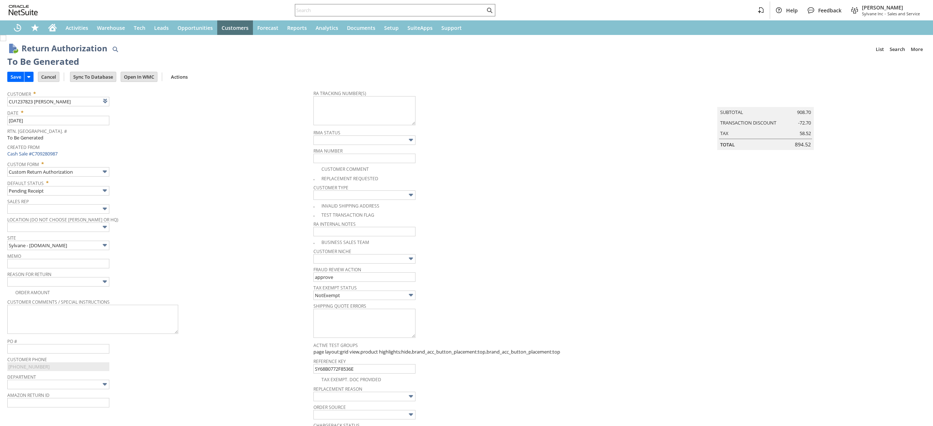
scroll to position [321, 0]
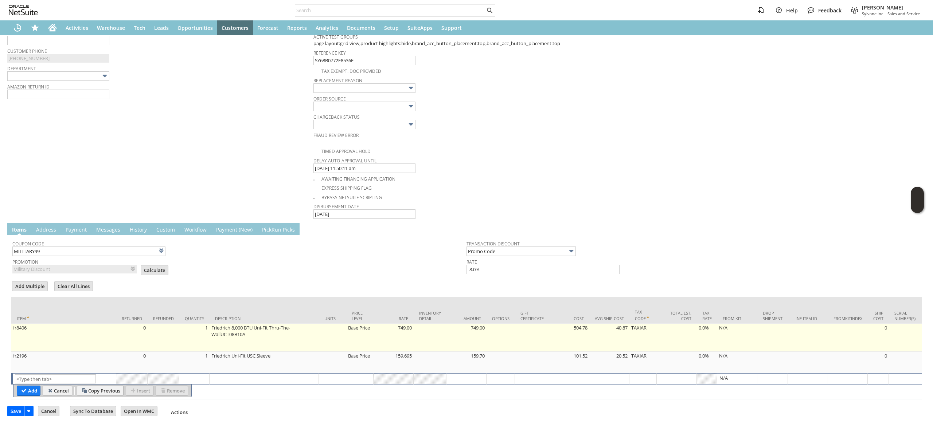
click at [211, 335] on td "Friedrich 8,000 BTU Uni-Fit Thru-The-WallUCT08B10A" at bounding box center [264, 338] width 109 height 28
type textarea "Friedrich 8,000 BTU Uni-Fit Thru-The-WallUCT08B10A"
type input "fr8406"
type input "OK"
type input "Make Copy"
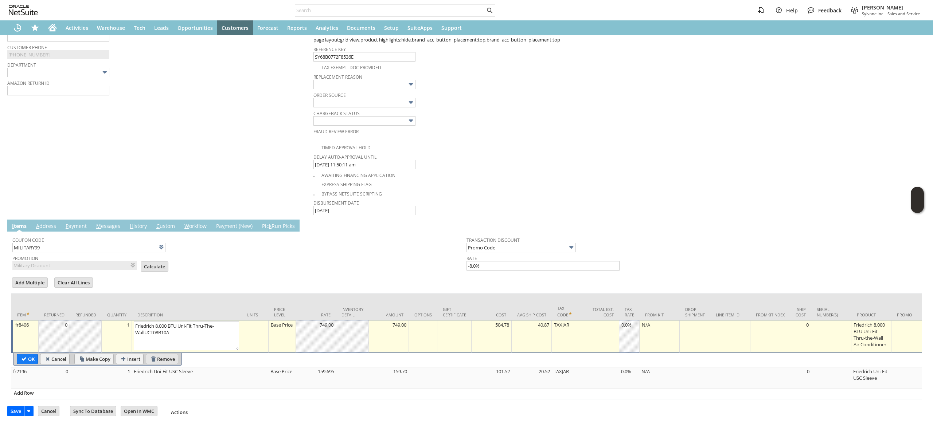
click at [167, 355] on input "Remove" at bounding box center [162, 359] width 32 height 9
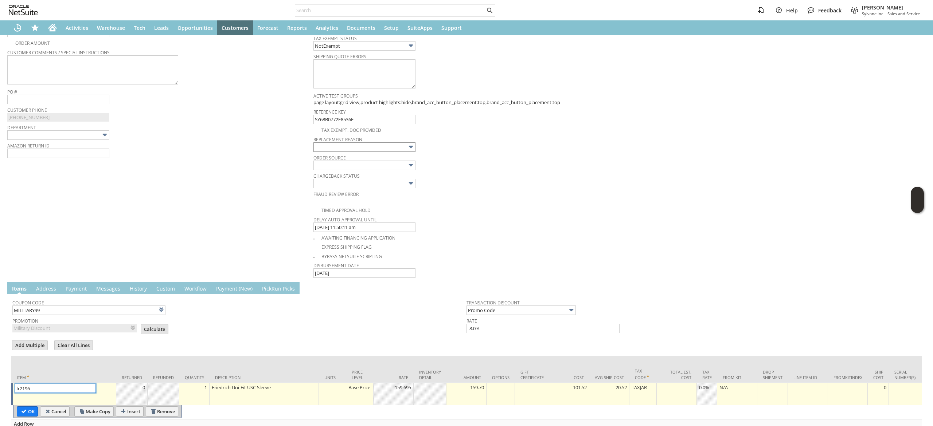
scroll to position [221, 0]
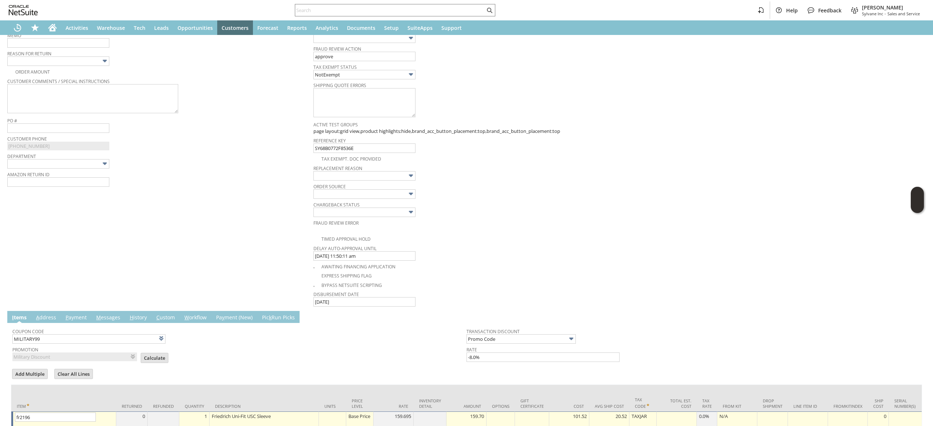
click at [370, 186] on span "Order Source" at bounding box center [464, 185] width 302 height 8
click at [376, 181] on input "text" at bounding box center [364, 175] width 102 height 9
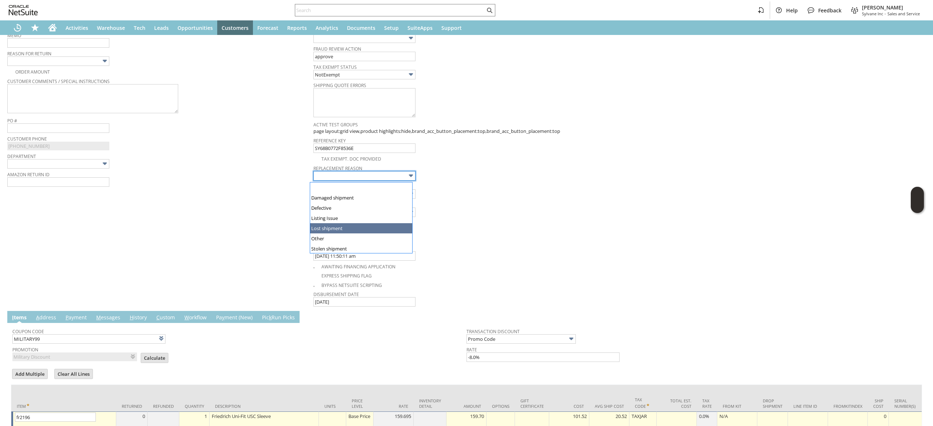
type input "Lost shipment"
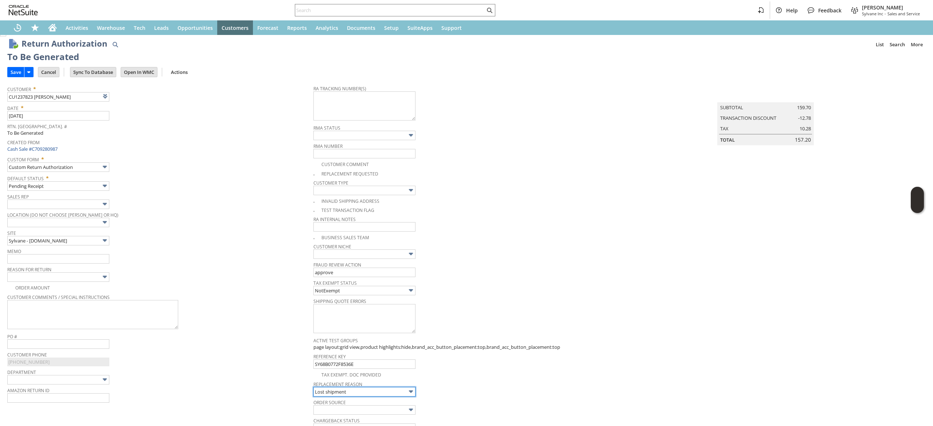
scroll to position [2, 0]
click at [89, 260] on input "text" at bounding box center [58, 261] width 102 height 9
type input "missing several parts, replacing"
click at [403, 389] on span "Replacement reason" at bounding box center [464, 386] width 302 height 8
click at [401, 390] on span "Replacement reason" at bounding box center [464, 386] width 302 height 8
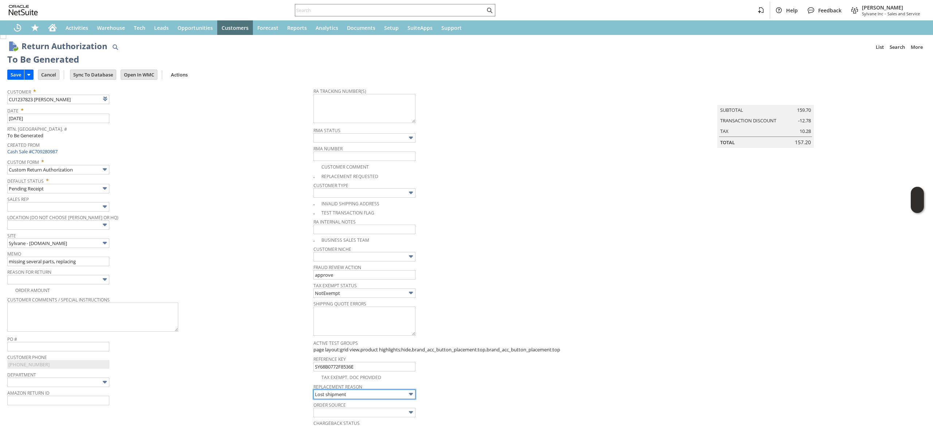
click at [398, 392] on body "Help Feedback Devin Carswell Sylvane Inc - Sales and Service Activities Warehou…" at bounding box center [466, 213] width 933 height 426
type input "Other"
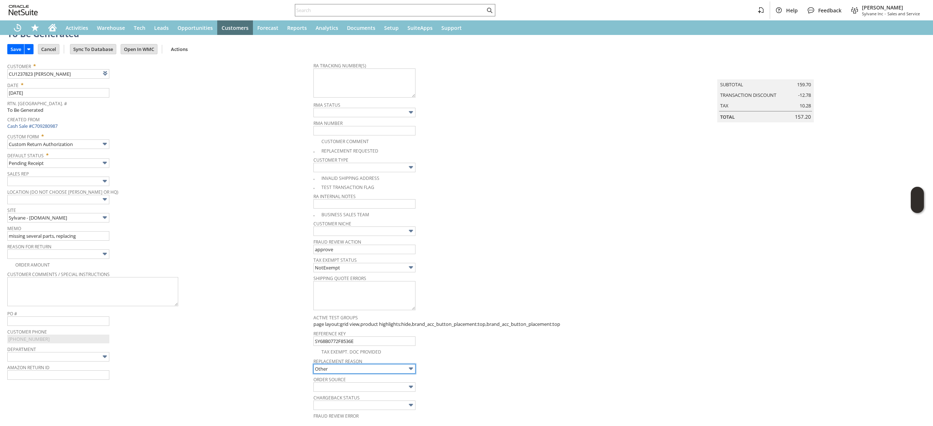
scroll to position [0, 0]
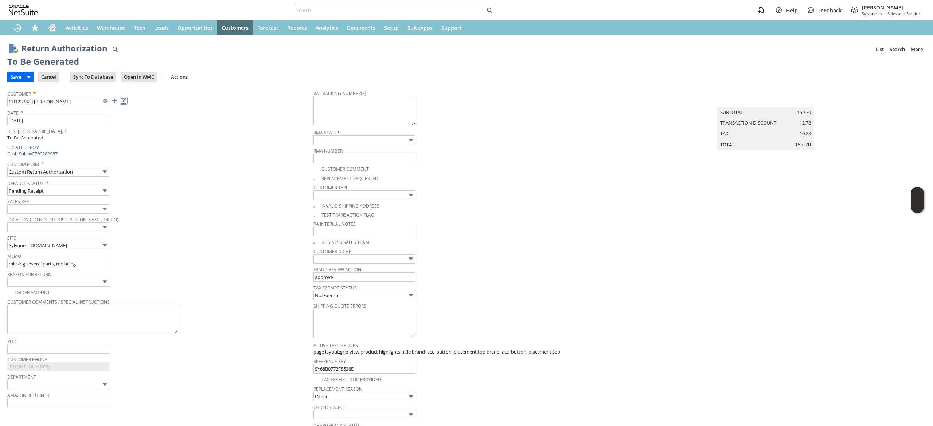
click at [125, 101] on link at bounding box center [124, 101] width 8 height 8
click at [349, 103] on textarea at bounding box center [364, 110] width 102 height 29
paste textarea "883936820865 883936820876"
type textarea "883936820865"
click at [82, 268] on input "missing several parts, replacing" at bounding box center [58, 263] width 102 height 9
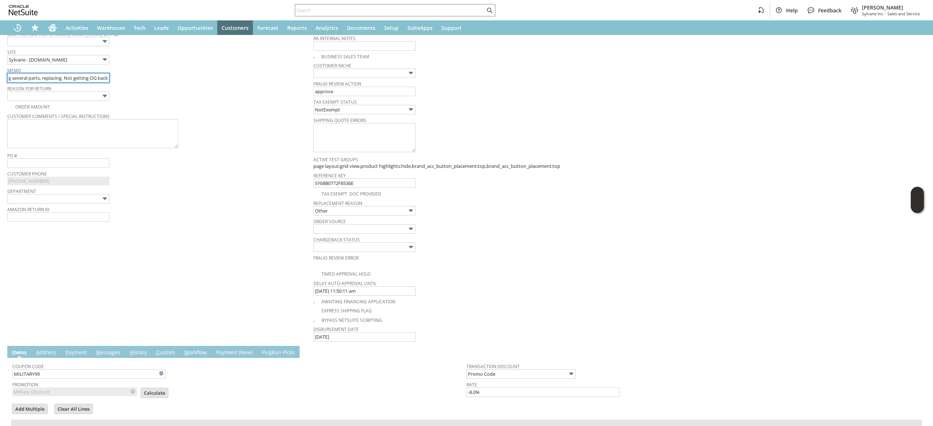
scroll to position [295, 0]
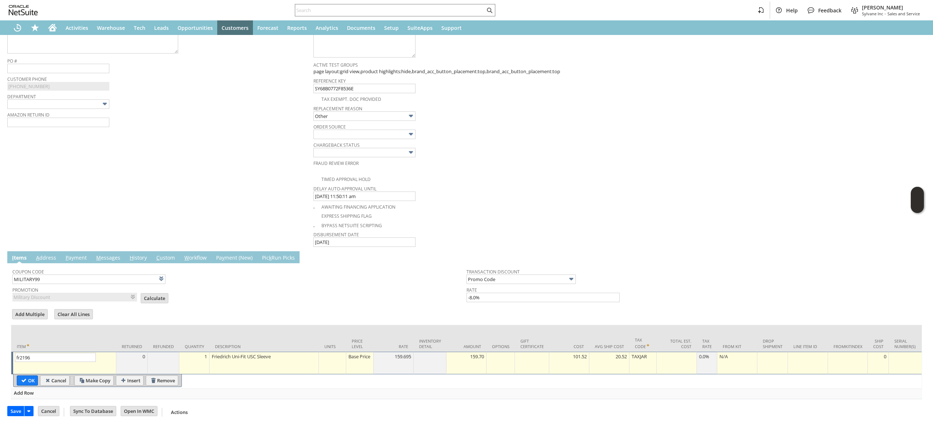
type input "missing several parts, replacing. Not getting OG back"
click at [370, 356] on td "Base Price" at bounding box center [359, 363] width 27 height 23
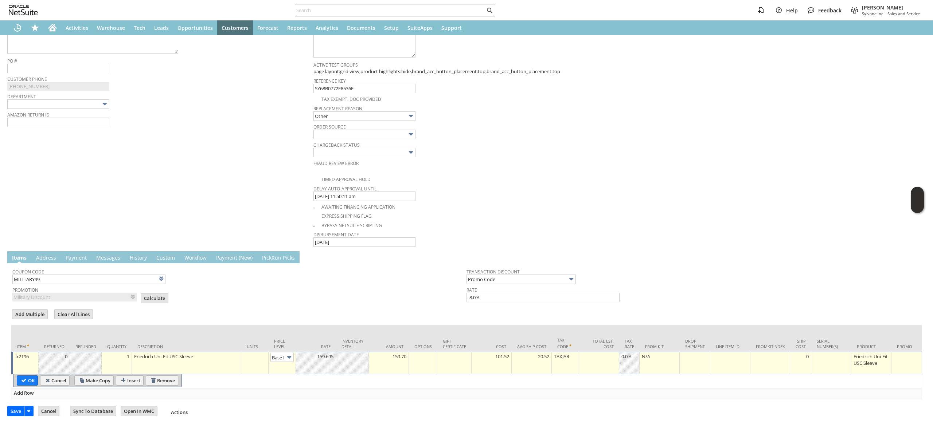
scroll to position [0, 11]
click at [289, 353] on img at bounding box center [289, 357] width 8 height 8
click at [282, 353] on input "Base Price" at bounding box center [281, 357] width 23 height 9
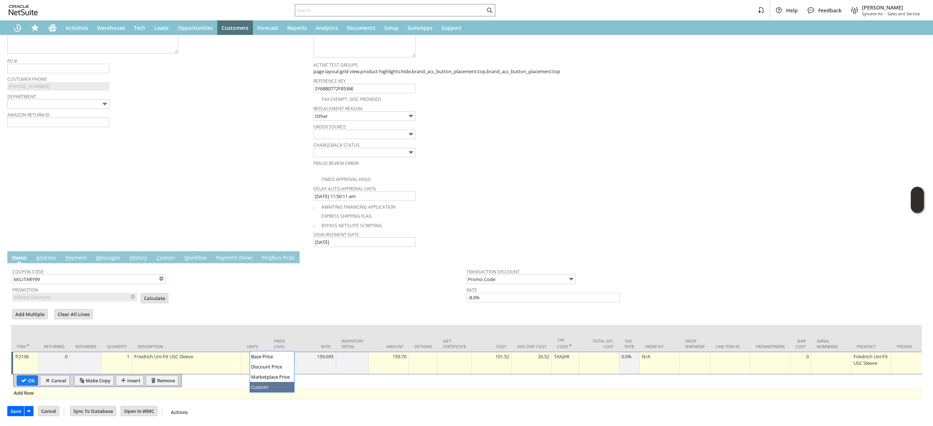
type input "Custom"
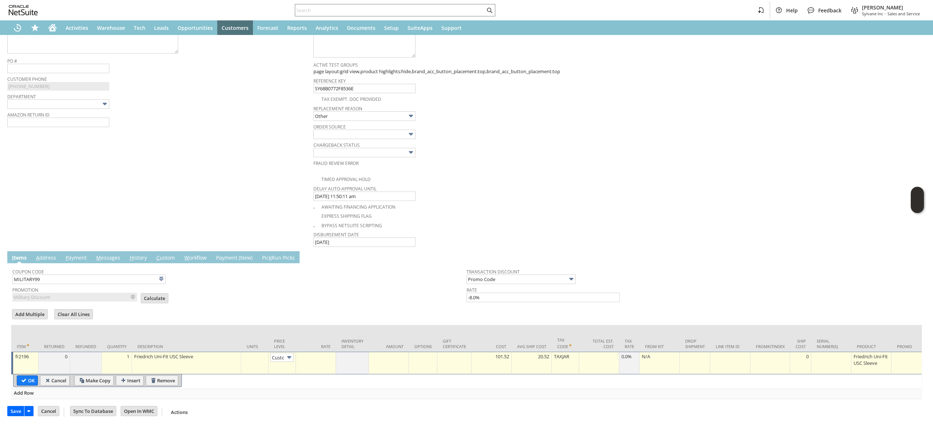
click at [310, 358] on td at bounding box center [316, 363] width 40 height 23
type input "0.00"
click at [23, 375] on table "OK Cancel Make Copy Insert Remove" at bounding box center [97, 381] width 169 height 13
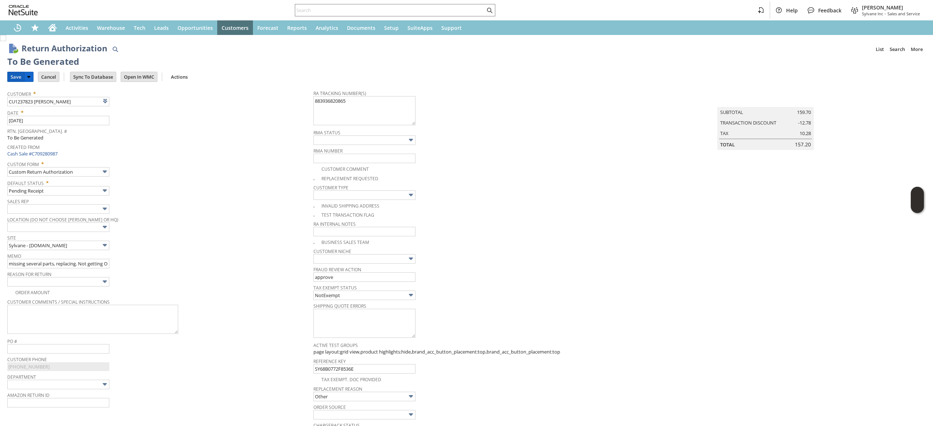
click at [21, 73] on input "Save" at bounding box center [16, 76] width 16 height 9
type input "Add"
type input "Copy Previous"
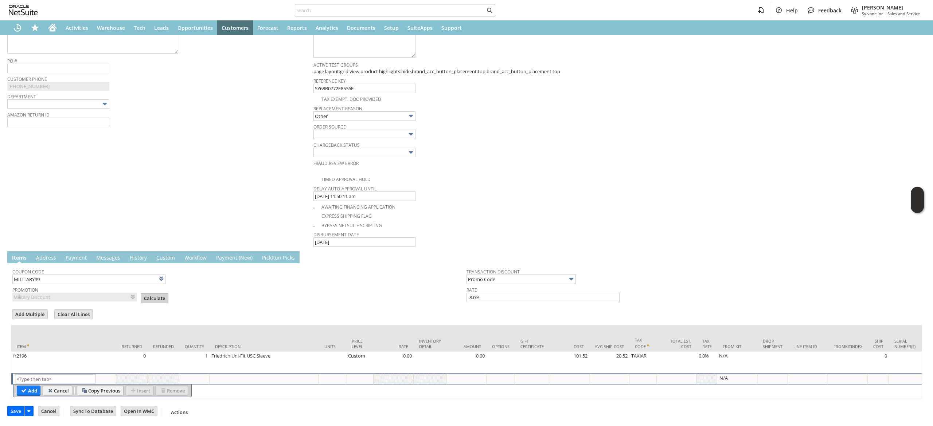
click at [150, 294] on input "Calculate" at bounding box center [154, 298] width 27 height 9
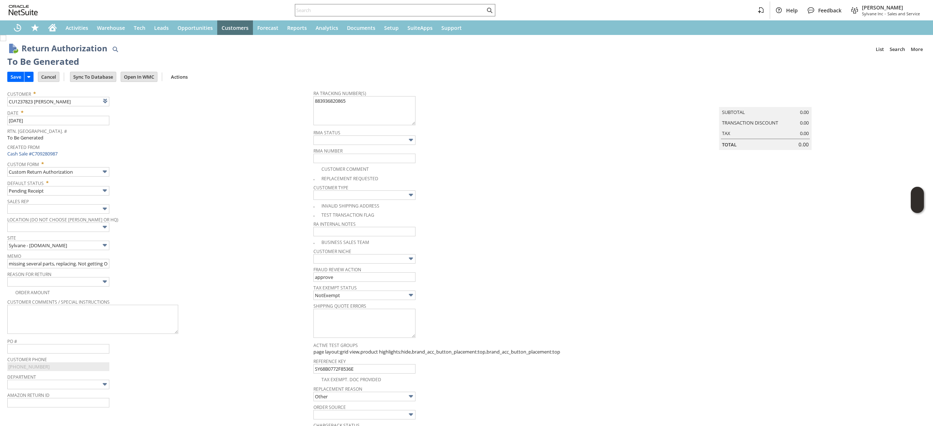
click at [15, 70] on td "Save" at bounding box center [22, 76] width 31 height 13
drag, startPoint x: 15, startPoint y: 71, endPoint x: 50, endPoint y: 80, distance: 36.1
click at [16, 73] on td "Save" at bounding box center [15, 77] width 17 height 10
click at [125, 102] on link at bounding box center [124, 101] width 8 height 8
drag, startPoint x: 16, startPoint y: 78, endPoint x: 55, endPoint y: 77, distance: 39.4
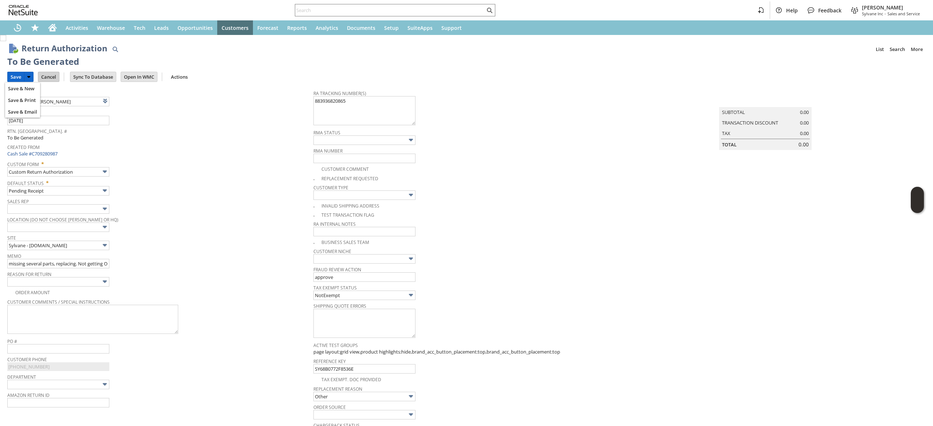
click at [15, 78] on input "Save" at bounding box center [16, 76] width 16 height 9
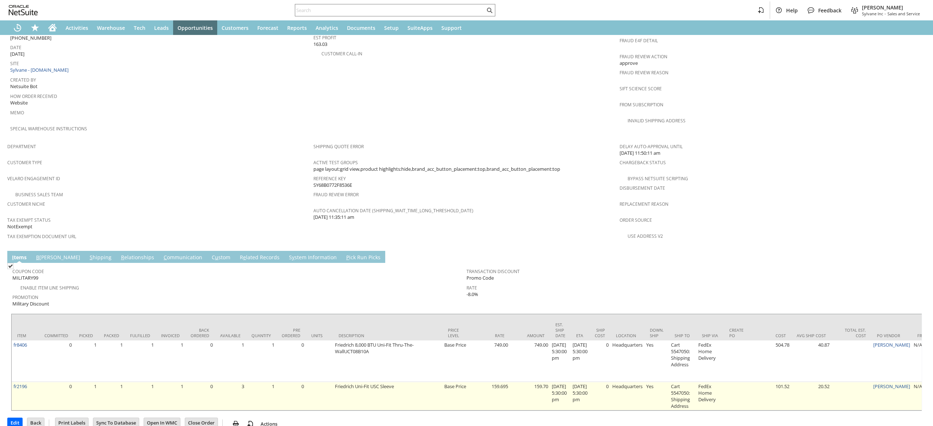
scroll to position [360, 0]
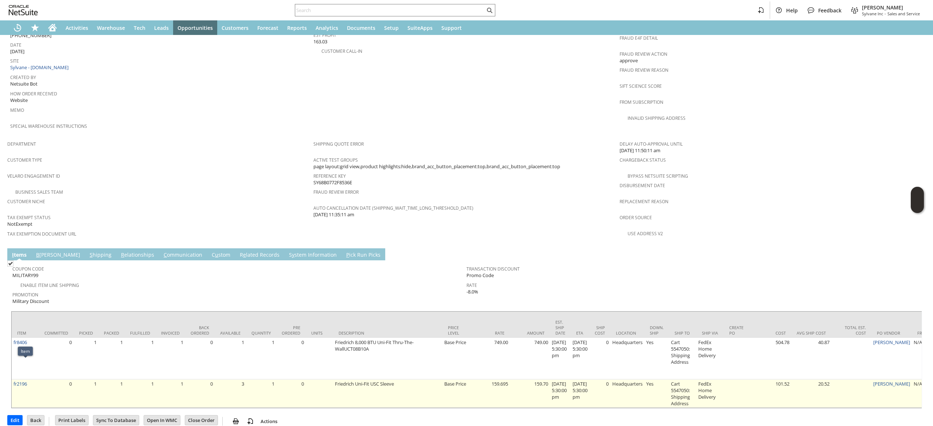
click at [34, 380] on td "fr2196" at bounding box center [25, 394] width 27 height 28
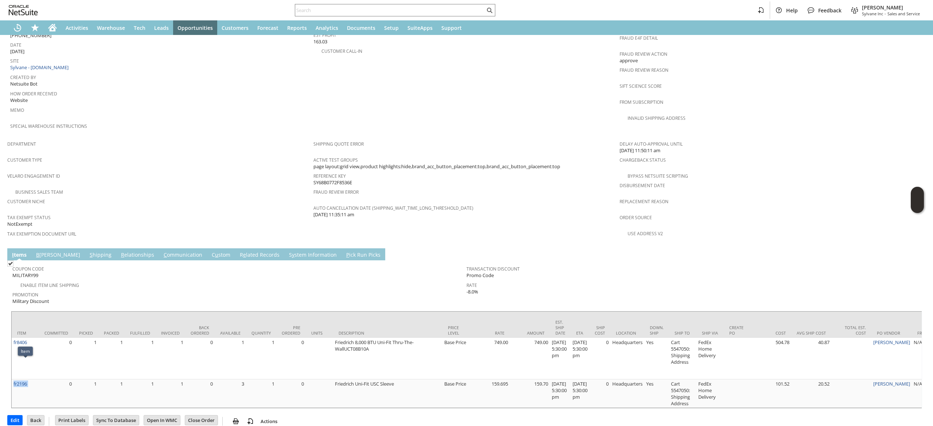
click at [88, 251] on link "S hipping" at bounding box center [101, 255] width 26 height 8
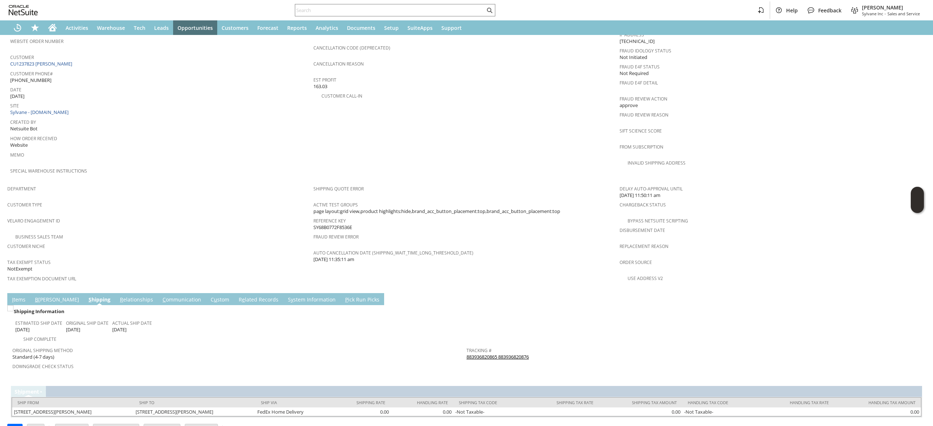
click at [552, 345] on div "Tracking # 883936820865 883936820876" at bounding box center [691, 352] width 450 height 15
drag, startPoint x: 532, startPoint y: 337, endPoint x: 499, endPoint y: 335, distance: 33.2
click at [499, 345] on div "Tracking # 883936820865 883936820876" at bounding box center [691, 352] width 450 height 15
copy div "883936820865 883936820876"
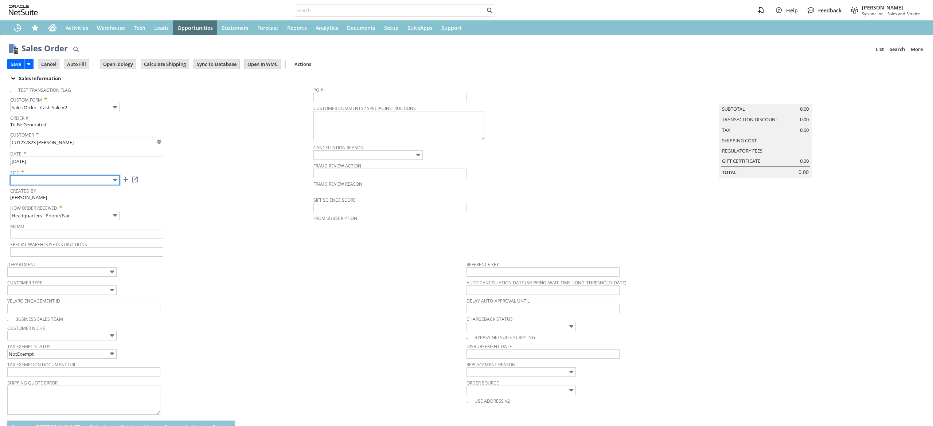
click at [79, 181] on input "text" at bounding box center [64, 180] width 109 height 9
type input "Intelligent Recommendations ⁰"
type input "Sylvane - [DOMAIN_NAME]"
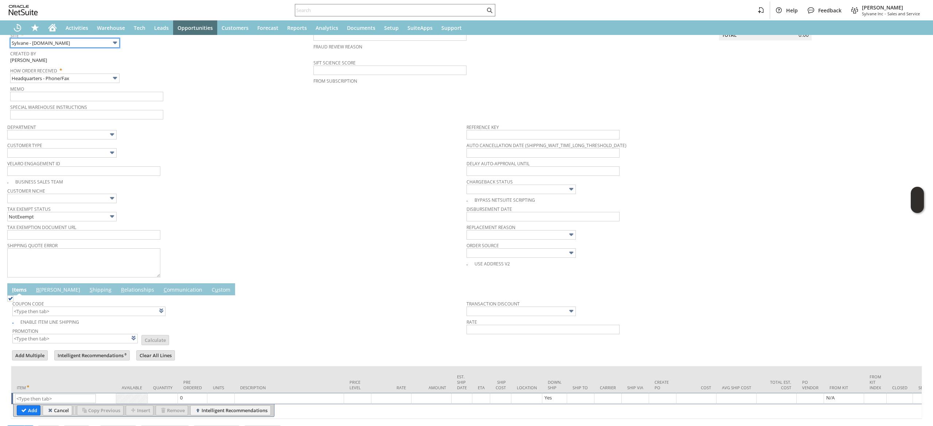
scroll to position [171, 0]
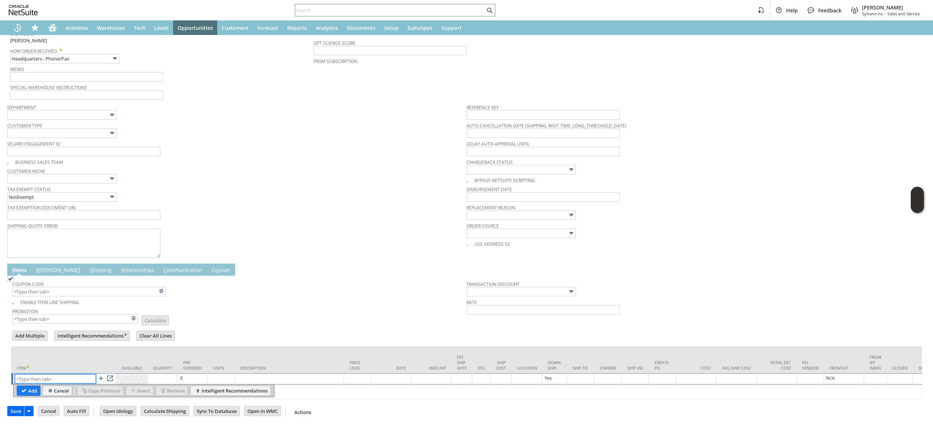
click at [54, 375] on input "text" at bounding box center [55, 379] width 81 height 9
paste input "fr2196"
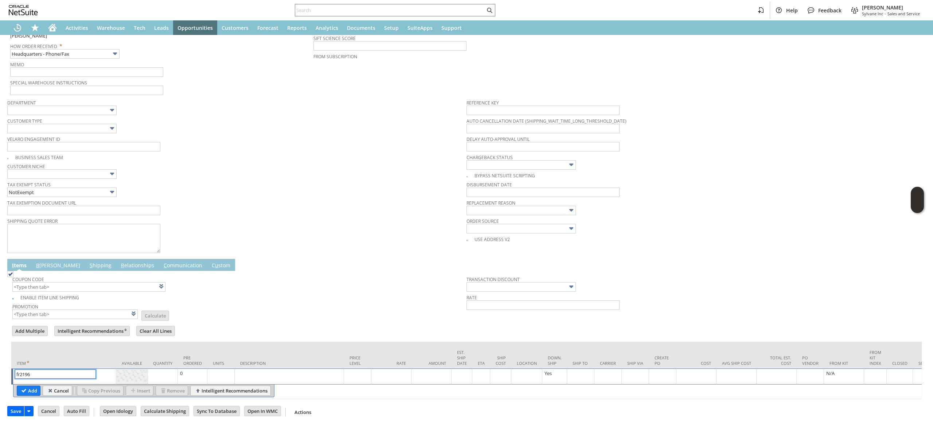
type input "fr2196"
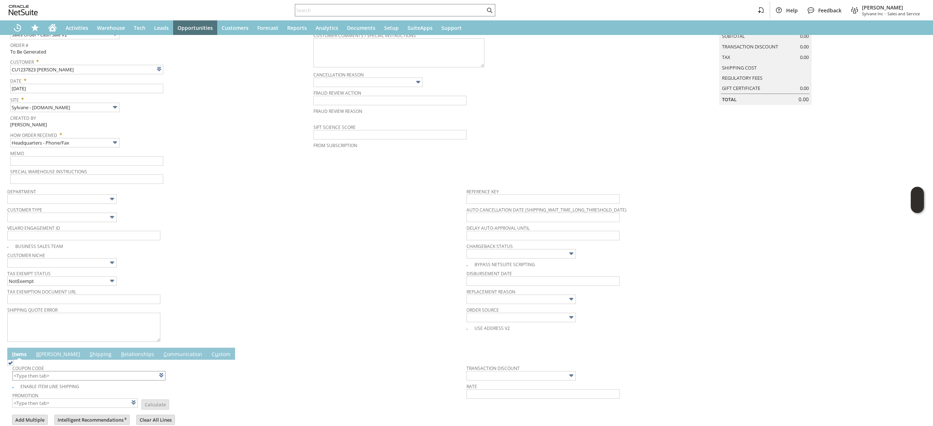
scroll to position [187, 0]
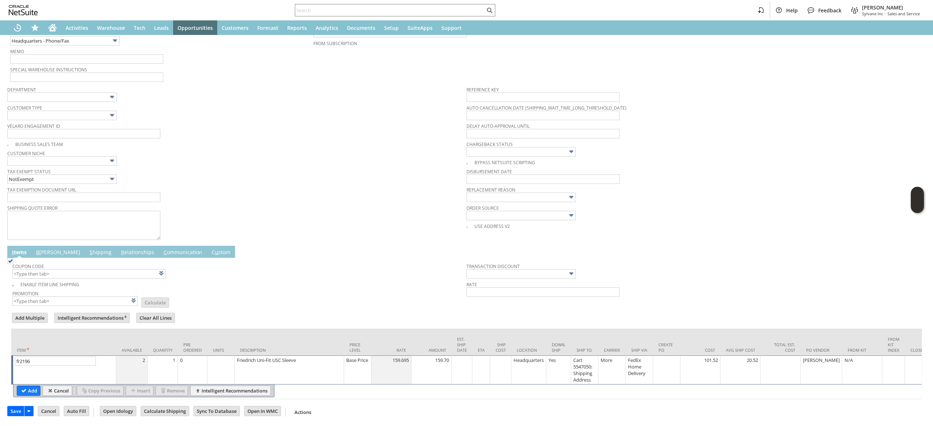
click at [26, 386] on div "Add Cancel Copy Previous Insert Remove Intelligent Recommendations" at bounding box center [910, 391] width 1795 height 13
click at [35, 386] on input "Add" at bounding box center [28, 390] width 23 height 9
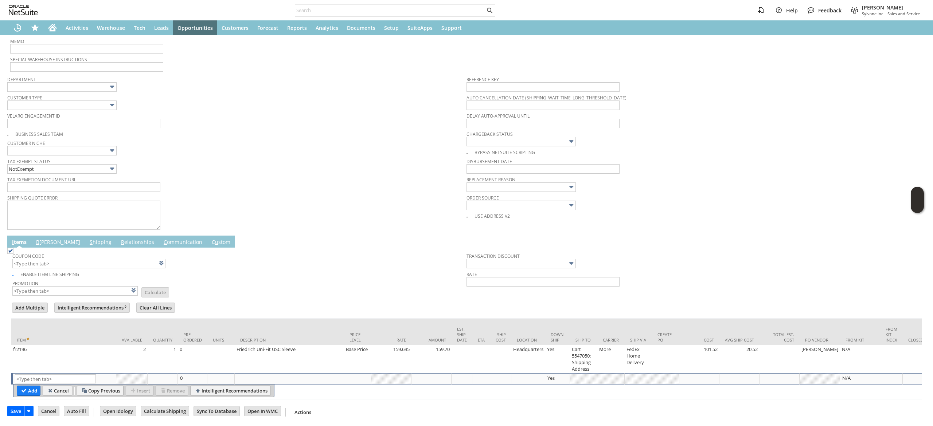
click at [162, 243] on link "C ommunication" at bounding box center [183, 243] width 42 height 8
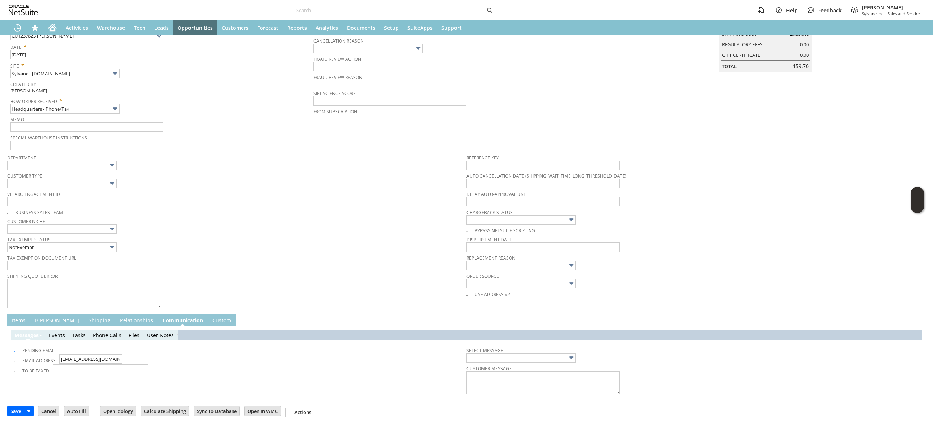
scroll to position [109, 0]
click at [26, 314] on td "I tems" at bounding box center [18, 320] width 23 height 12
click at [17, 318] on link "I tems" at bounding box center [18, 321] width 17 height 8
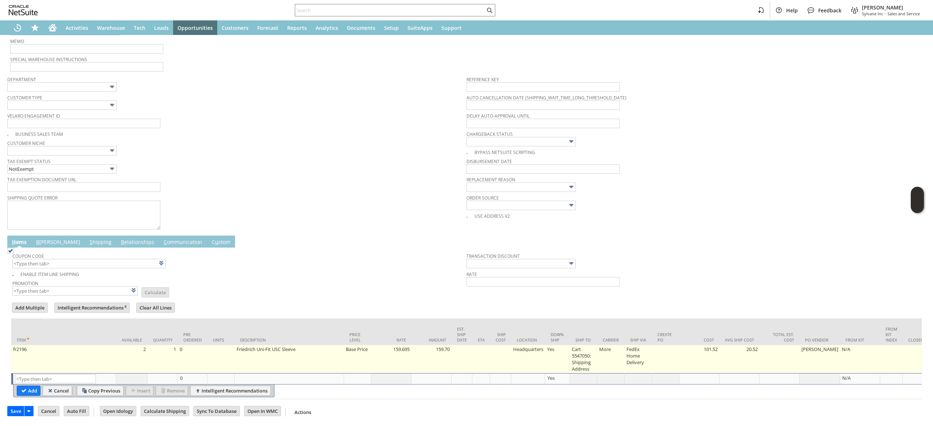
click at [360, 345] on td "Base Price" at bounding box center [357, 359] width 27 height 28
type input "Base Price"
type input "159.695"
type input "OK"
type input "Make Copy"
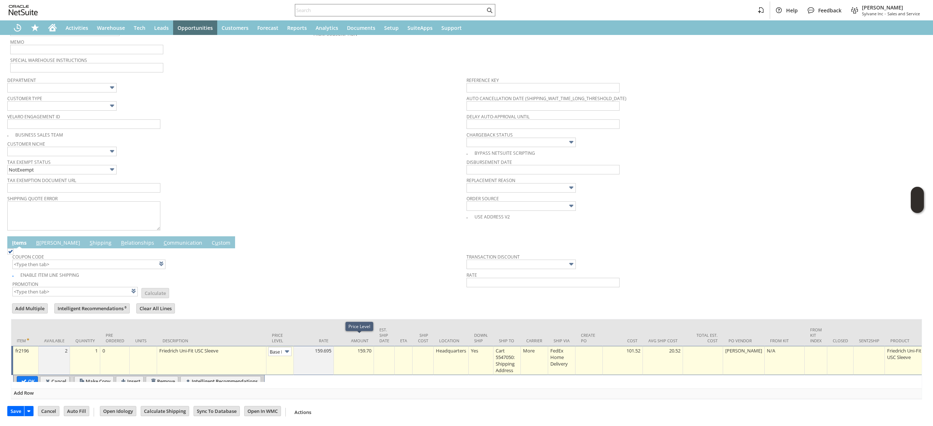
scroll to position [197, 0]
type input "Base Price"
click at [281, 347] on input "Base Price" at bounding box center [279, 351] width 23 height 9
type input "Custom"
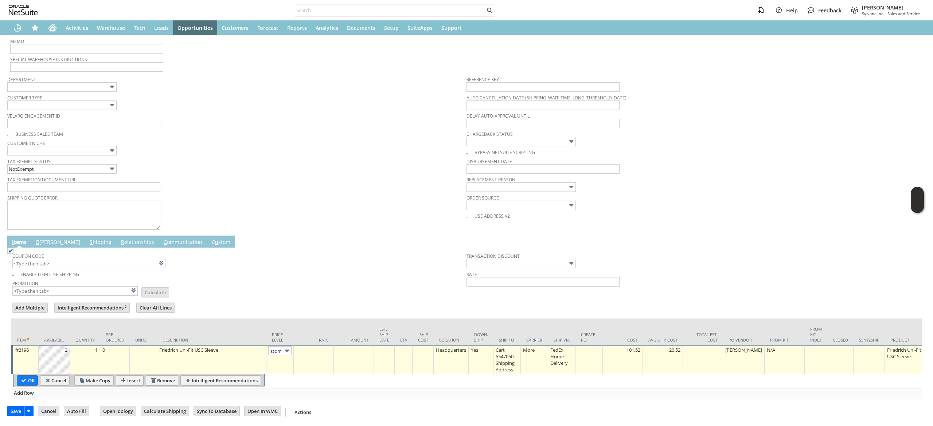
click at [315, 349] on td at bounding box center [314, 359] width 40 height 29
type input "0.00"
click at [24, 376] on input "OK" at bounding box center [27, 380] width 20 height 9
type input "Add"
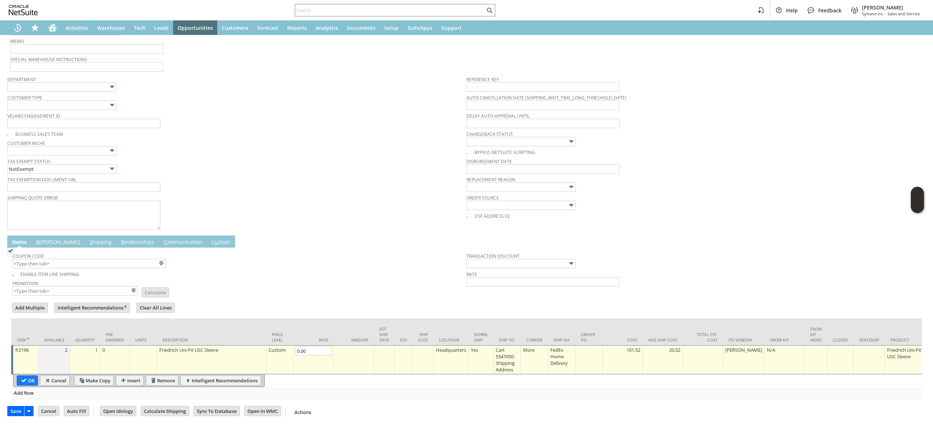
type input "Copy Previous"
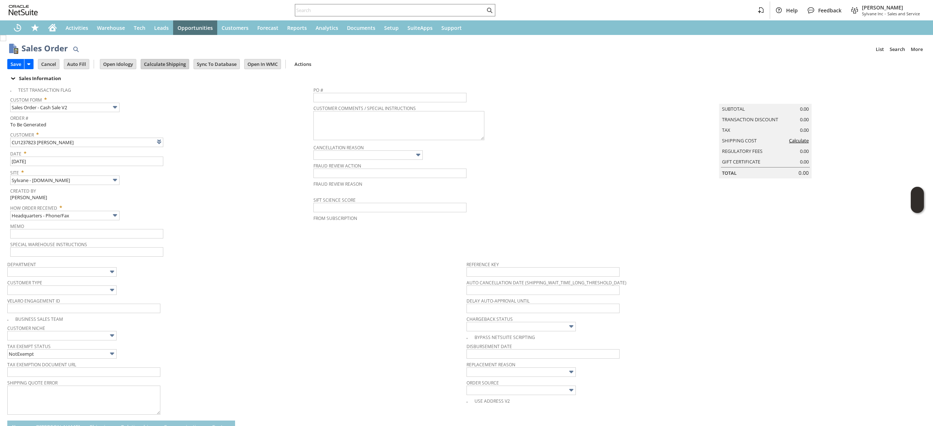
click at [163, 63] on input "Calculate Shipping" at bounding box center [165, 63] width 48 height 9
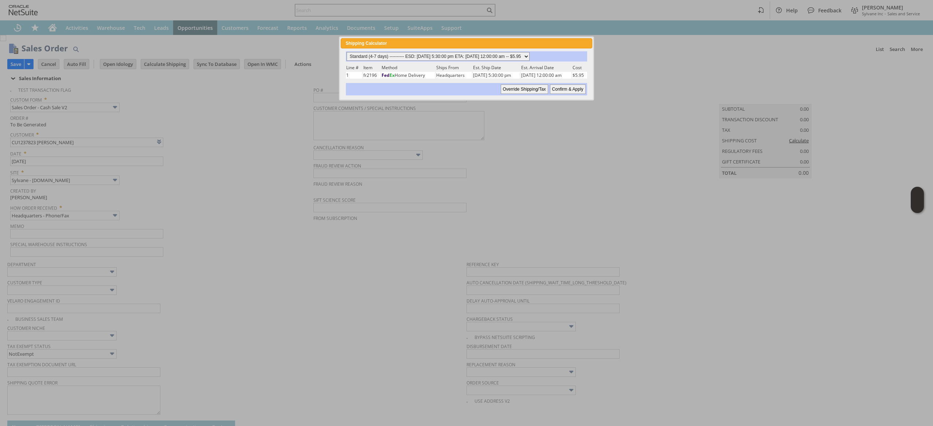
click at [439, 55] on select "Standard (4-7 days) ---------- ESD: 09/02/2025 5:30:00 pm ETA: 09/03/2025 12:00…" at bounding box center [438, 56] width 183 height 9
select select "Next Business Day ------------ ESD: 09/02/2025 5:30:00 pm ETA: 09/03/2025 12:00…"
click at [347, 52] on select "Standard (4-7 days) ---------- ESD: 09/02/2025 5:30:00 pm ETA: 09/03/2025 12:00…" at bounding box center [438, 56] width 183 height 9
click at [576, 85] on input "Confirm & Apply" at bounding box center [568, 89] width 36 height 9
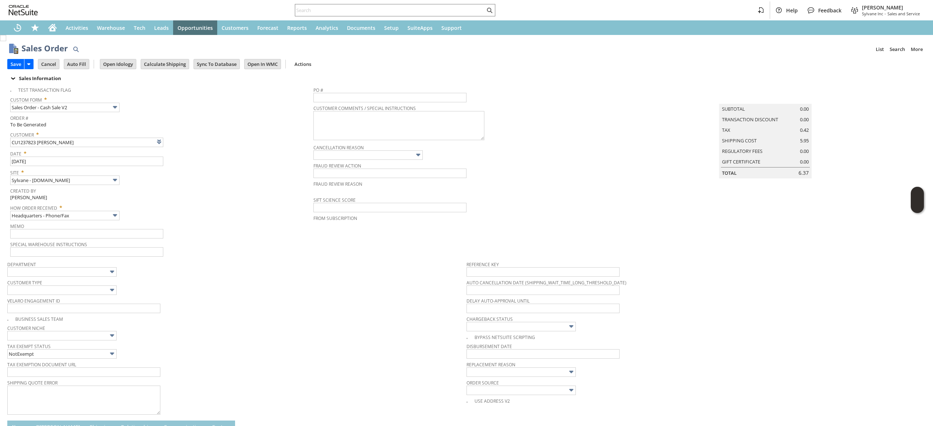
type input "Add"
type input "Copy Previous"
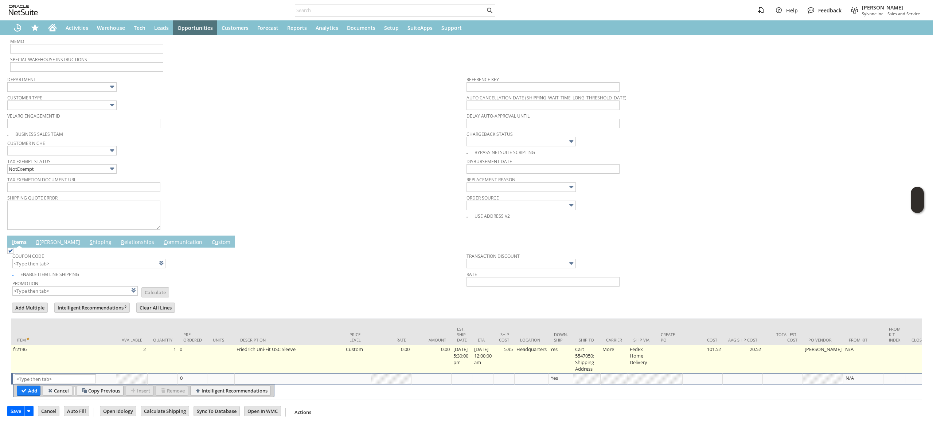
click at [506, 361] on td "5.95" at bounding box center [503, 359] width 21 height 28
type input "5.95"
type input "7.000000000000001%"
type input "OK"
type input "Make Copy"
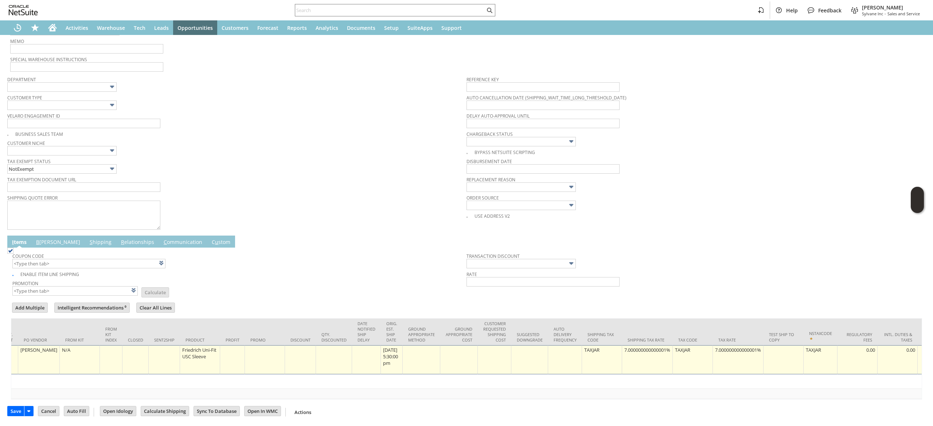
scroll to position [0, 884]
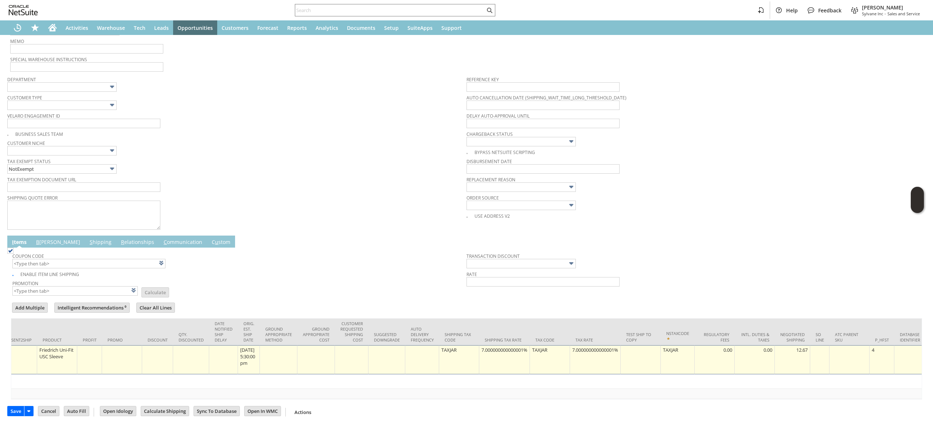
type input "0"
click at [504, 347] on div "7.000000000000001%" at bounding box center [504, 350] width 47 height 7
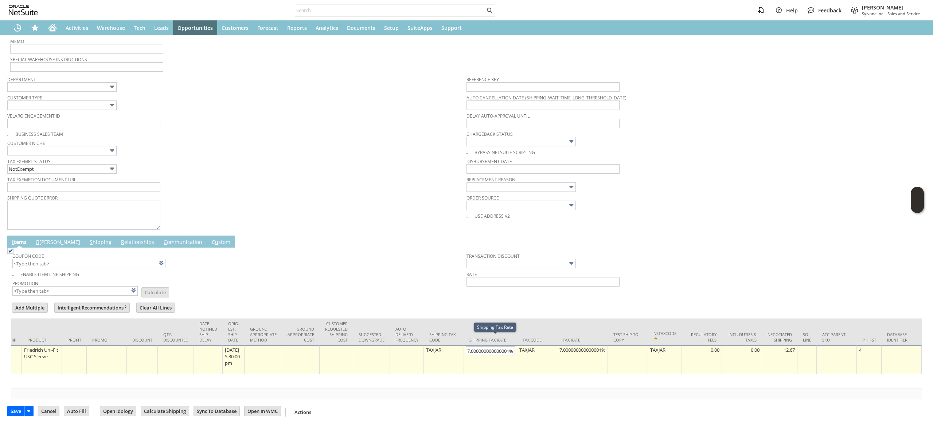
scroll to position [0, 5]
type input "0"
click at [578, 348] on td "7.000000000000001%" at bounding box center [582, 359] width 51 height 29
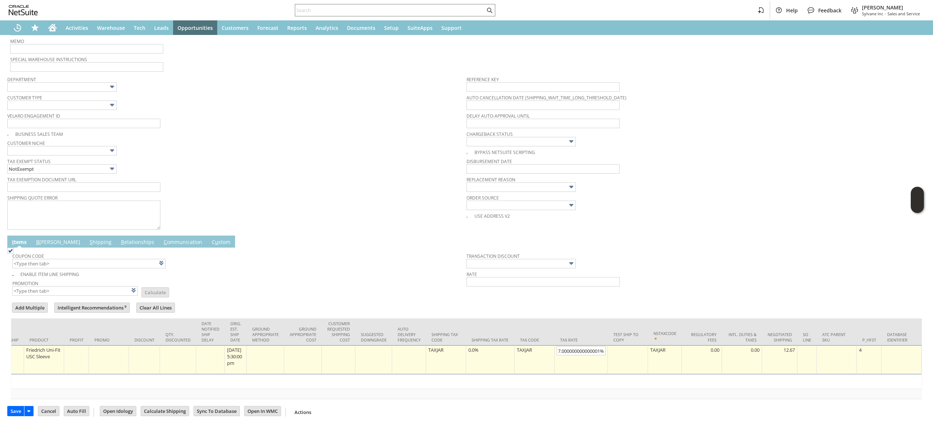
type input "9"
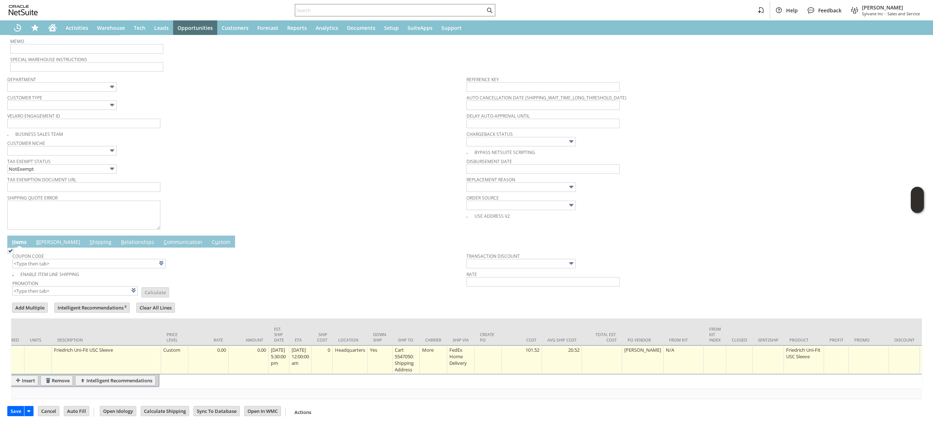
scroll to position [0, 0]
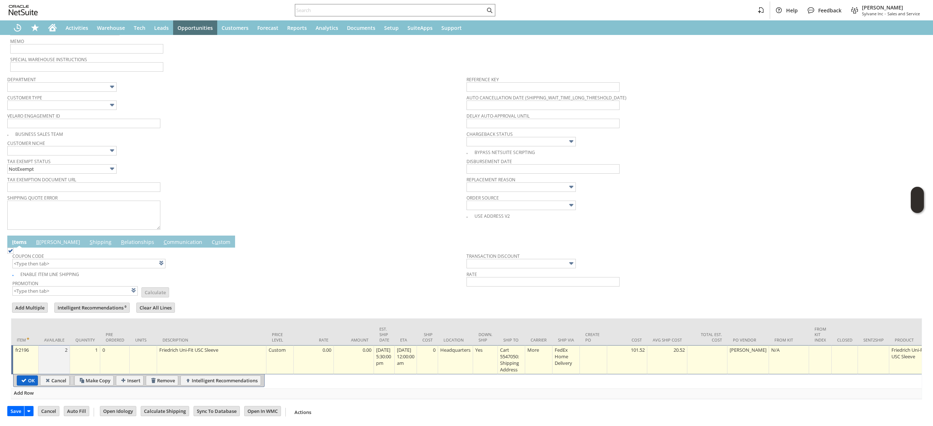
type input "0.0%"
click at [32, 376] on input "OK" at bounding box center [27, 380] width 20 height 9
type input "Add"
type input "Copy Previous"
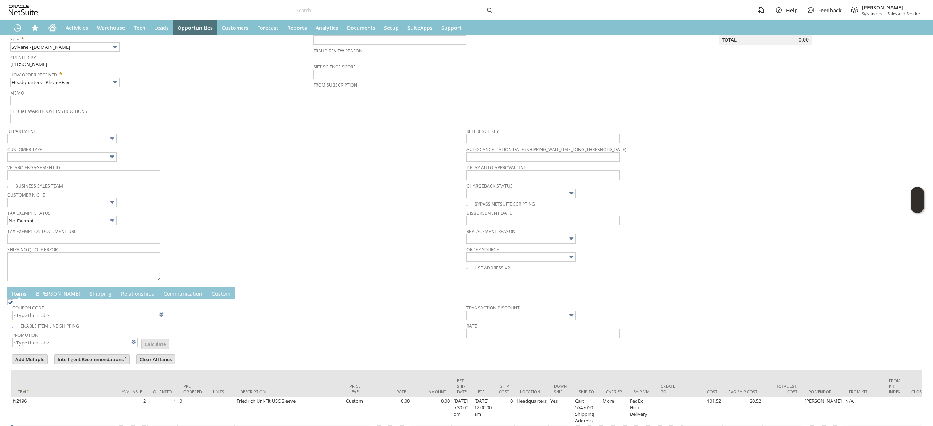
scroll to position [198, 0]
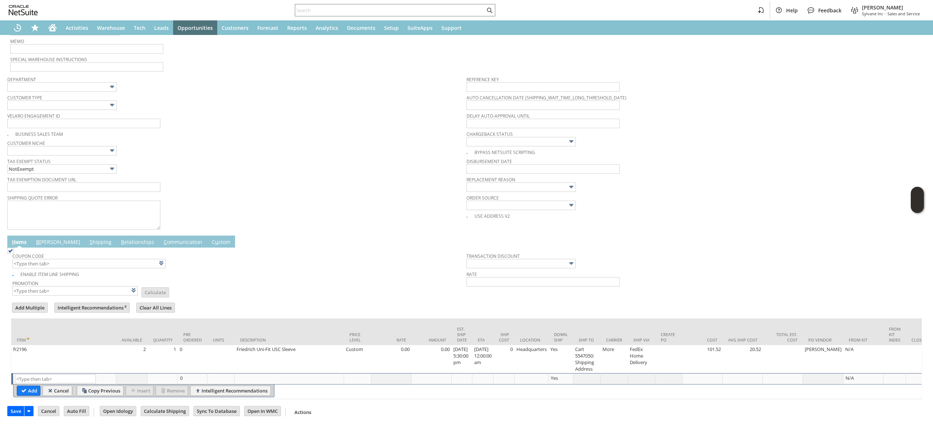
click at [50, 239] on link "B illing" at bounding box center [58, 243] width 48 height 8
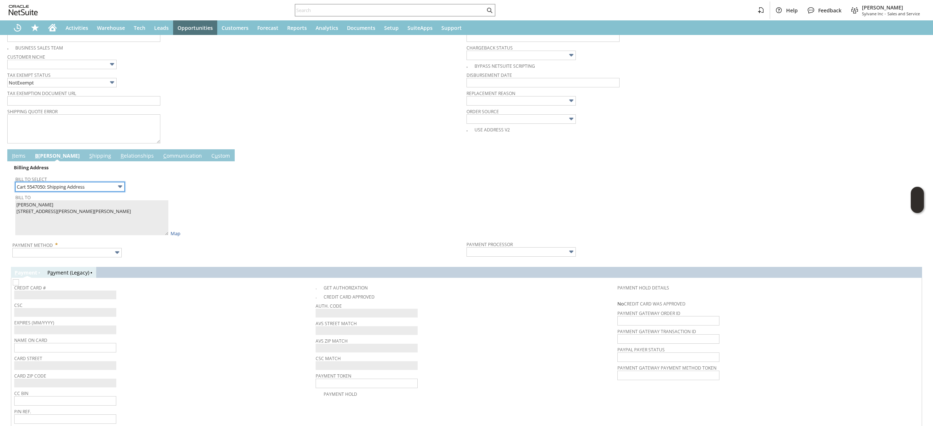
scroll to position [306, 0]
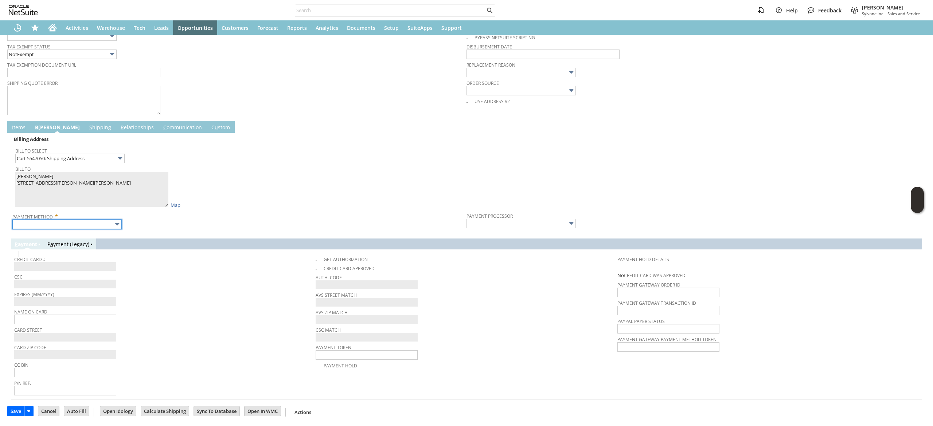
click at [106, 220] on input "text" at bounding box center [66, 224] width 109 height 9
type input "Visa / Mastercard"
type input "Braintree"
checkbox input "true"
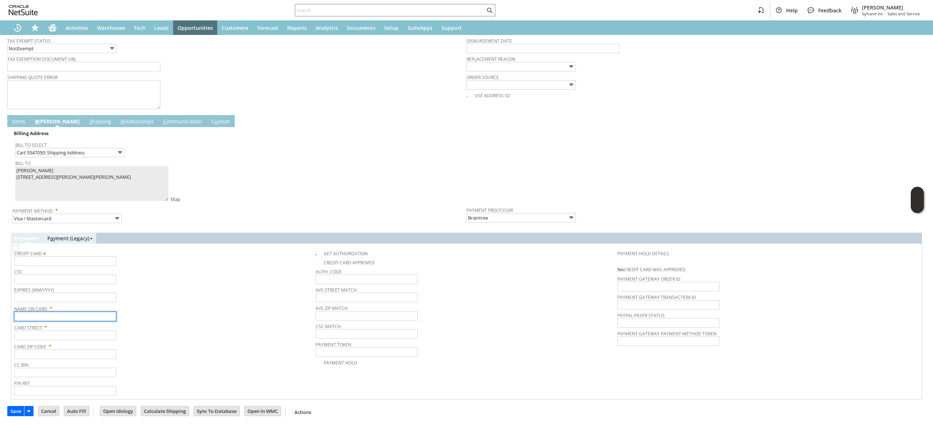
drag, startPoint x: 89, startPoint y: 315, endPoint x: 85, endPoint y: 316, distance: 4.2
click at [88, 315] on input "text" at bounding box center [65, 316] width 102 height 9
paste input "Timothy J Tomes"
type input "Timothy J Tomes"
click at [85, 336] on input "text" at bounding box center [65, 335] width 102 height 9
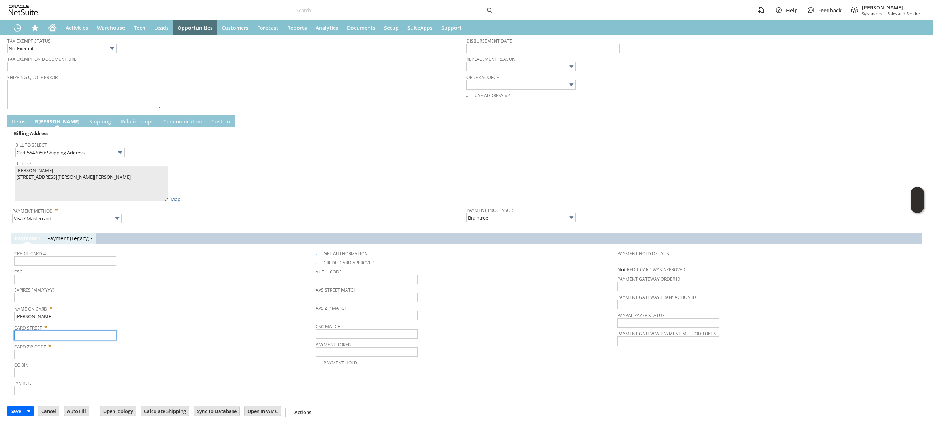
paste input "155 Stone Gate Dr"
type input "155 Stone Gate Dr"
click at [98, 367] on span "CC Bin" at bounding box center [163, 364] width 298 height 8
drag, startPoint x: 102, startPoint y: 353, endPoint x: 83, endPoint y: 360, distance: 20.0
click at [97, 361] on tbody "Credit Card # CSC Expires (MM/YYYY) Name On Card * Timothy J Tomes Card Street …" at bounding box center [164, 322] width 301 height 150
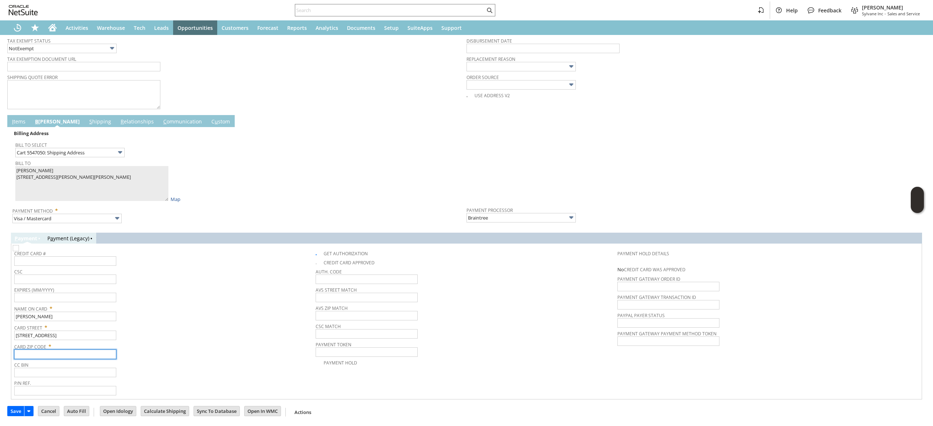
paste input "29334"
type input "29334"
click at [19, 251] on img at bounding box center [16, 248] width 6 height 6
checkbox input "false"
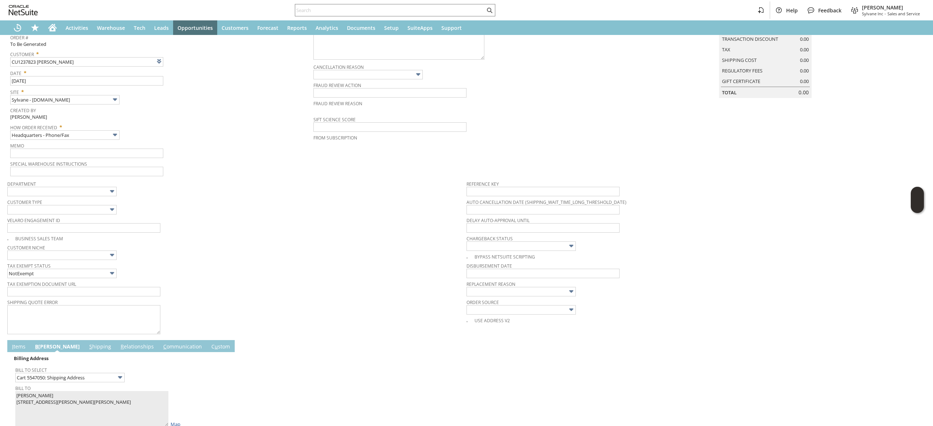
scroll to position [0, 0]
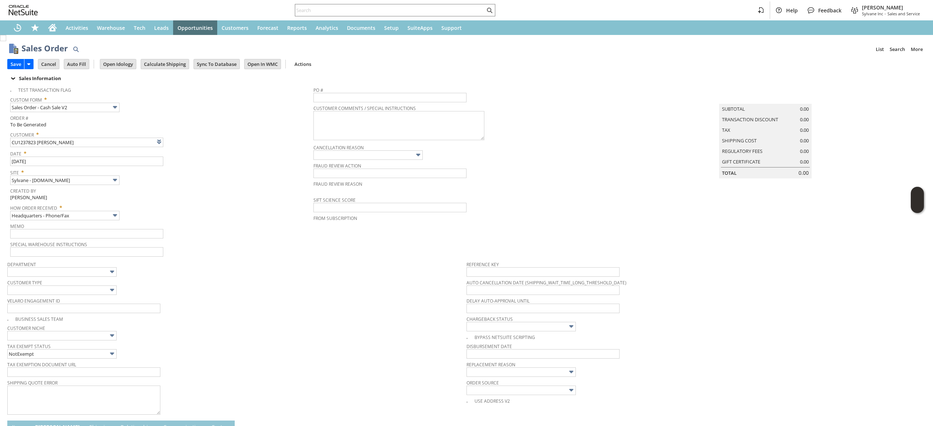
drag, startPoint x: 186, startPoint y: 304, endPoint x: 181, endPoint y: 304, distance: 4.4
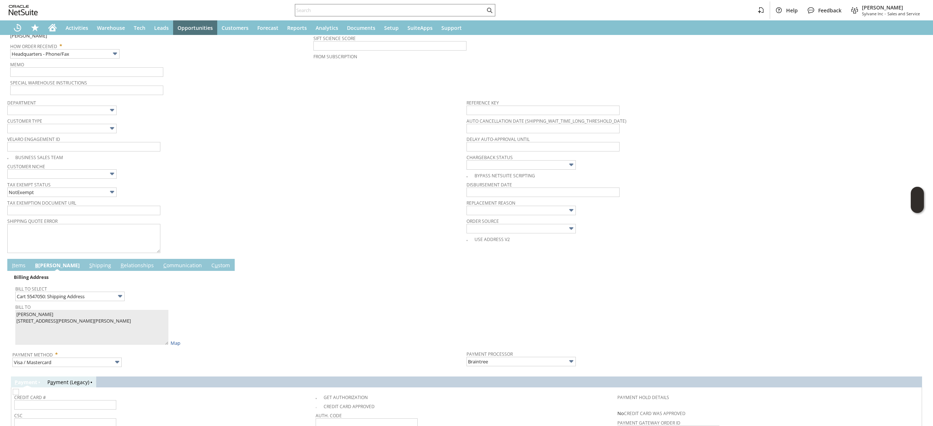
scroll to position [89, 0]
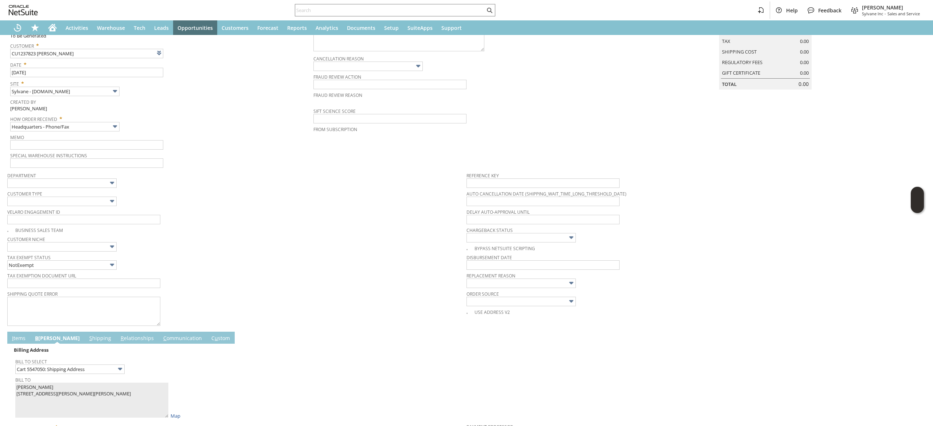
click at [132, 135] on span "Memo" at bounding box center [160, 136] width 300 height 8
click at [138, 146] on input "text" at bounding box center [86, 144] width 153 height 9
click at [112, 141] on input "multiple pieces missing from OG kit, replace=ment requested" at bounding box center [86, 144] width 153 height 9
type input "multiple pieces missing from OG kit, replacement requested"
click at [527, 288] on input "text" at bounding box center [520, 283] width 109 height 9
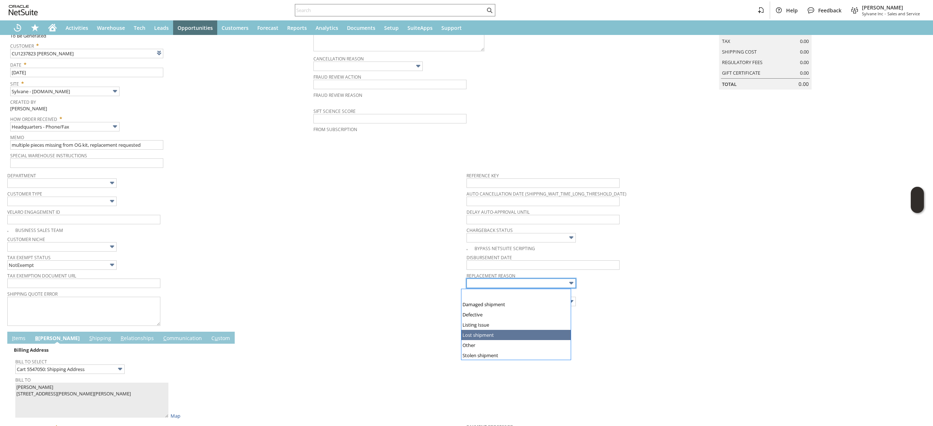
drag, startPoint x: 510, startPoint y: 343, endPoint x: 560, endPoint y: 333, distance: 50.8
type input "Lost shipment"
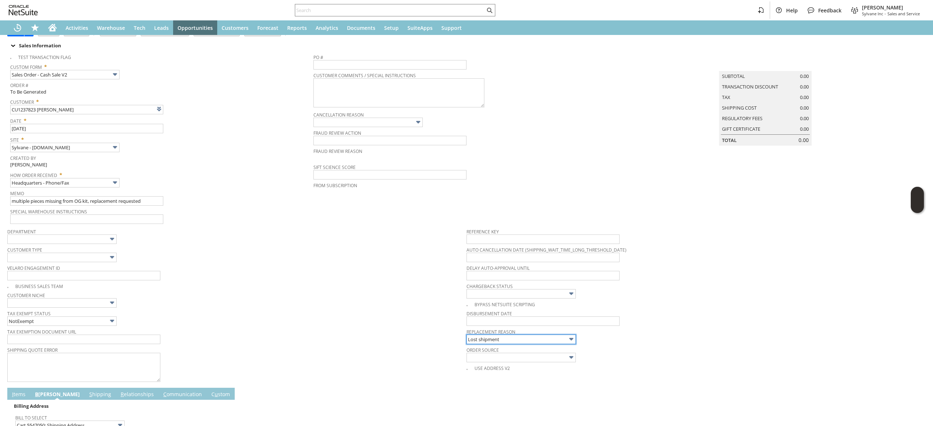
scroll to position [0, 0]
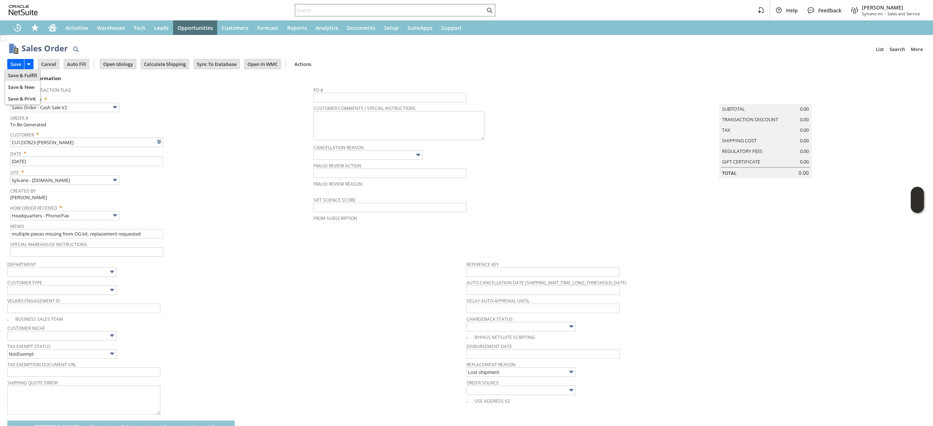
click at [8, 70] on td "Save & Fulfill" at bounding box center [22, 76] width 35 height 12
click at [18, 66] on input "Save" at bounding box center [16, 63] width 16 height 9
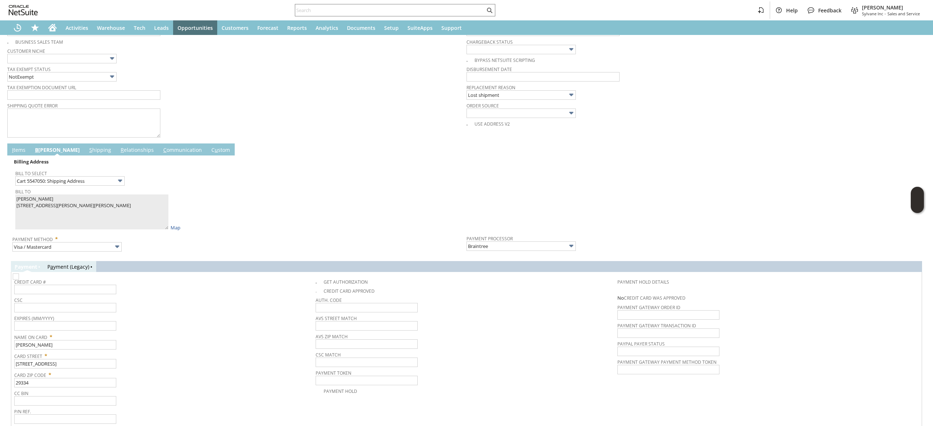
scroll to position [308, 0]
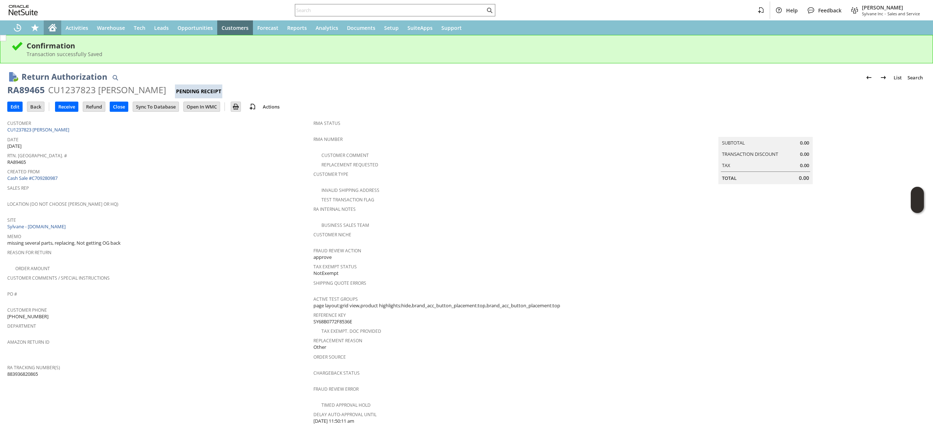
click at [50, 20] on div "Home" at bounding box center [52, 27] width 17 height 15
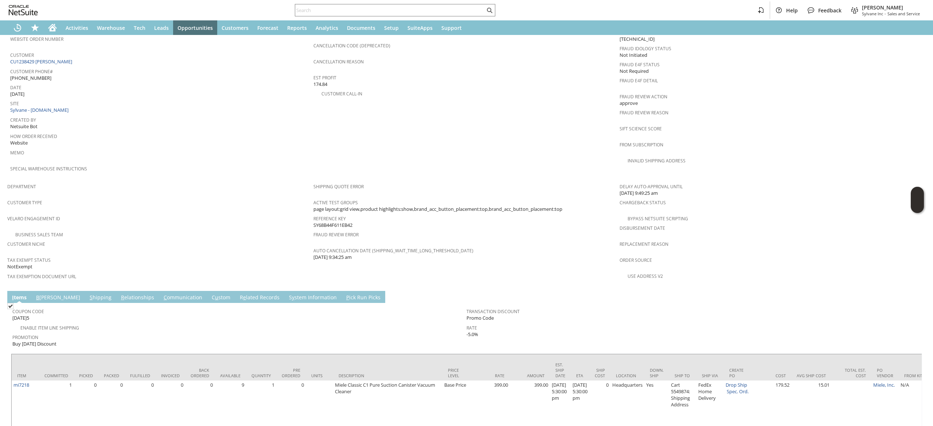
scroll to position [339, 0]
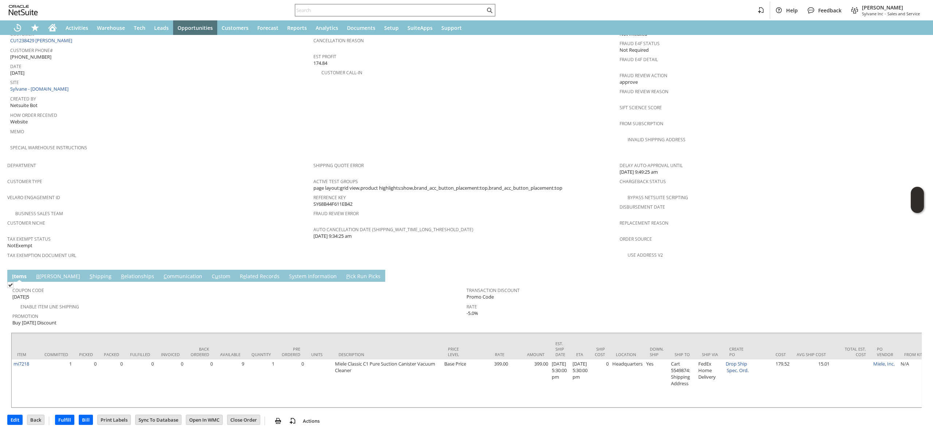
click at [456, 8] on input "text" at bounding box center [390, 10] width 190 height 9
paste input "8189174426"
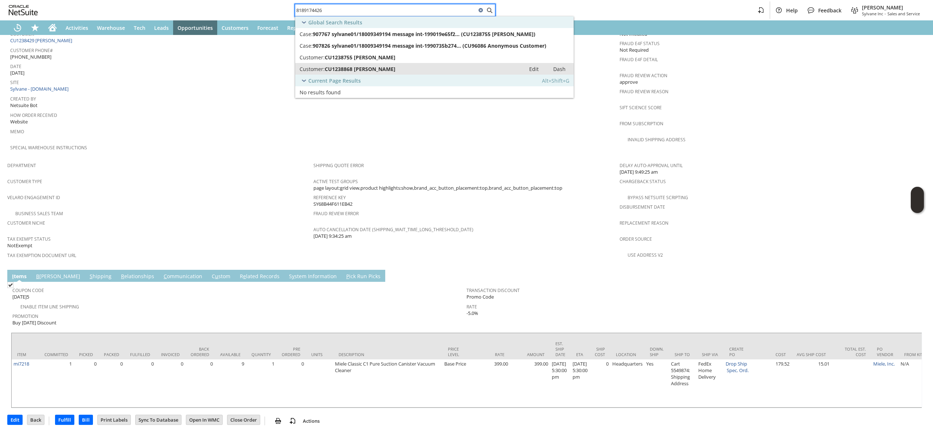
type input "8189174426"
click at [379, 67] on span "CU1238868 [PERSON_NAME]" at bounding box center [360, 69] width 71 height 7
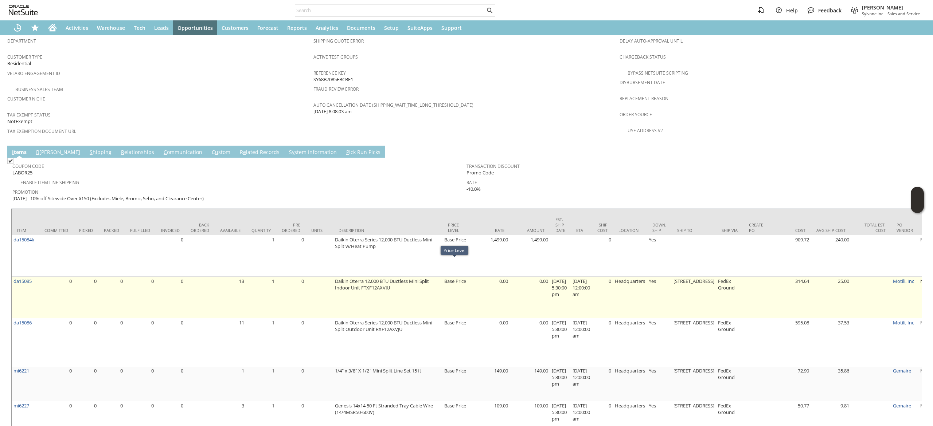
scroll to position [446, 0]
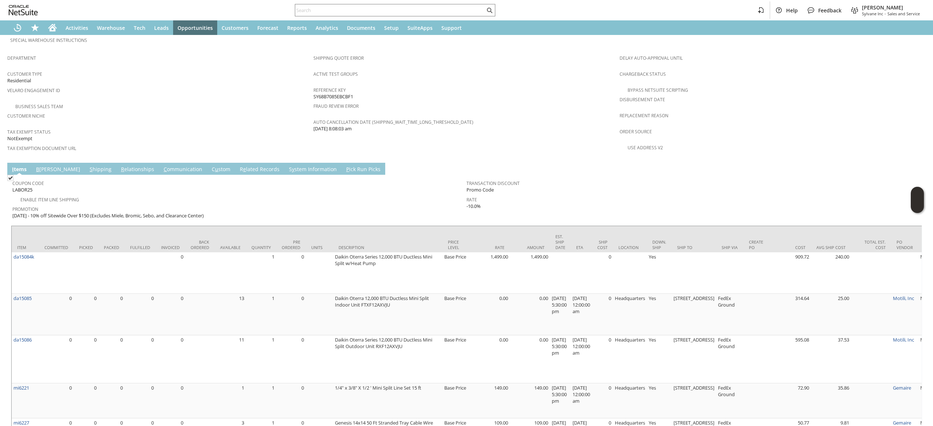
click at [88, 166] on link "S hipping" at bounding box center [101, 170] width 26 height 8
